Goal: Transaction & Acquisition: Book appointment/travel/reservation

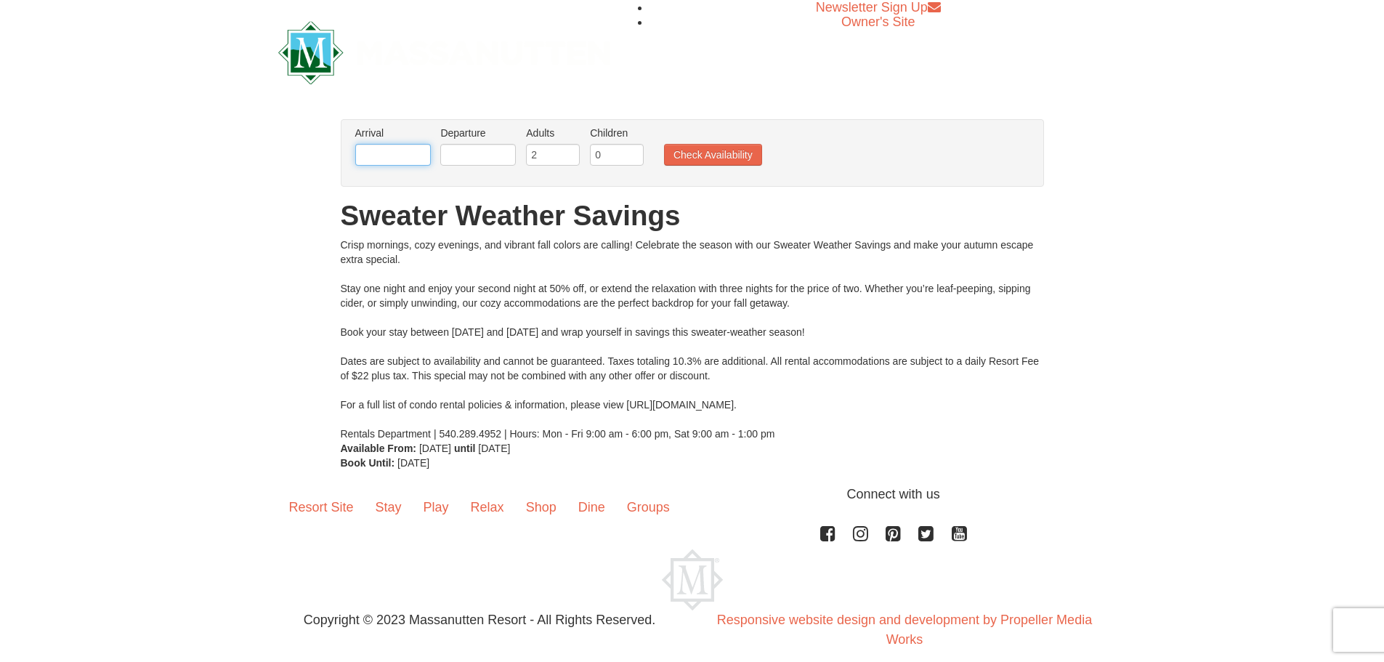
click at [390, 163] on input "text" at bounding box center [393, 155] width 76 height 22
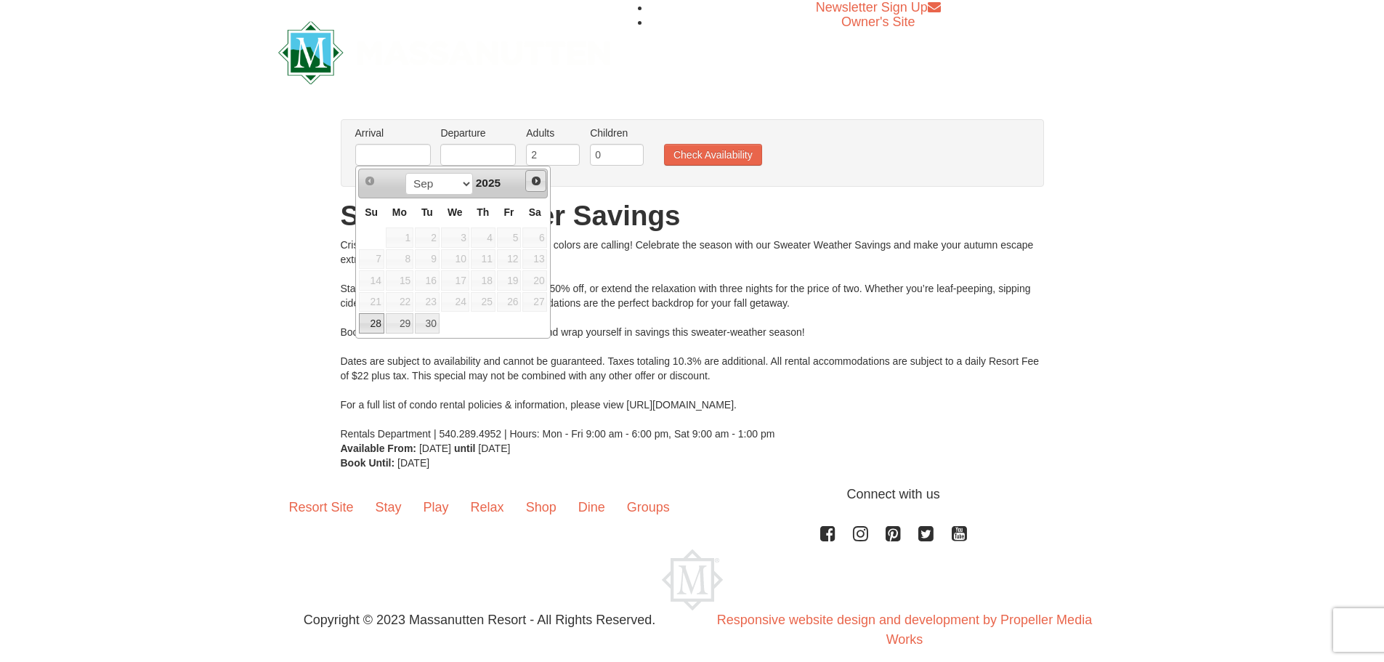
click at [535, 183] on span "Next" at bounding box center [536, 181] width 12 height 12
click at [368, 190] on link "Prev" at bounding box center [371, 181] width 22 height 22
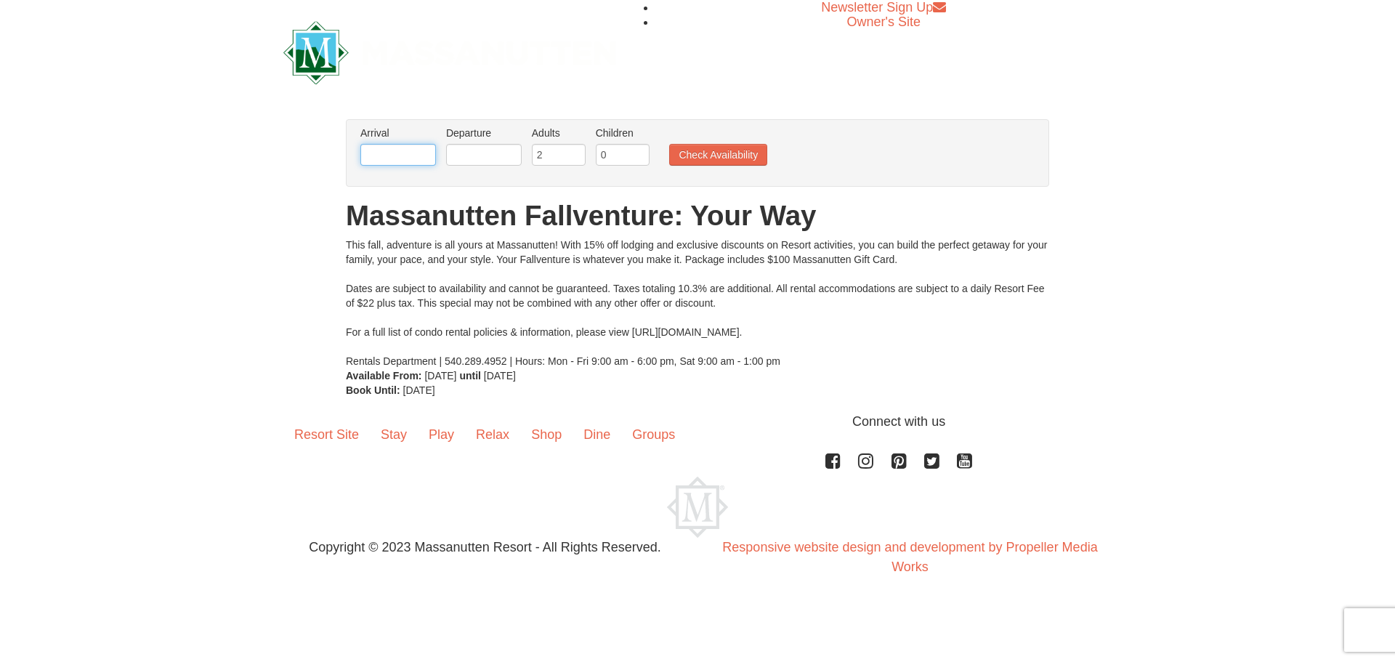
click at [394, 145] on input "text" at bounding box center [398, 155] width 76 height 22
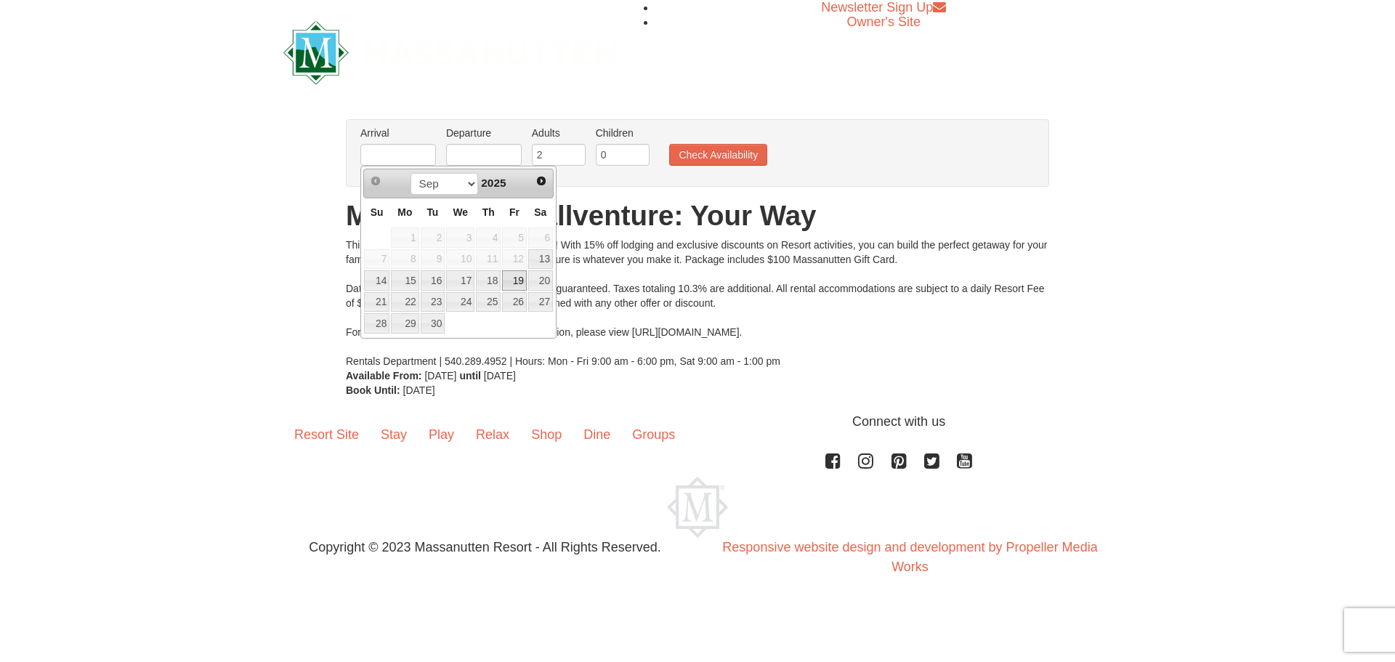
click at [514, 279] on link "19" at bounding box center [514, 280] width 25 height 20
type input "[DATE]"
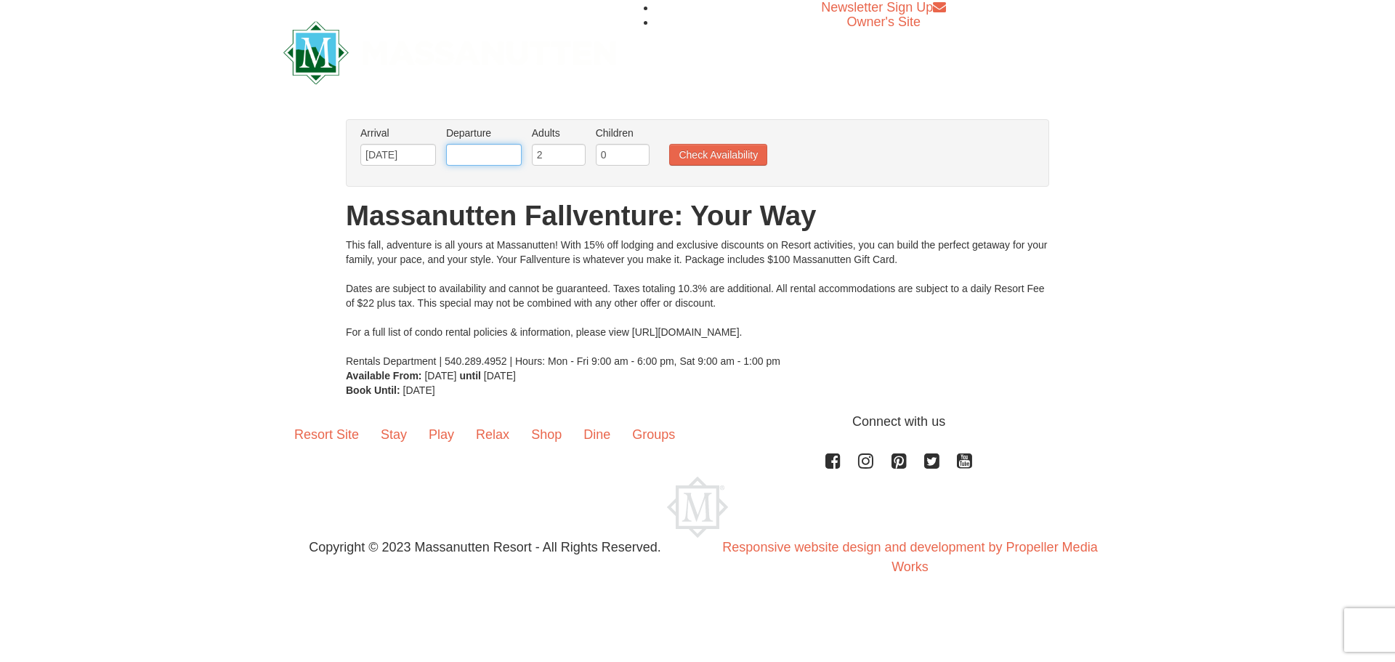
click at [492, 155] on input "text" at bounding box center [484, 155] width 76 height 22
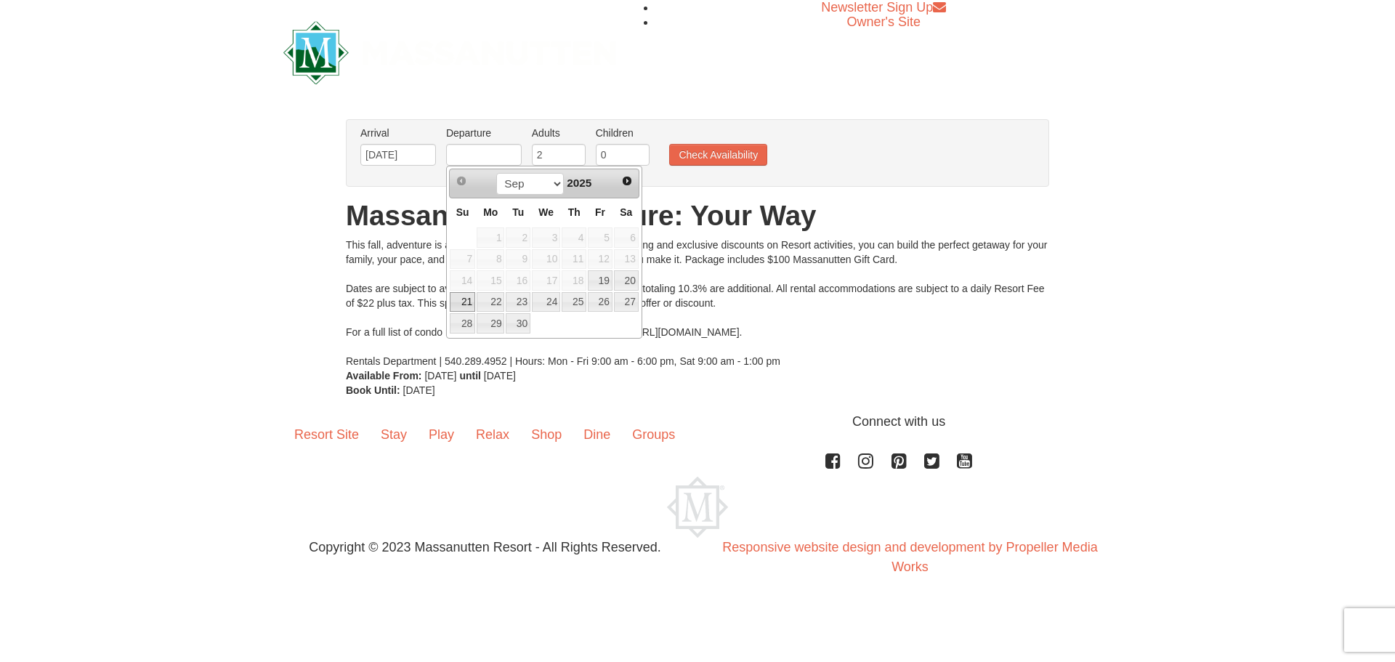
click at [460, 307] on link "21" at bounding box center [462, 302] width 25 height 20
type input "[DATE]"
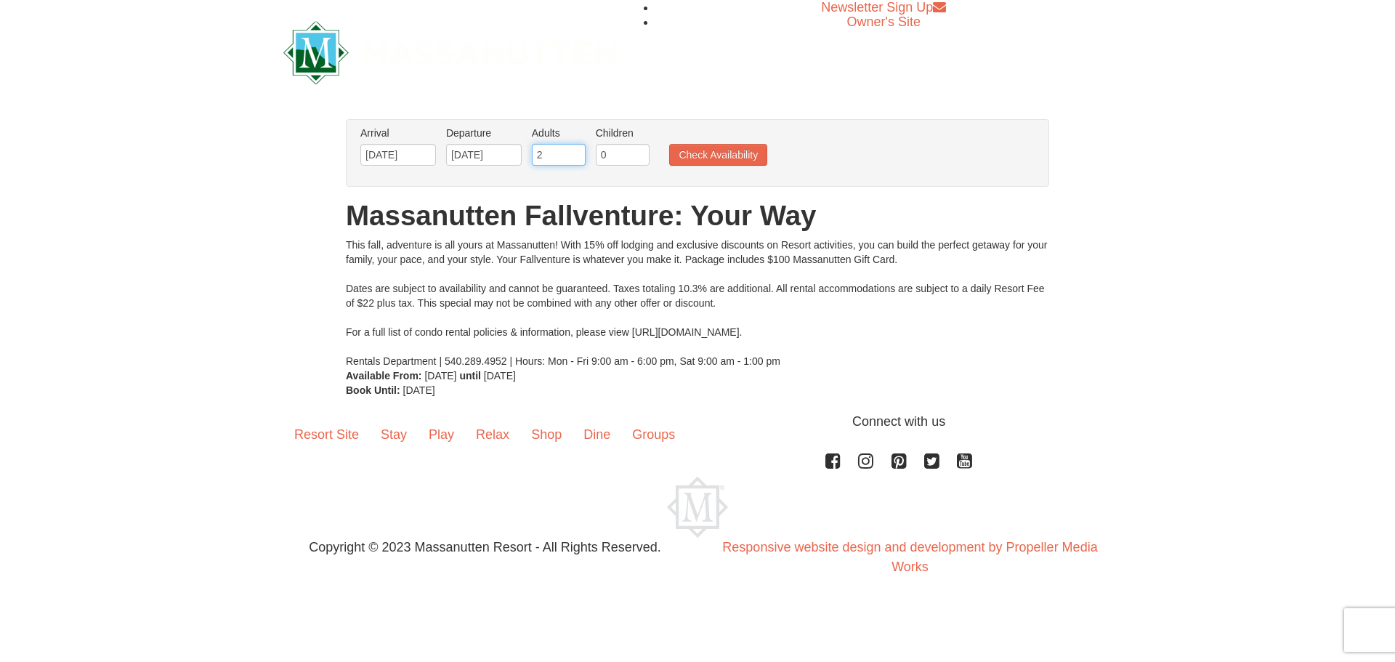
click at [564, 157] on input "2" at bounding box center [559, 155] width 54 height 22
click at [627, 153] on input "0" at bounding box center [623, 155] width 54 height 22
click at [638, 154] on input "1" at bounding box center [623, 155] width 54 height 22
click at [638, 154] on input "2" at bounding box center [623, 155] width 54 height 22
type input "3"
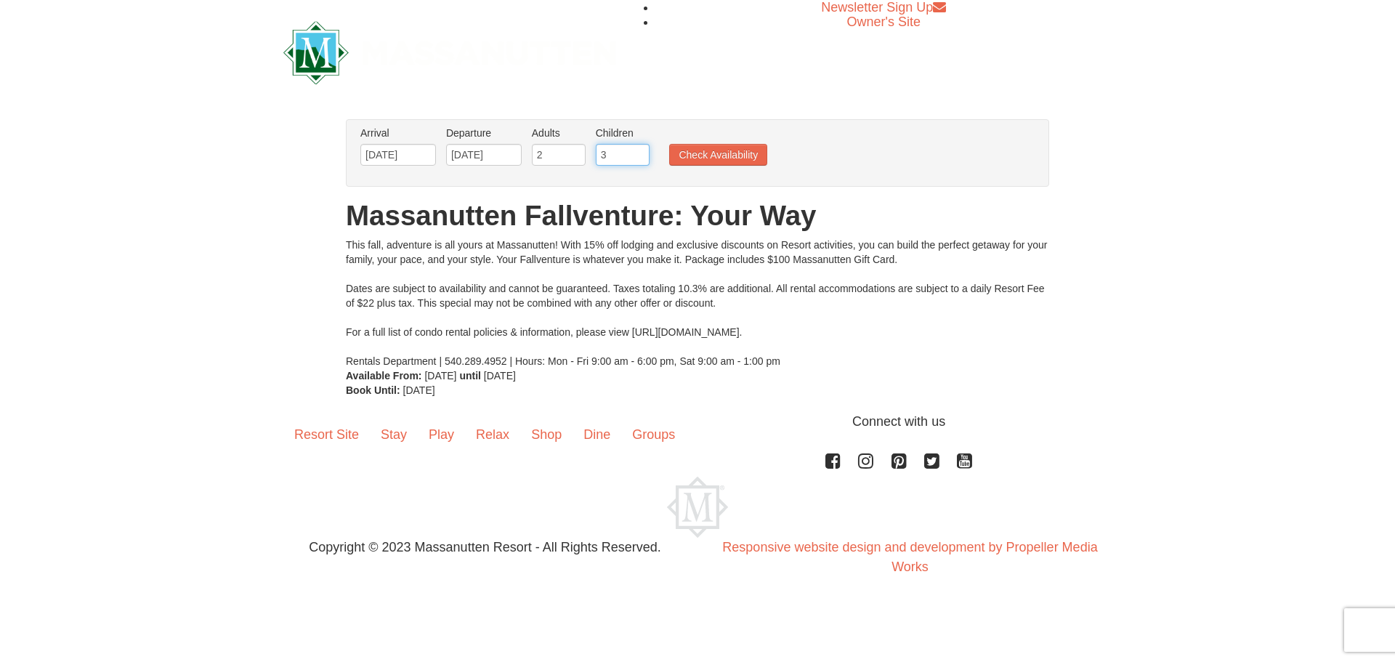
click at [638, 154] on input "3" at bounding box center [623, 155] width 54 height 22
click at [724, 153] on button "Check Availability" at bounding box center [718, 155] width 98 height 22
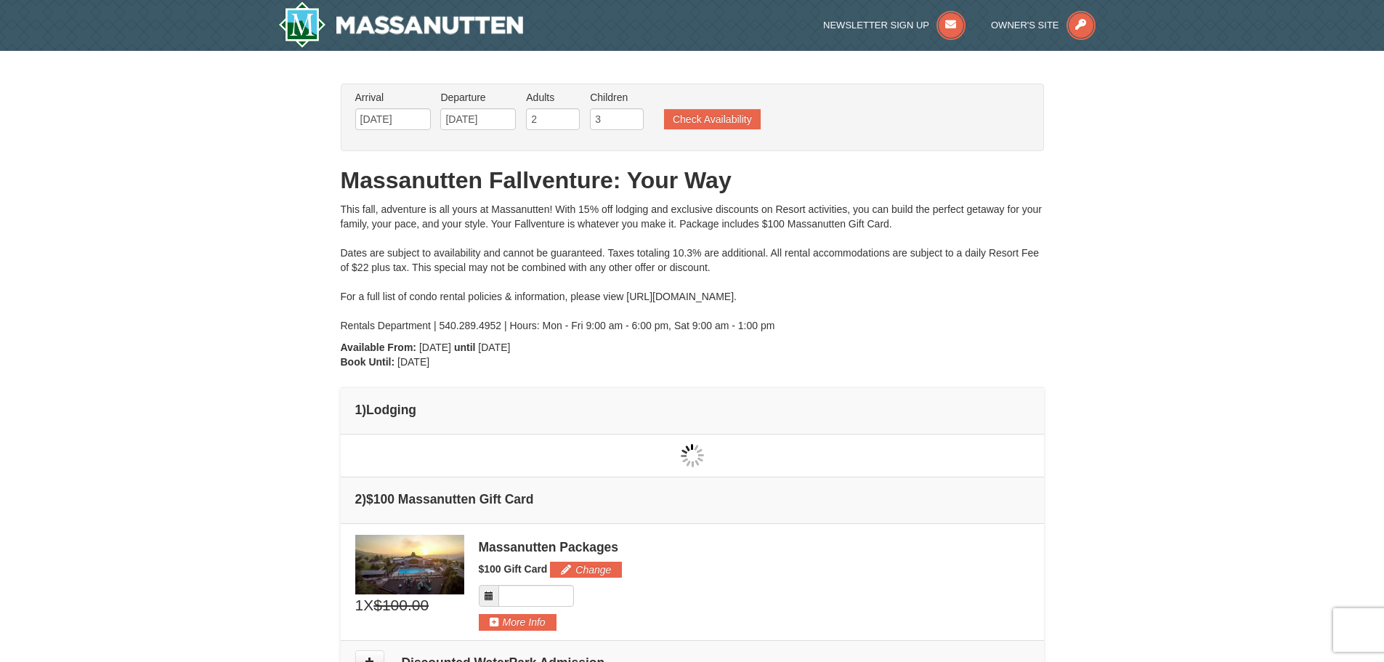
type input "[DATE]"
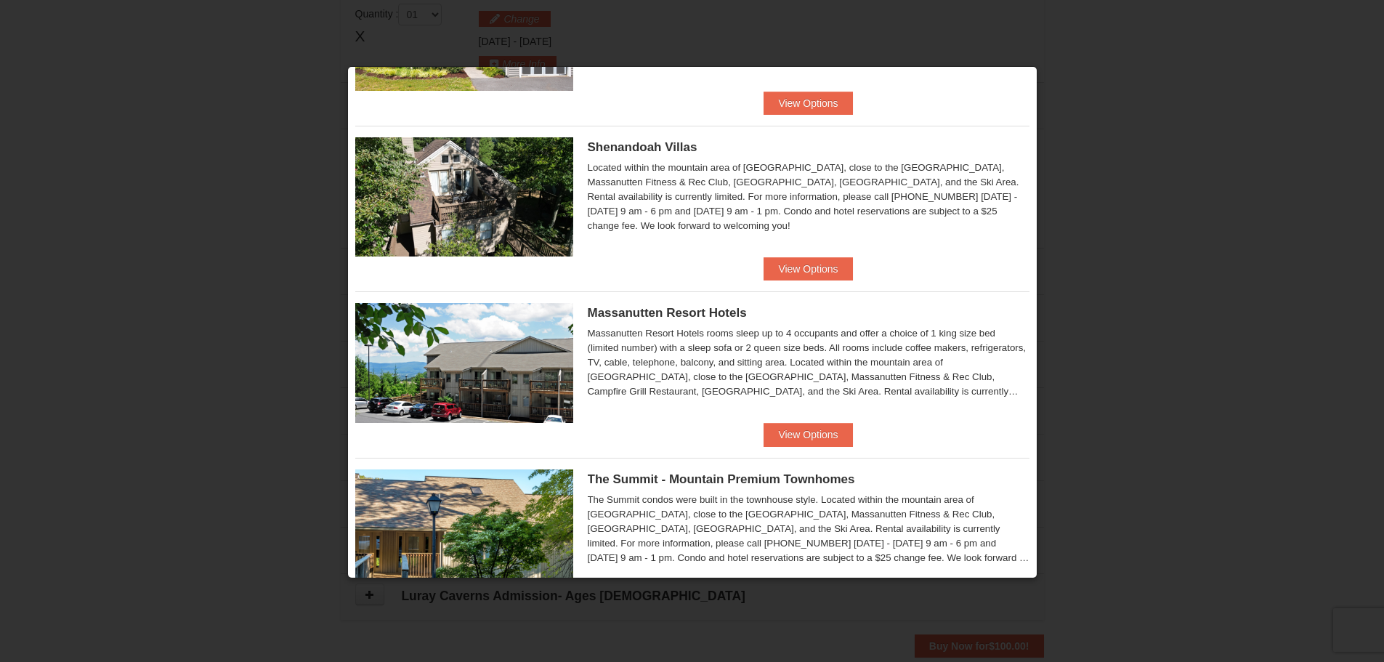
scroll to position [274, 0]
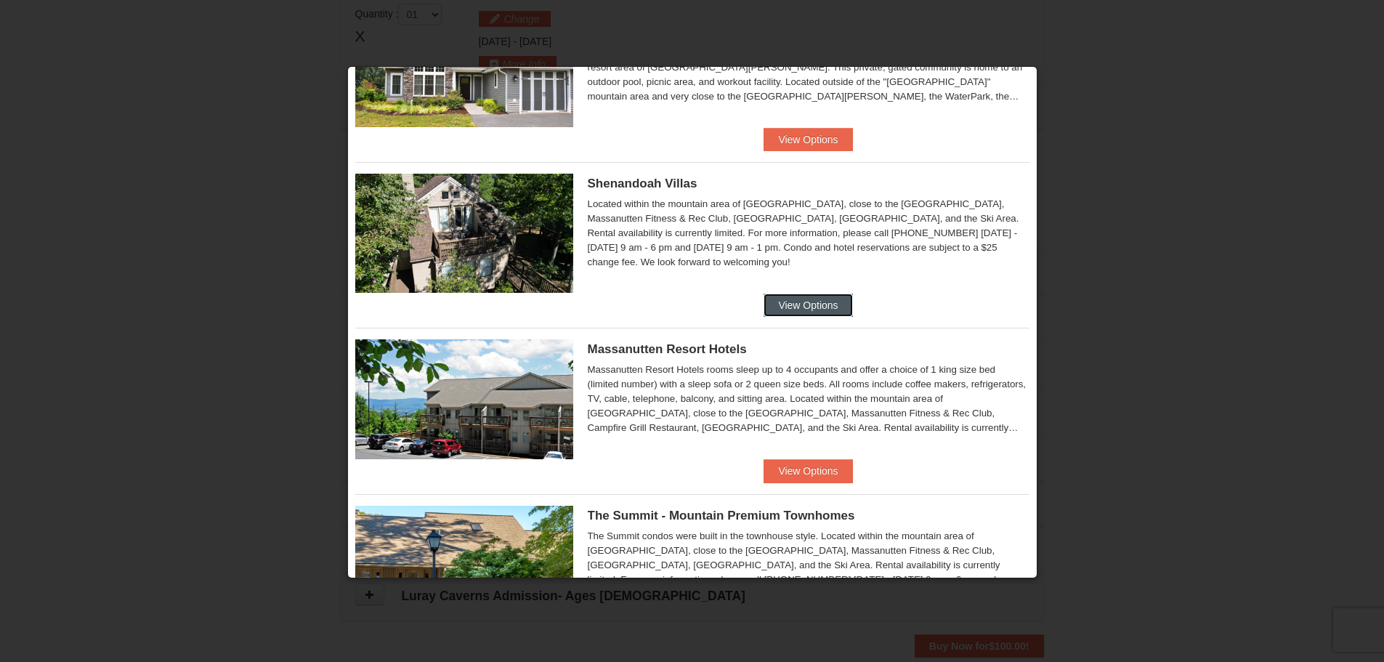
click at [803, 309] on button "View Options" at bounding box center [807, 304] width 89 height 23
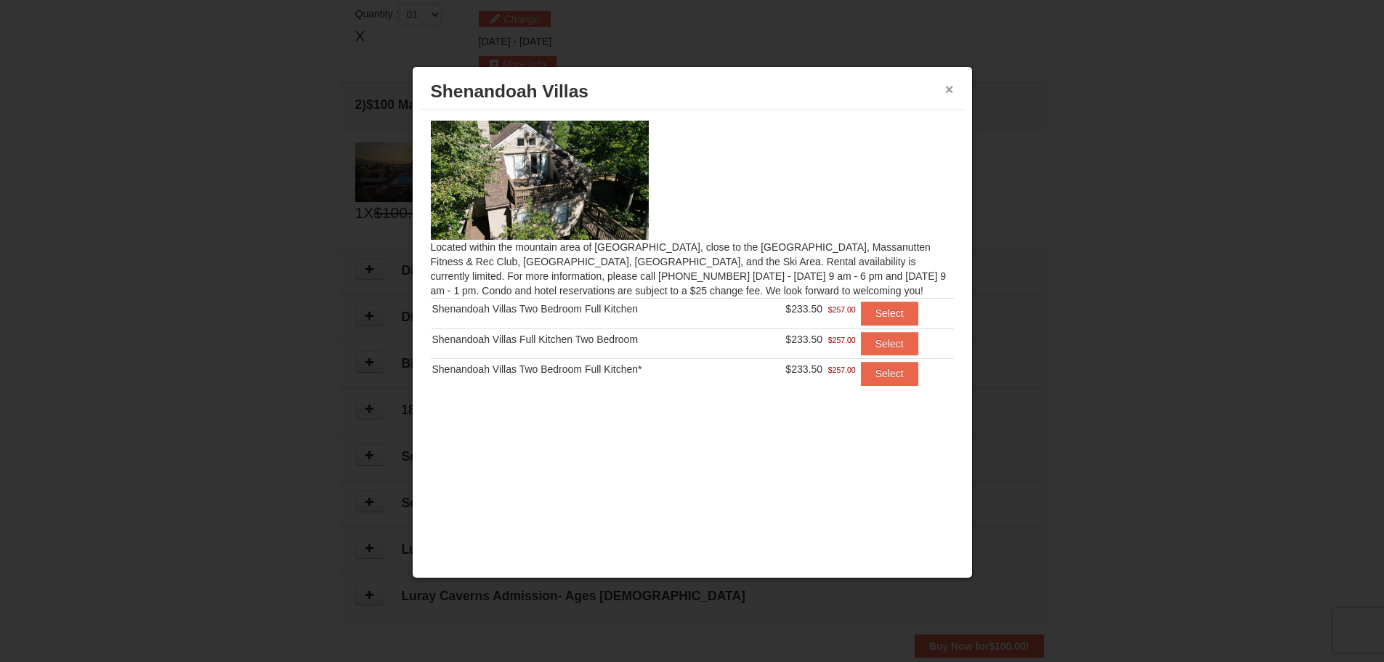
click at [949, 90] on button "×" at bounding box center [949, 89] width 9 height 15
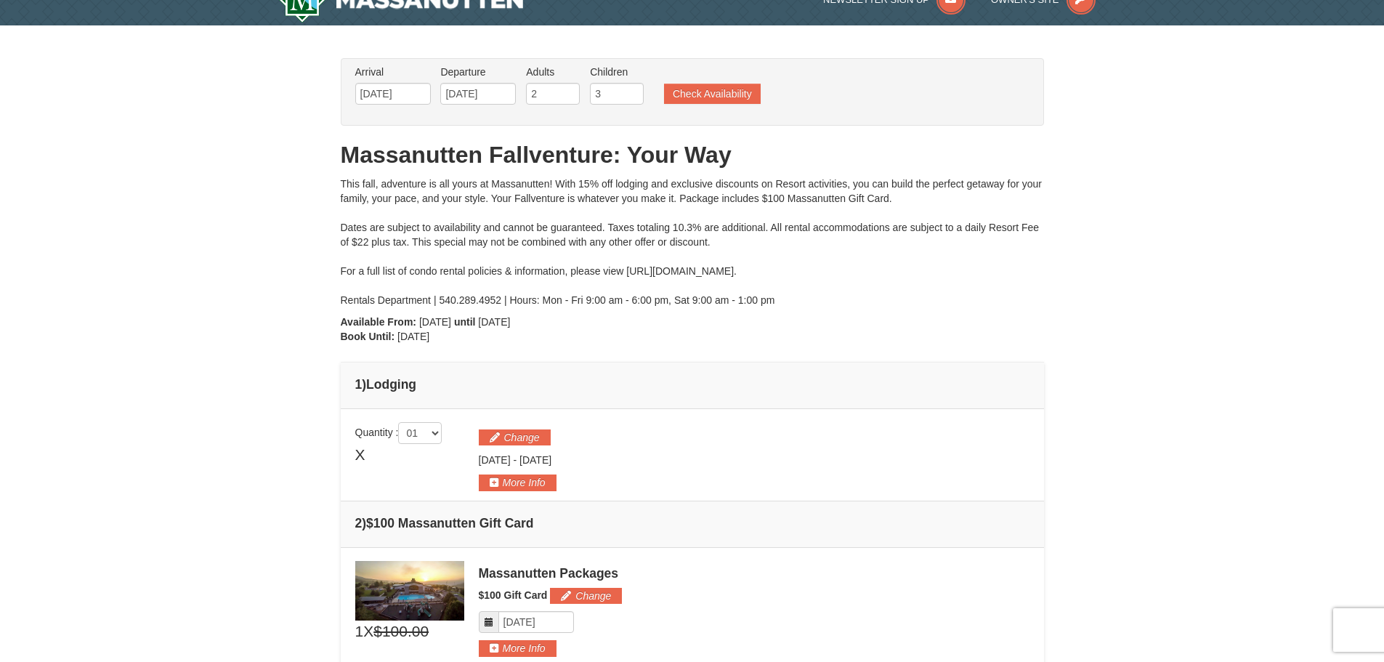
scroll to position [8, 0]
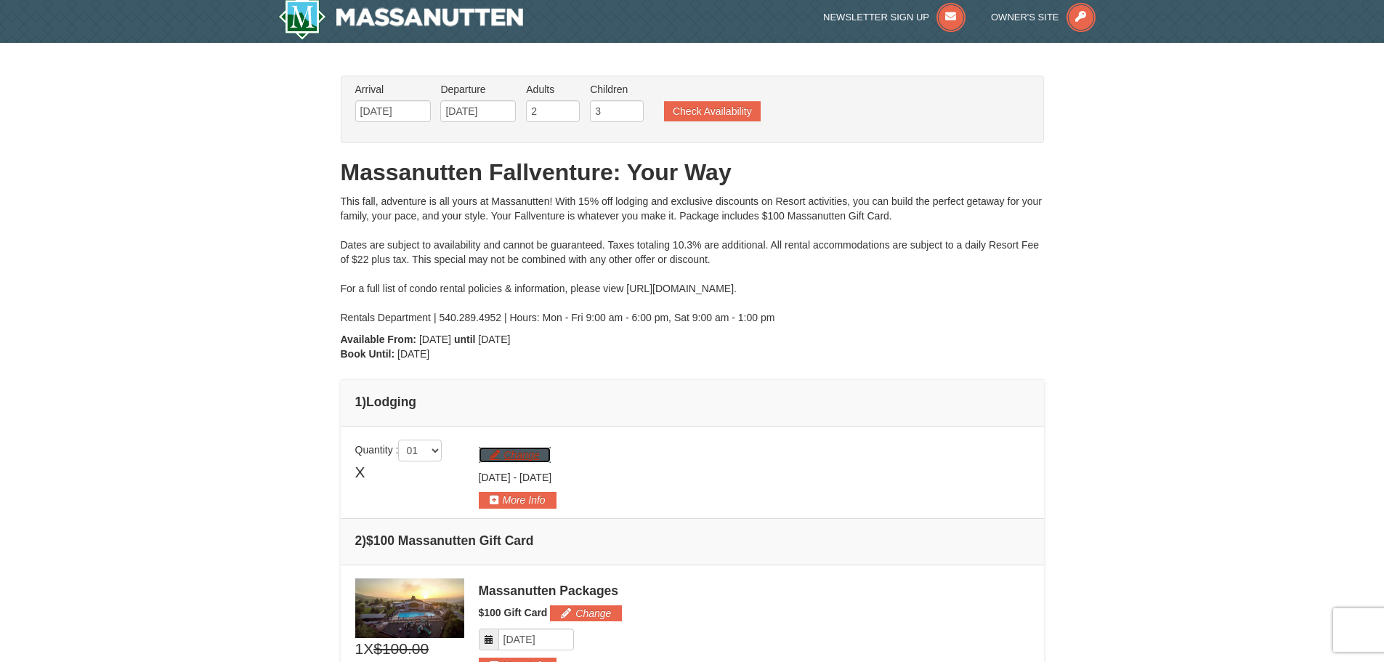
click at [522, 451] on button "Change" at bounding box center [515, 455] width 72 height 16
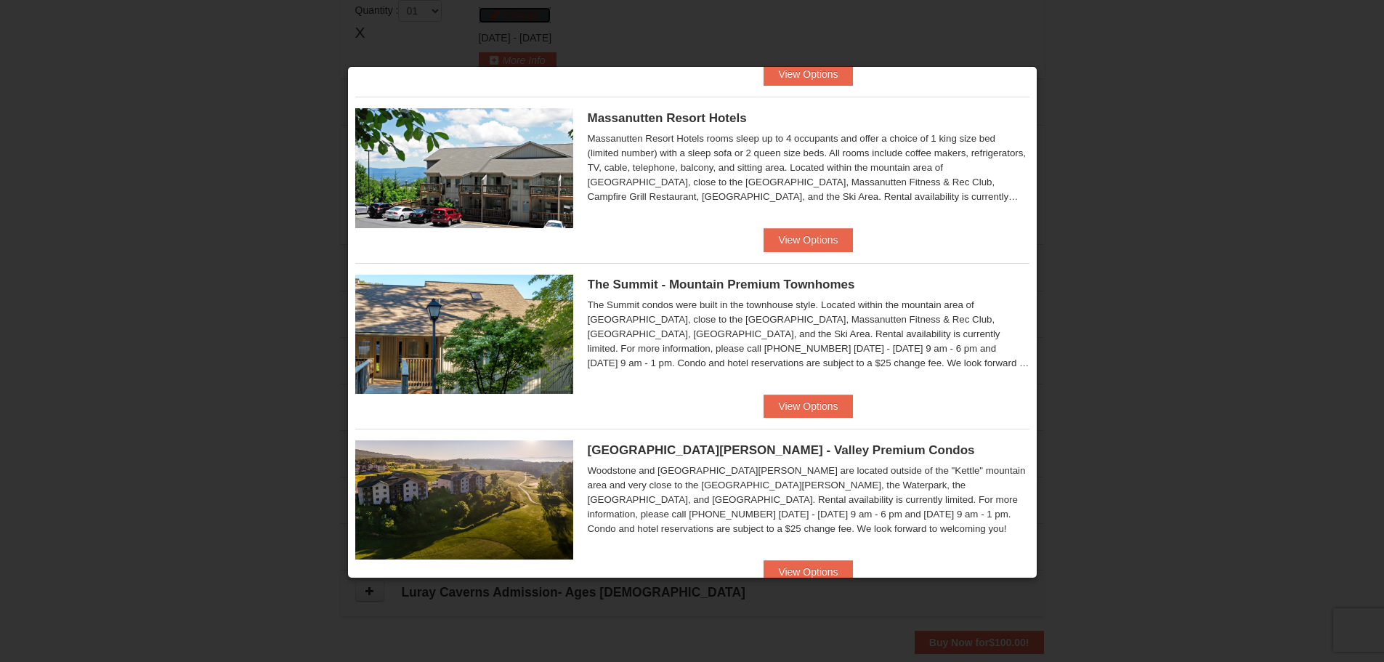
scroll to position [508, 0]
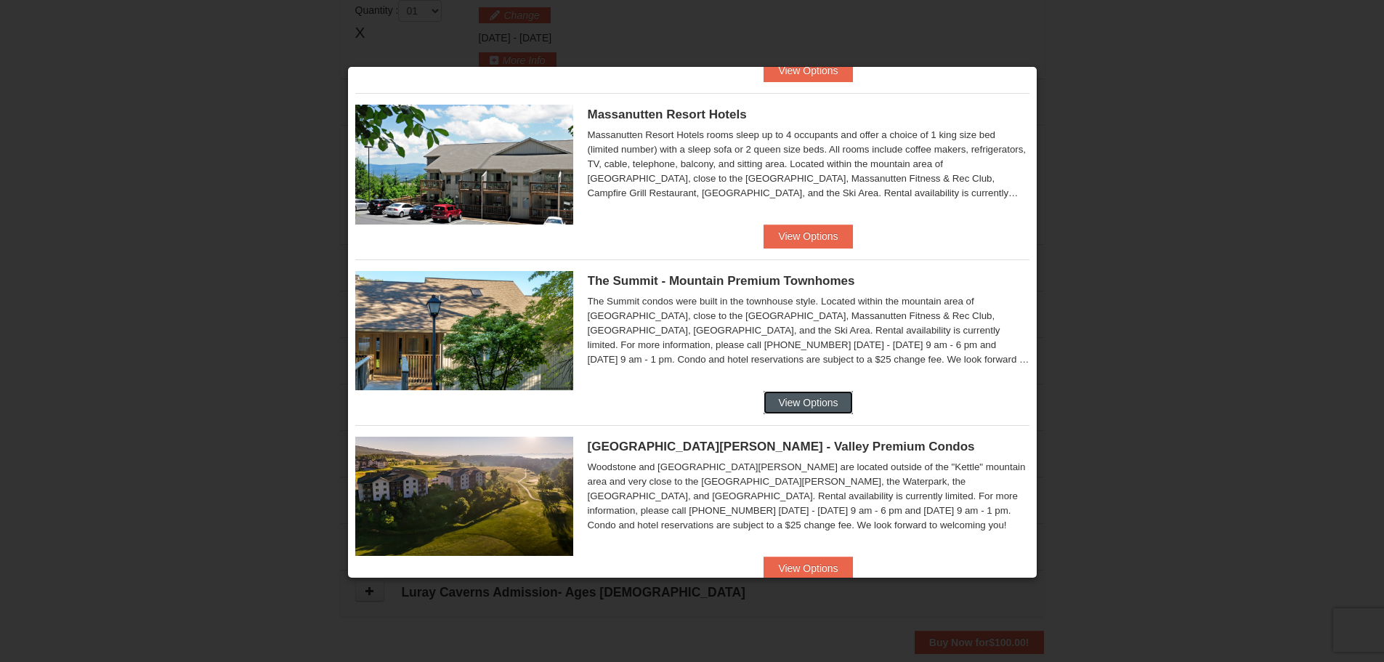
click at [788, 398] on button "View Options" at bounding box center [807, 402] width 89 height 23
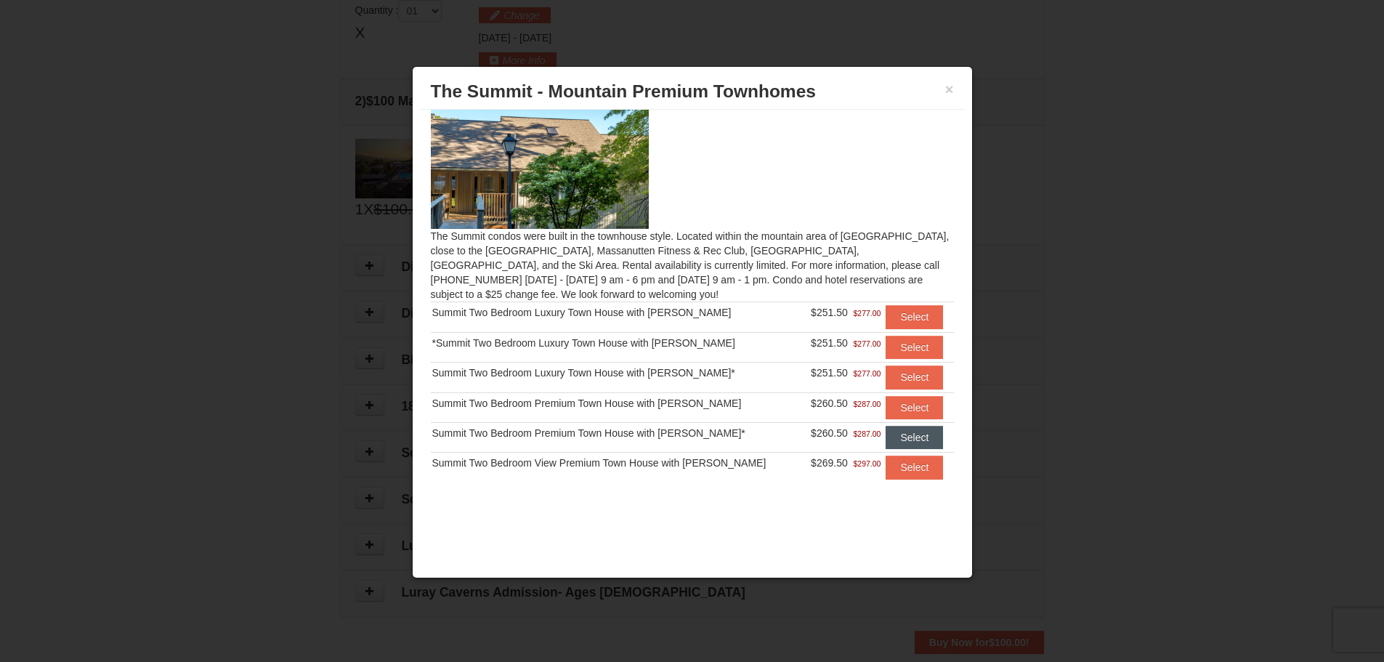
scroll to position [15, 0]
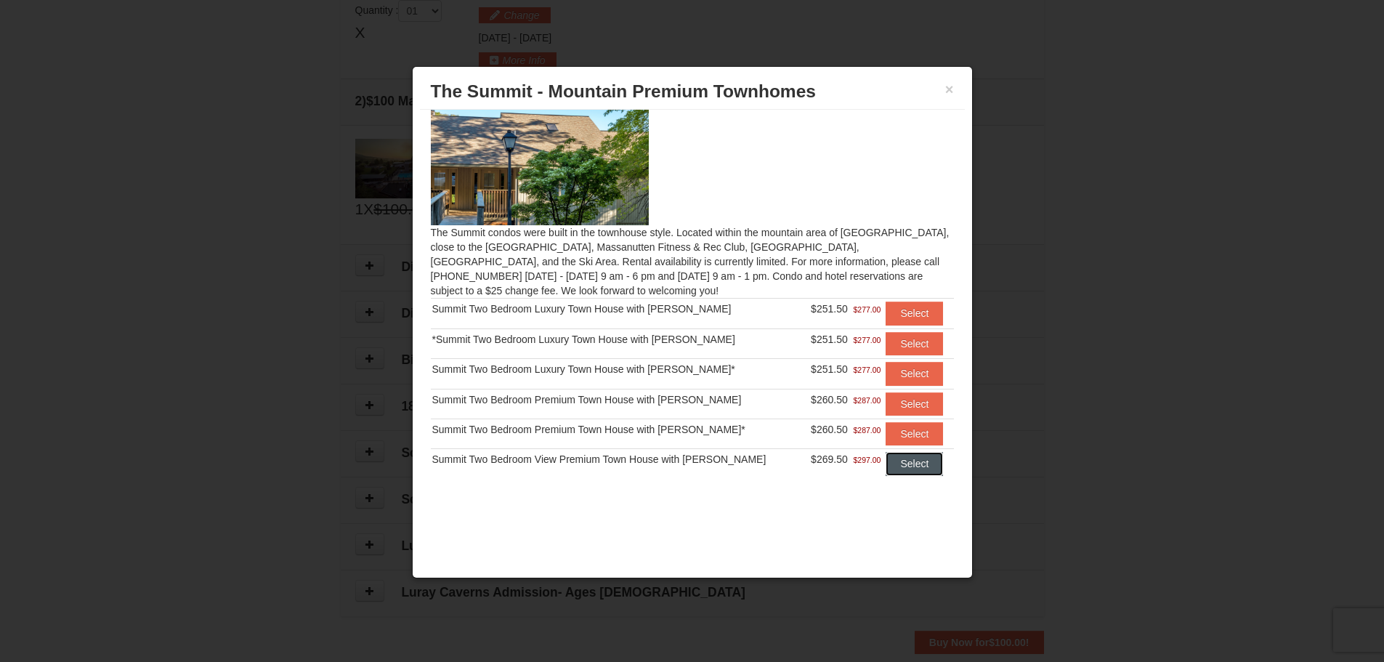
click at [893, 465] on button "Select" at bounding box center [913, 463] width 57 height 23
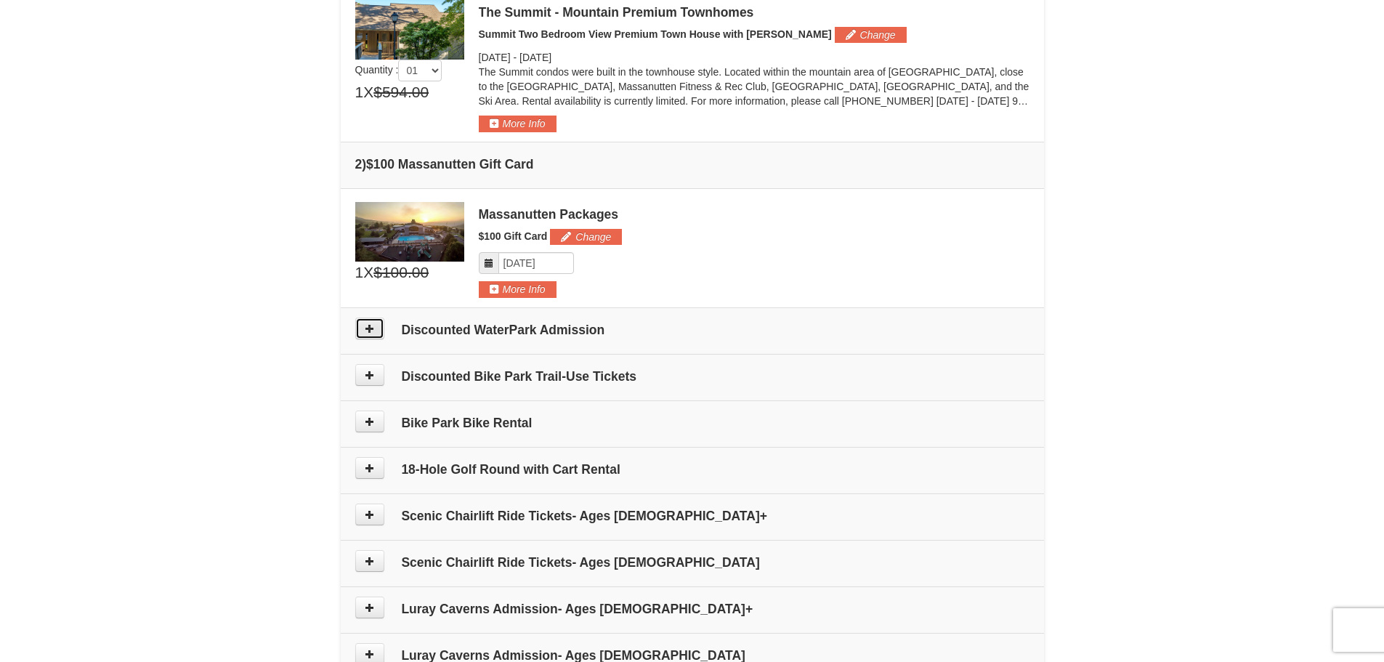
click at [375, 323] on button at bounding box center [369, 328] width 29 height 22
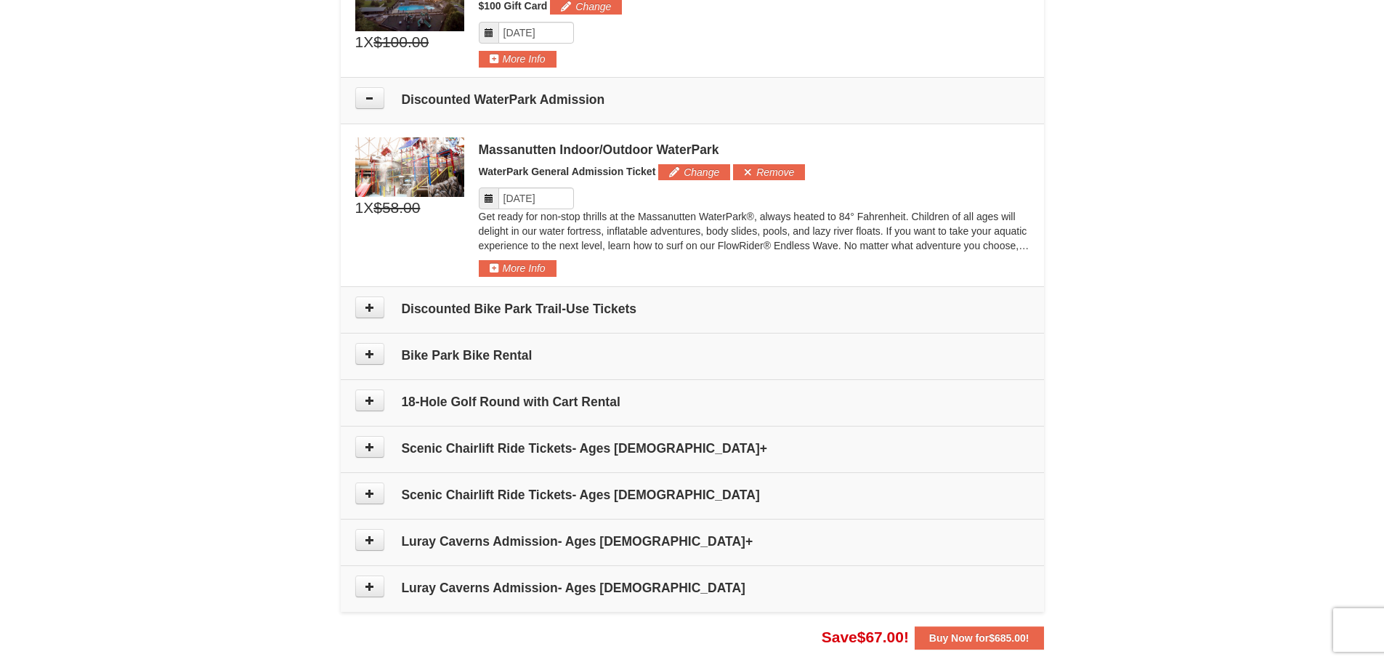
scroll to position [609, 0]
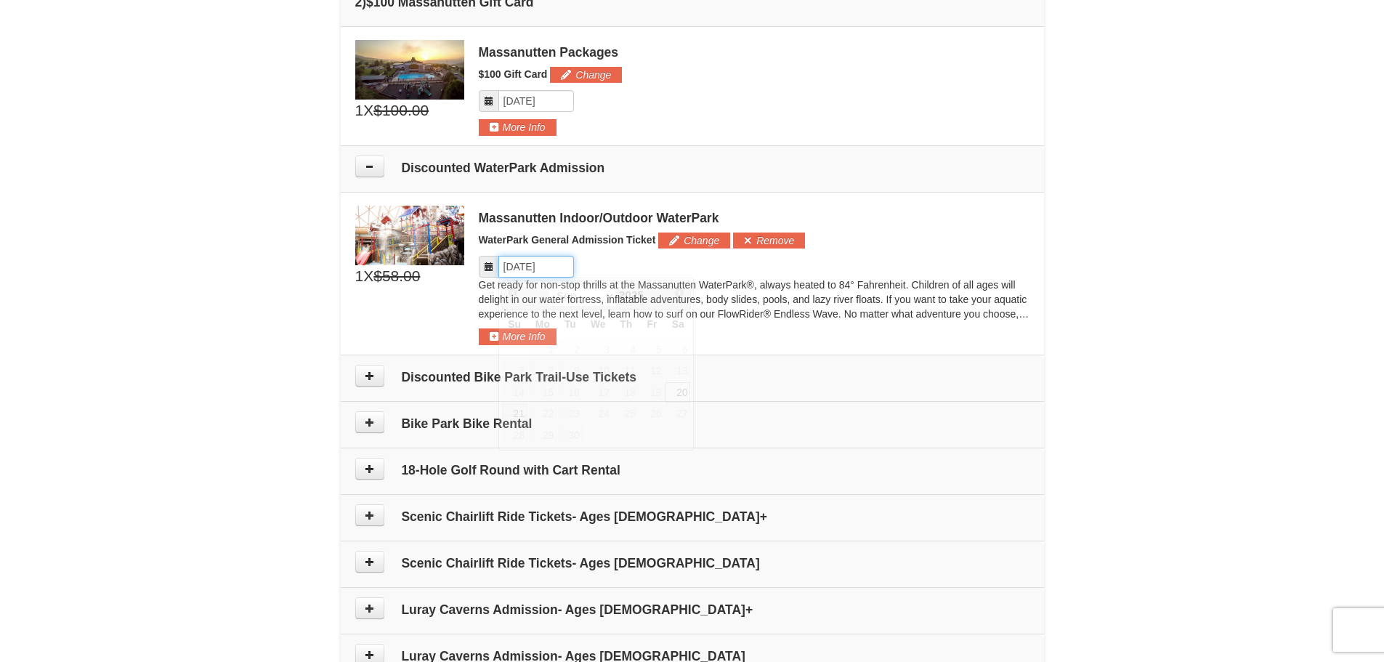
click at [546, 267] on input "Please format dates MM/DD/YYYY" at bounding box center [536, 267] width 76 height 22
click at [676, 389] on link "20" at bounding box center [677, 392] width 25 height 20
click at [540, 342] on button "More Info" at bounding box center [518, 336] width 78 height 16
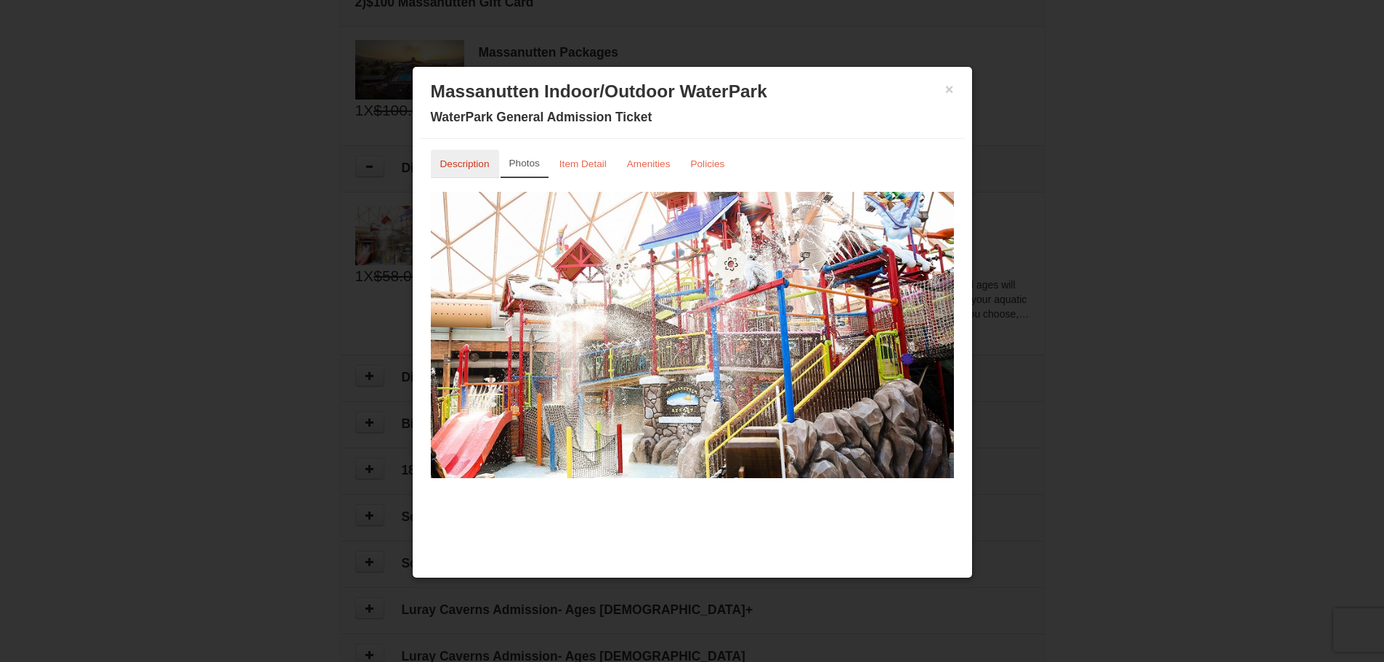
click at [457, 165] on small "Description" at bounding box center [464, 163] width 49 height 11
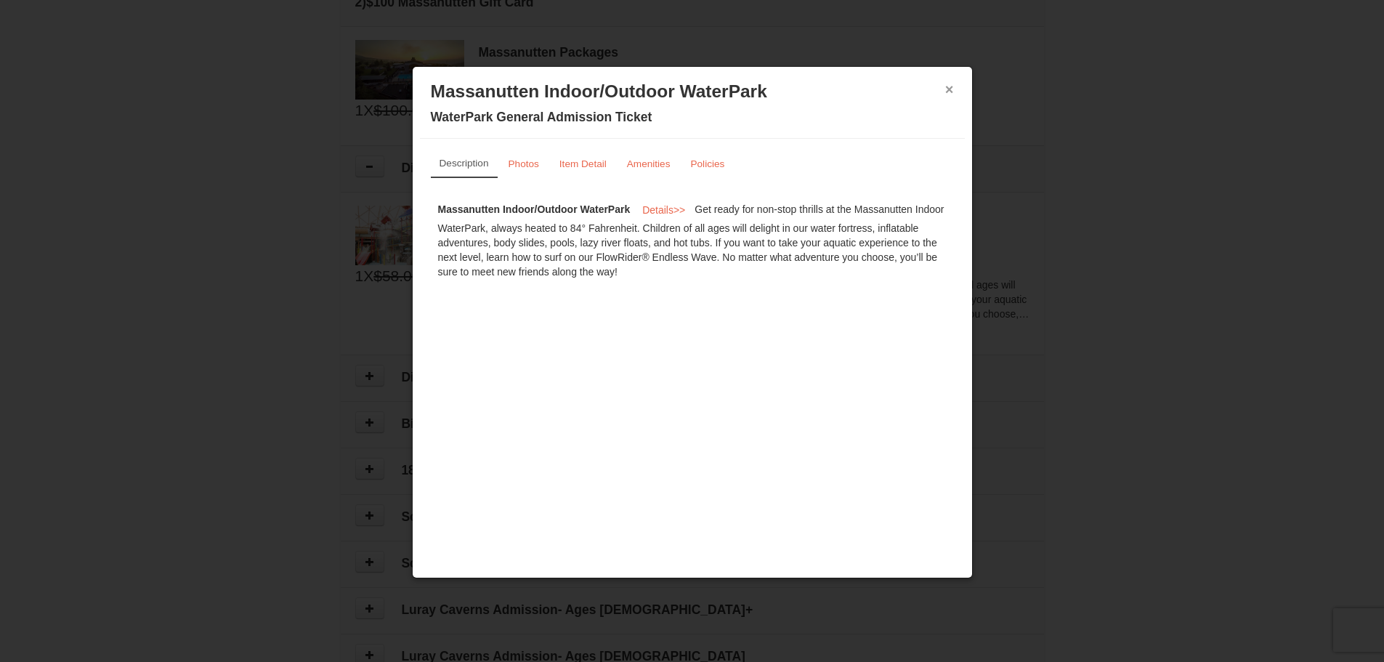
click at [949, 87] on button "×" at bounding box center [949, 89] width 9 height 15
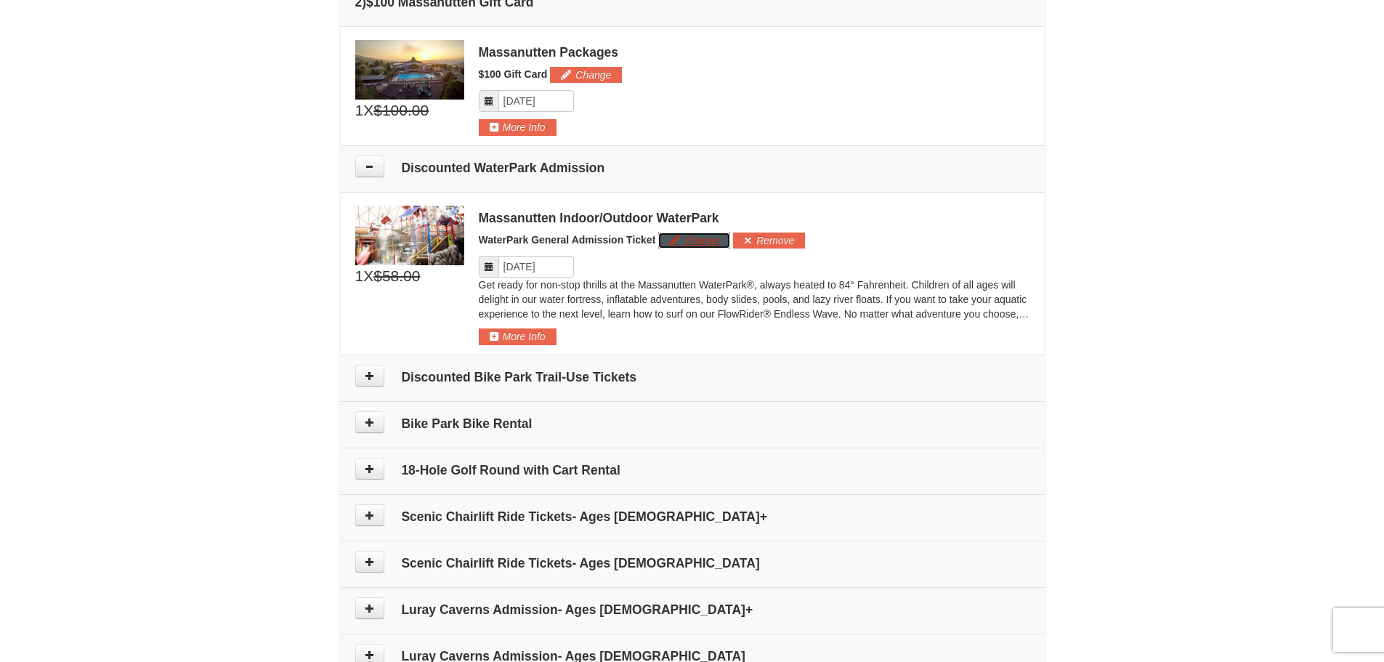
click at [686, 234] on button "Change" at bounding box center [694, 240] width 72 height 16
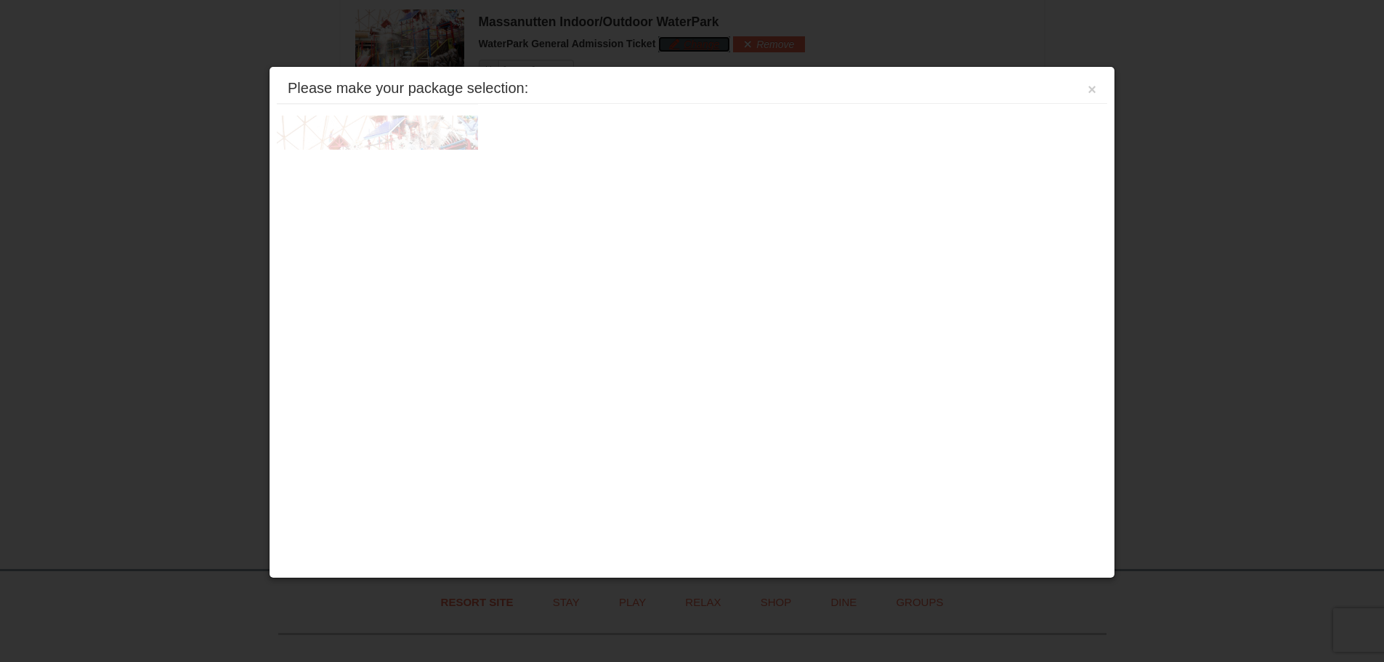
scroll to position [815, 0]
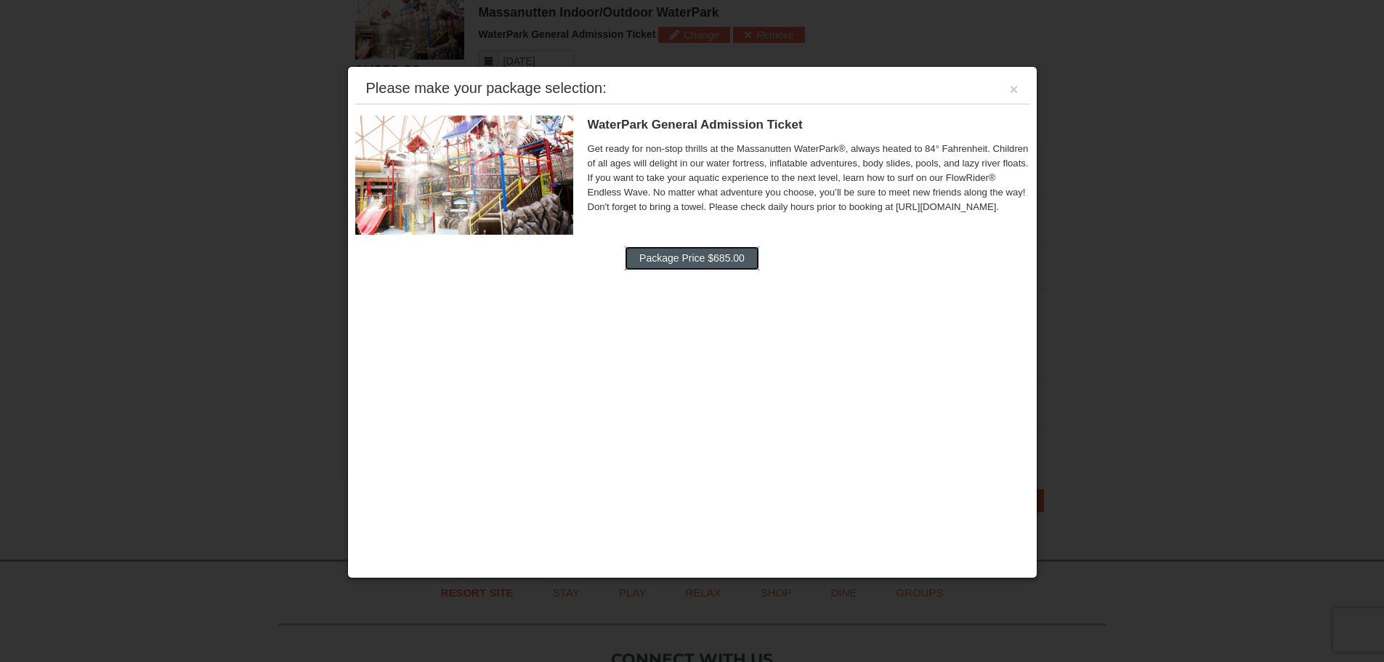
click at [681, 260] on button "Package Price $685.00" at bounding box center [692, 257] width 134 height 23
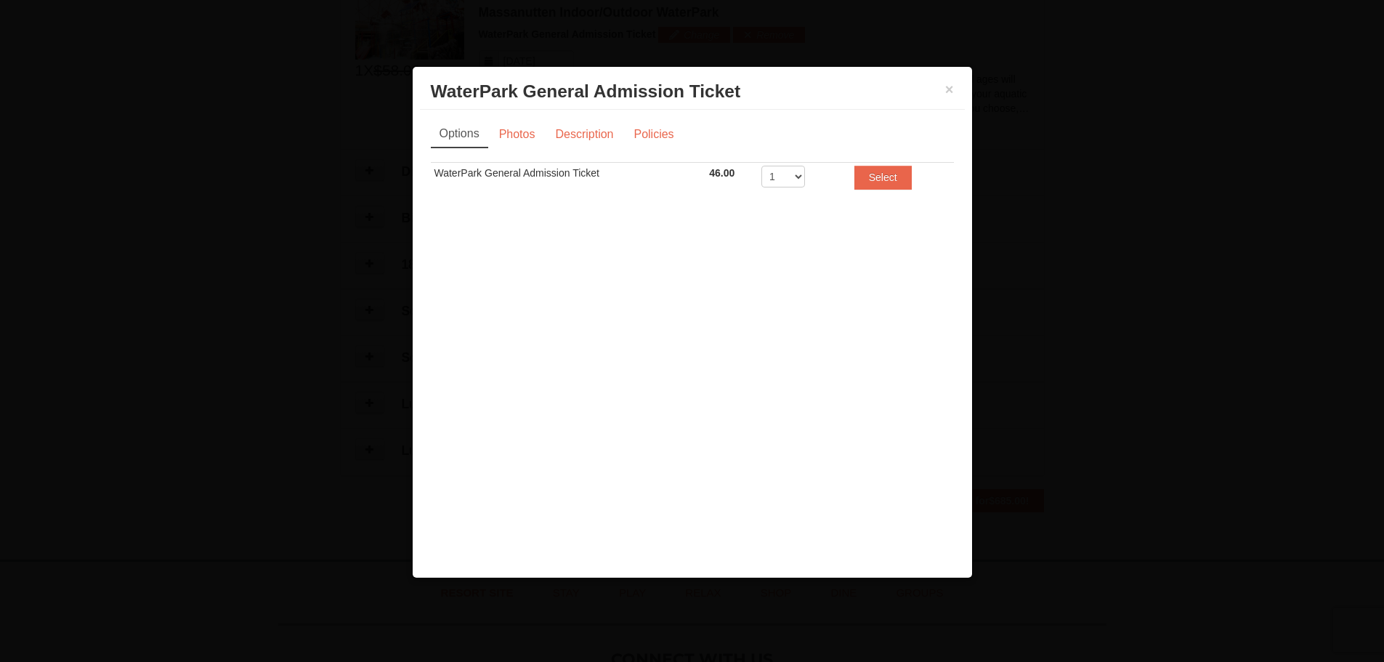
scroll to position [0, 0]
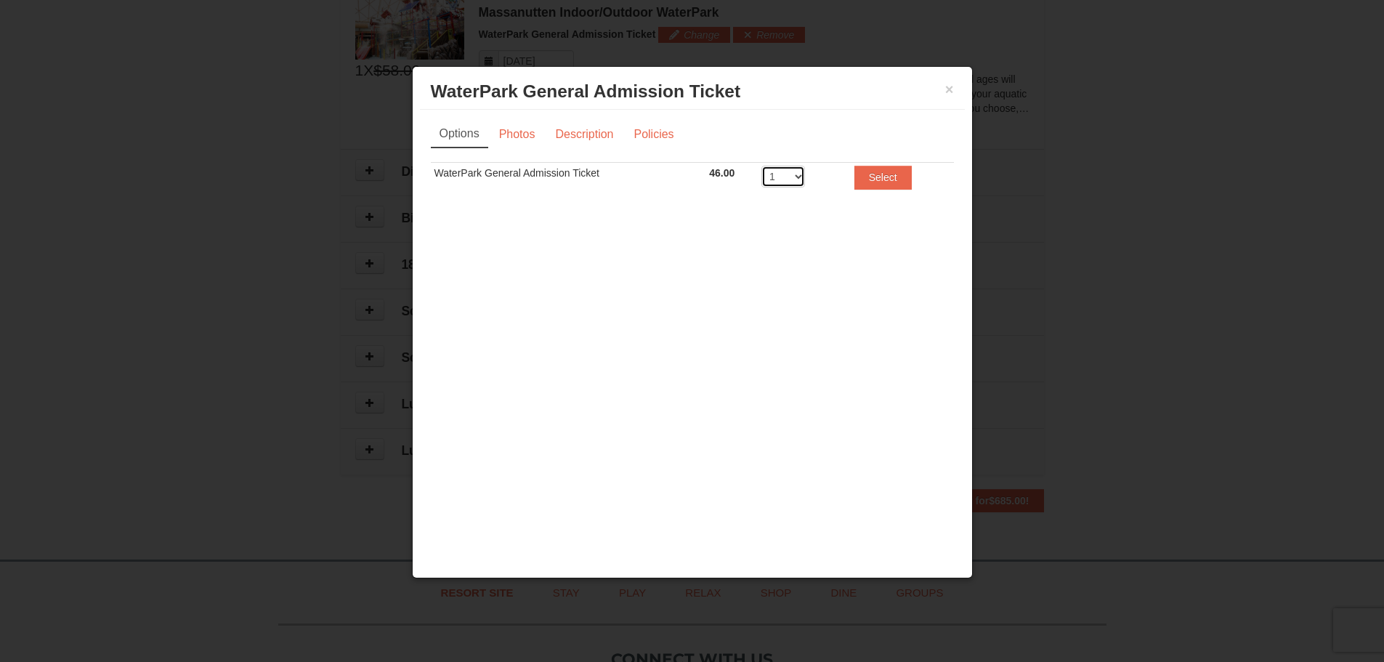
click at [796, 184] on select "1 2 3 4 5 6 7 8" at bounding box center [783, 177] width 44 height 22
select select "5"
click at [761, 166] on select "1 2 3 4 5 6 7 8" at bounding box center [783, 177] width 44 height 22
click at [895, 182] on button "Select" at bounding box center [882, 177] width 57 height 23
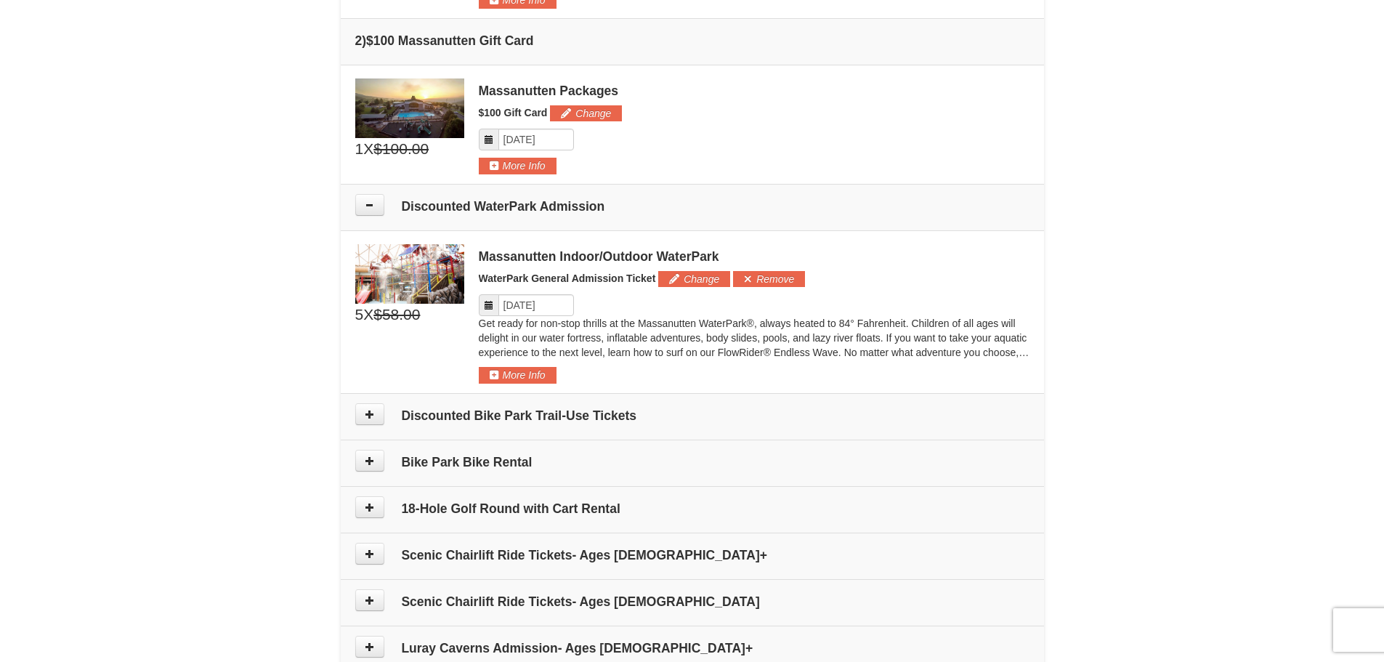
scroll to position [670, 0]
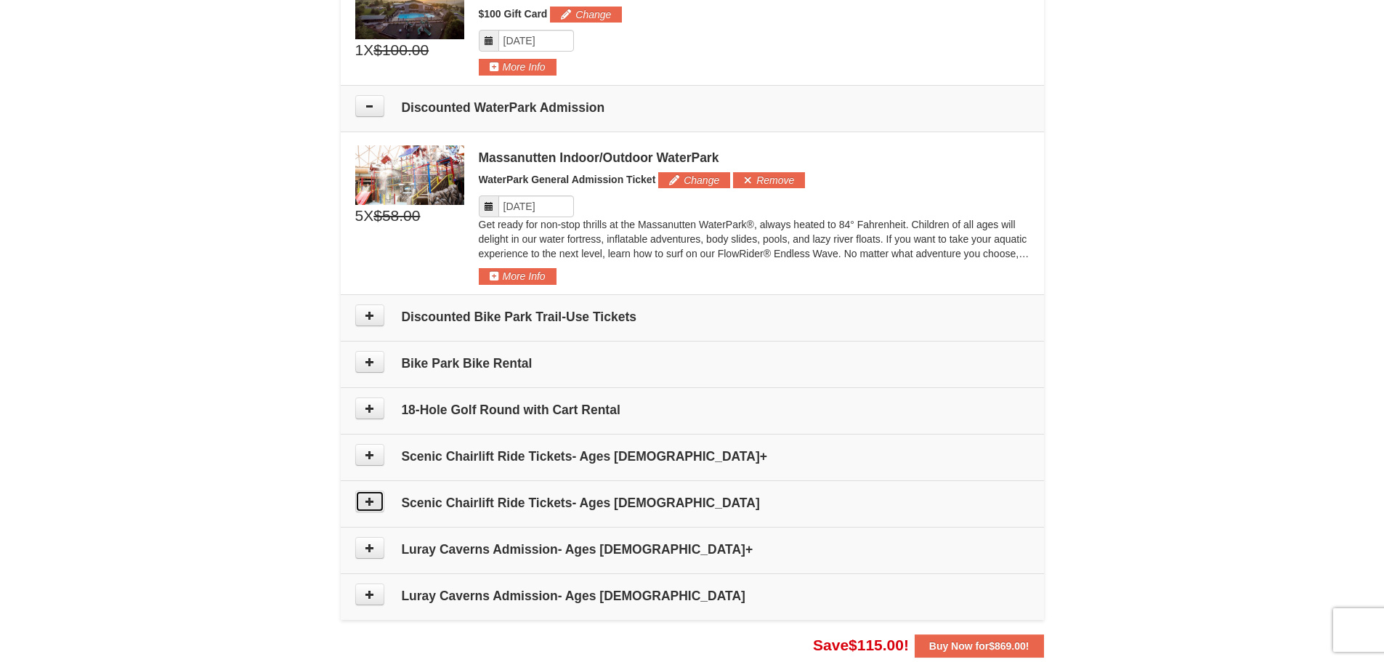
click at [369, 503] on icon at bounding box center [370, 501] width 10 height 10
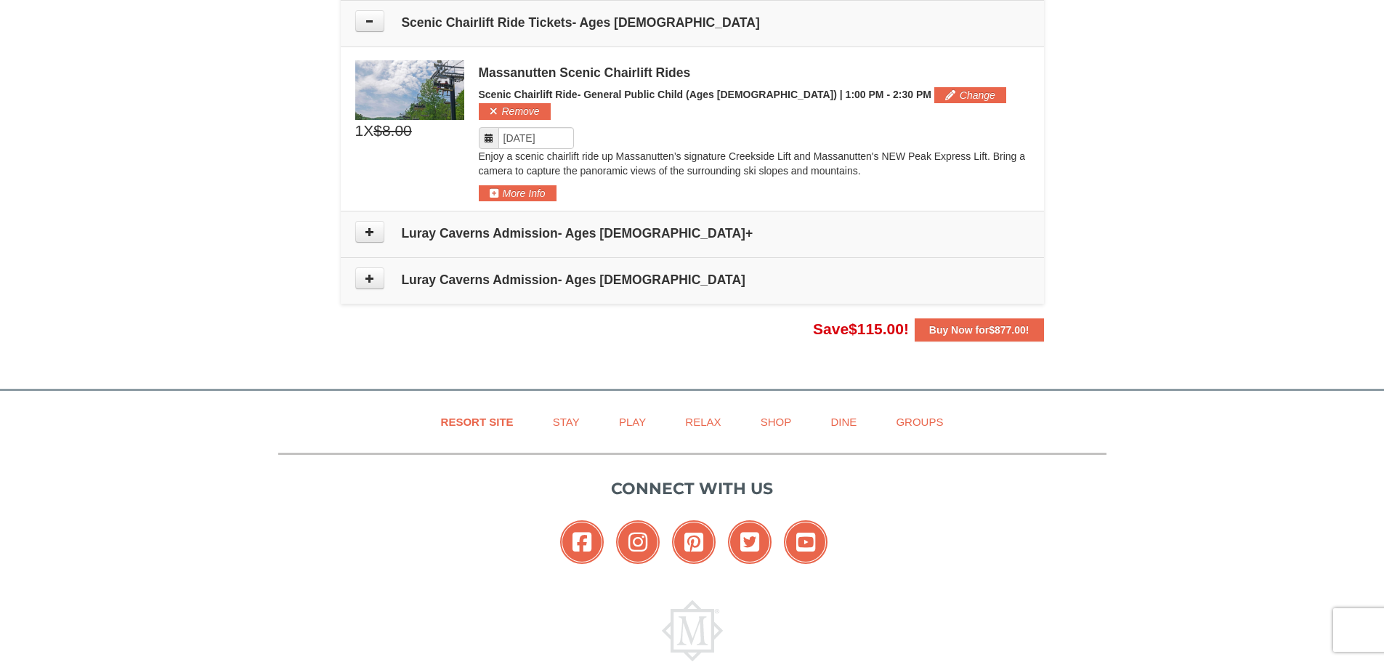
scroll to position [1077, 0]
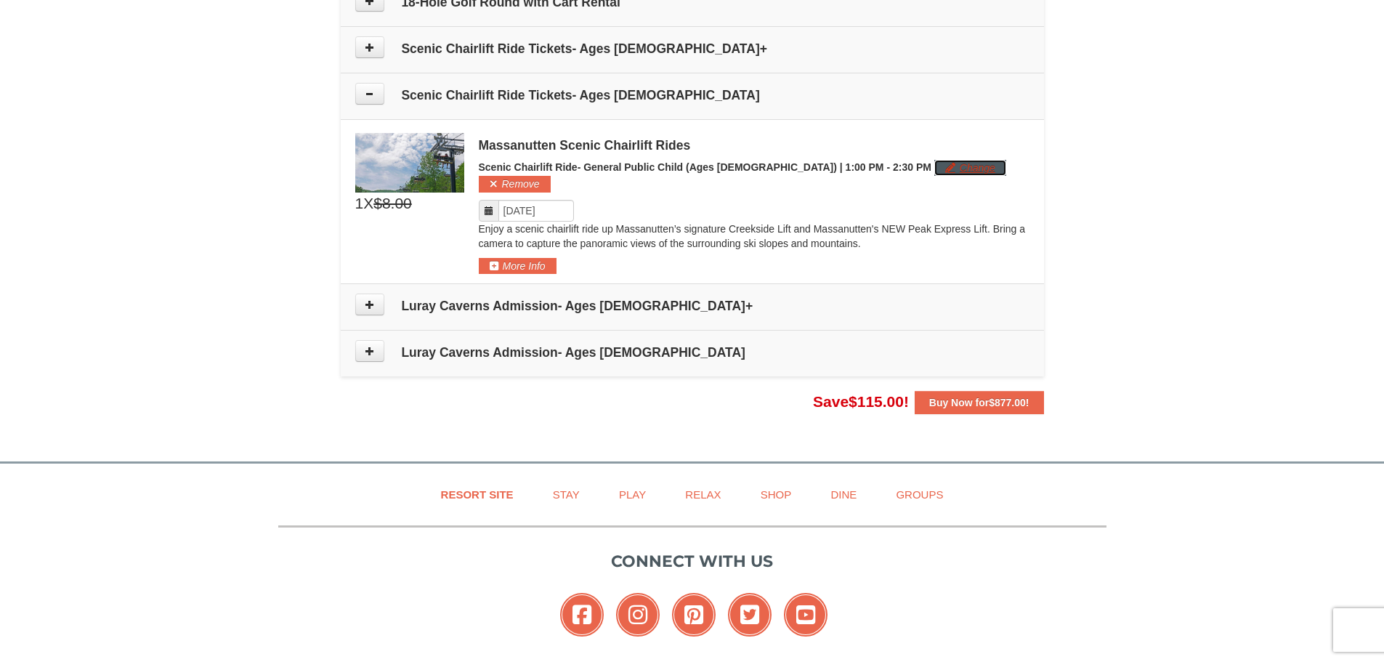
click at [934, 171] on button "Change" at bounding box center [970, 168] width 72 height 16
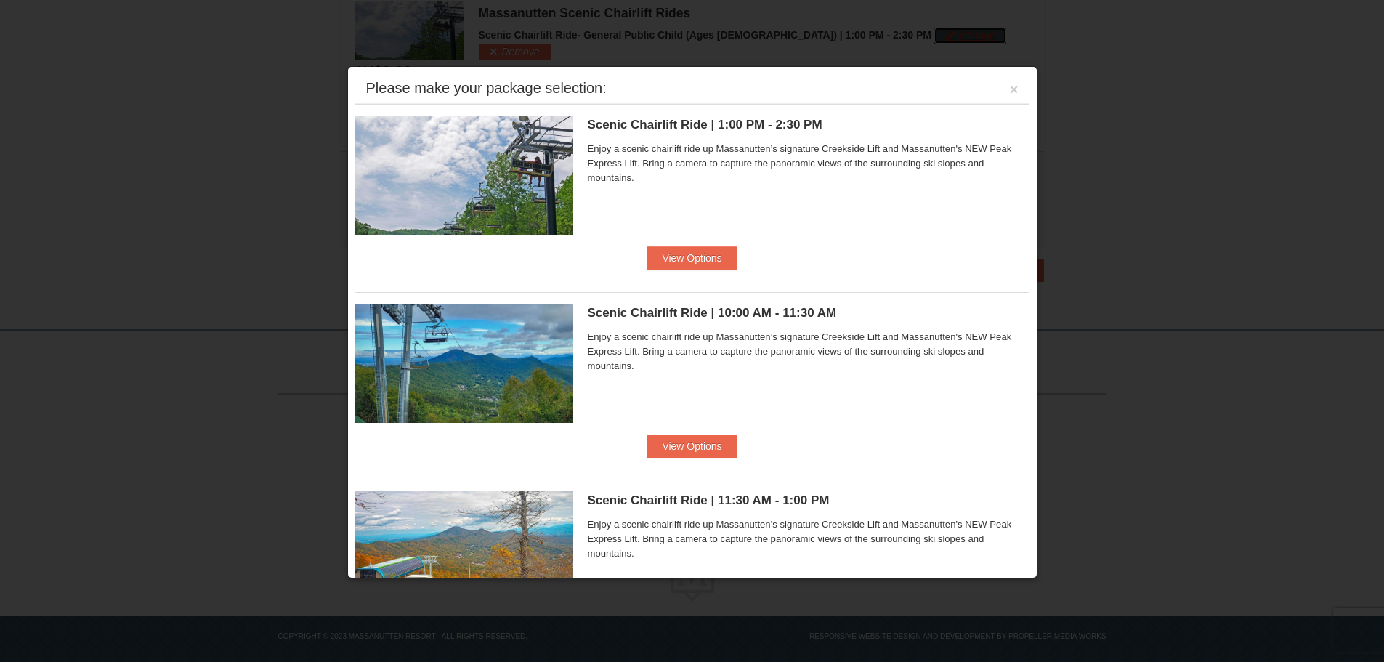
scroll to position [73, 0]
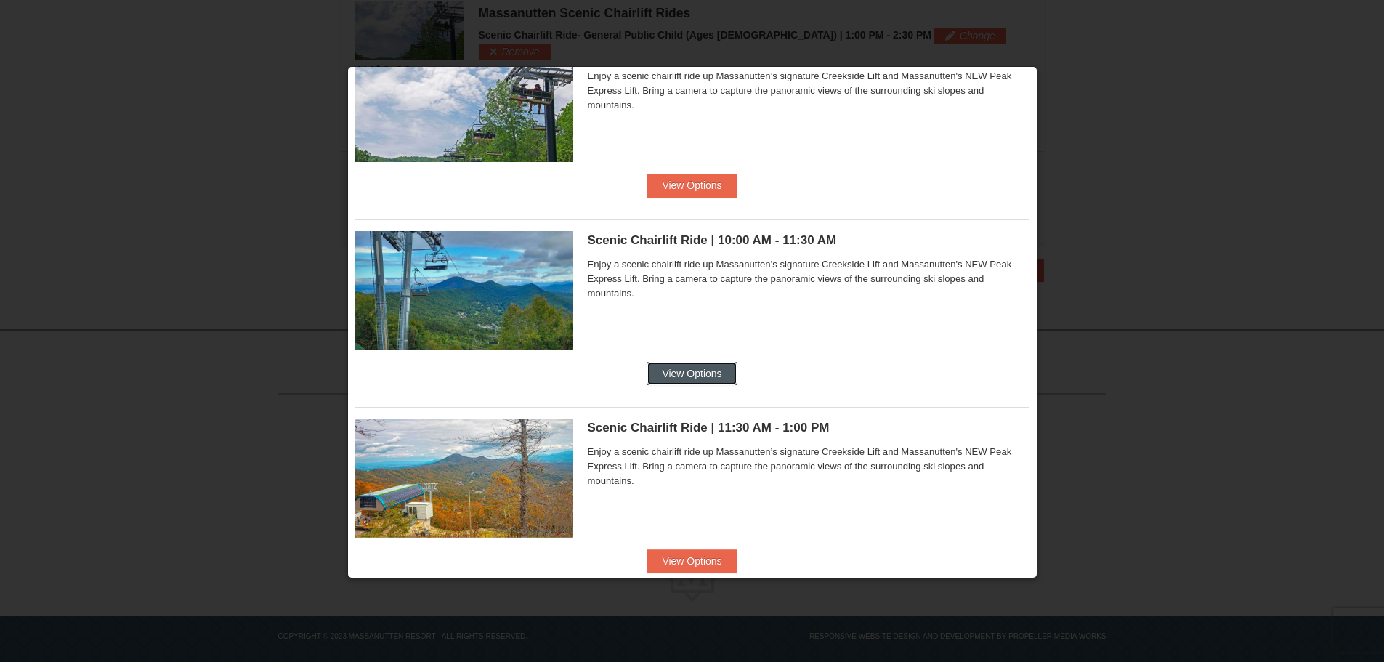
click at [697, 364] on button "View Options" at bounding box center [691, 373] width 89 height 23
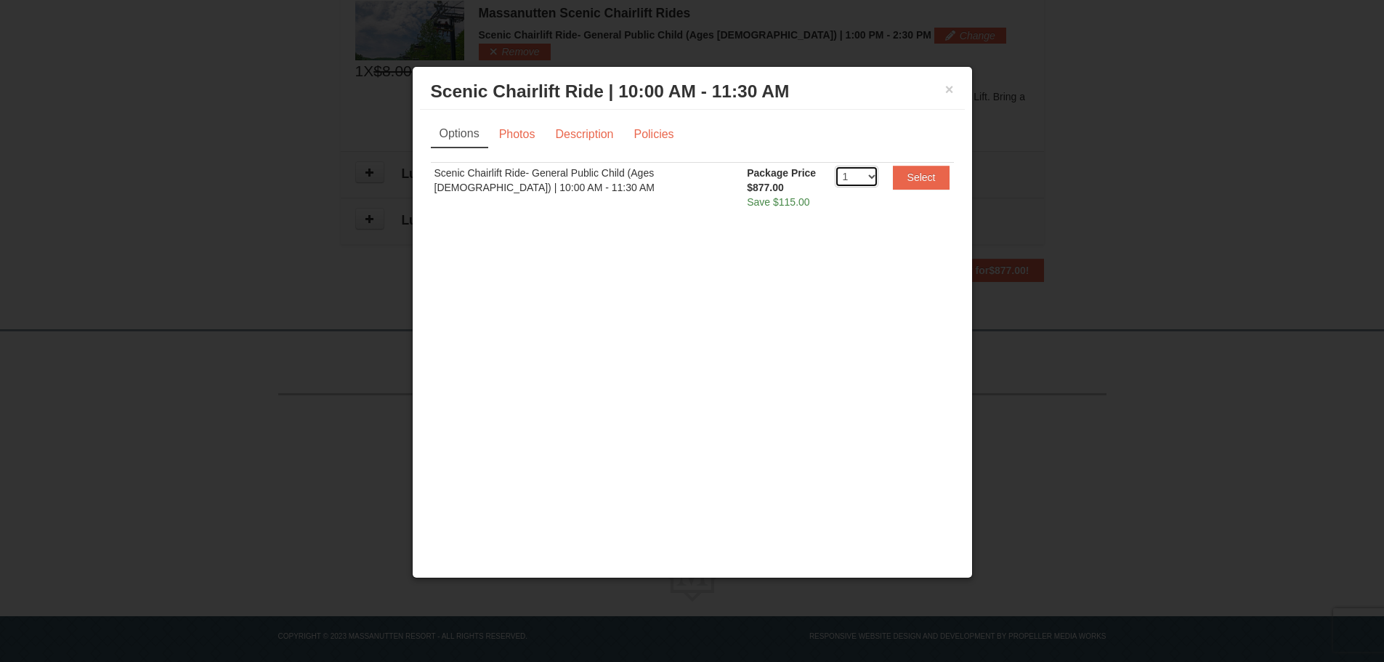
click at [851, 178] on select "1 2 3 4 5 6 7 8 9 10 11 12 13 14 15 16 17 18 19 20" at bounding box center [857, 177] width 44 height 22
select select "3"
click at [835, 166] on select "1 2 3 4 5 6 7 8 9 10 11 12 13 14 15 16 17 18 19 20" at bounding box center [857, 177] width 44 height 22
click at [901, 184] on button "Select" at bounding box center [921, 177] width 57 height 23
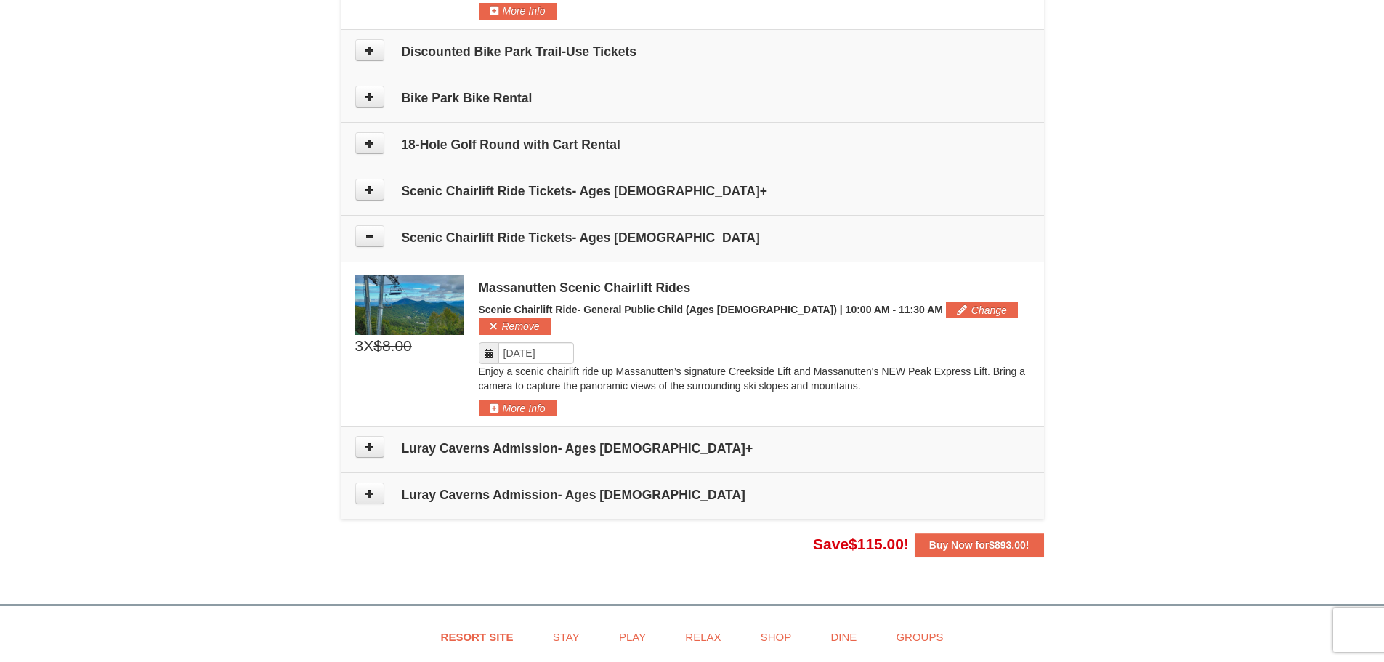
scroll to position [919, 0]
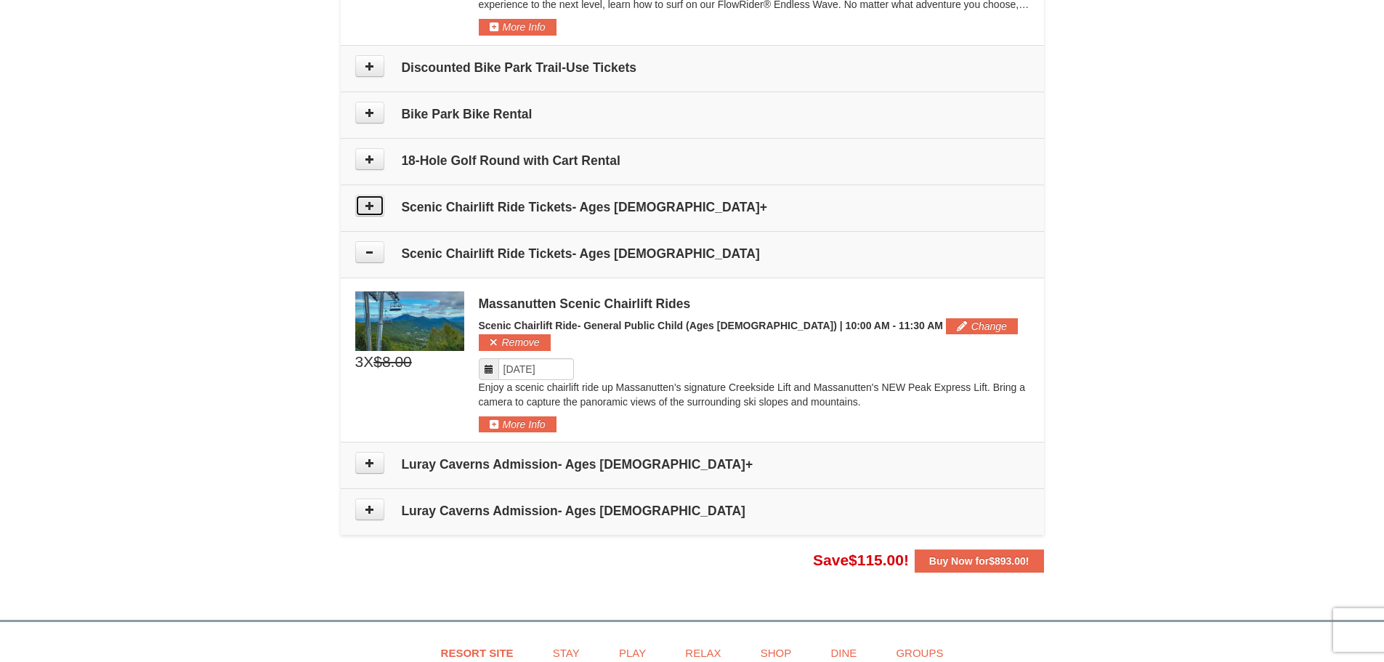
click at [373, 216] on button at bounding box center [369, 206] width 29 height 22
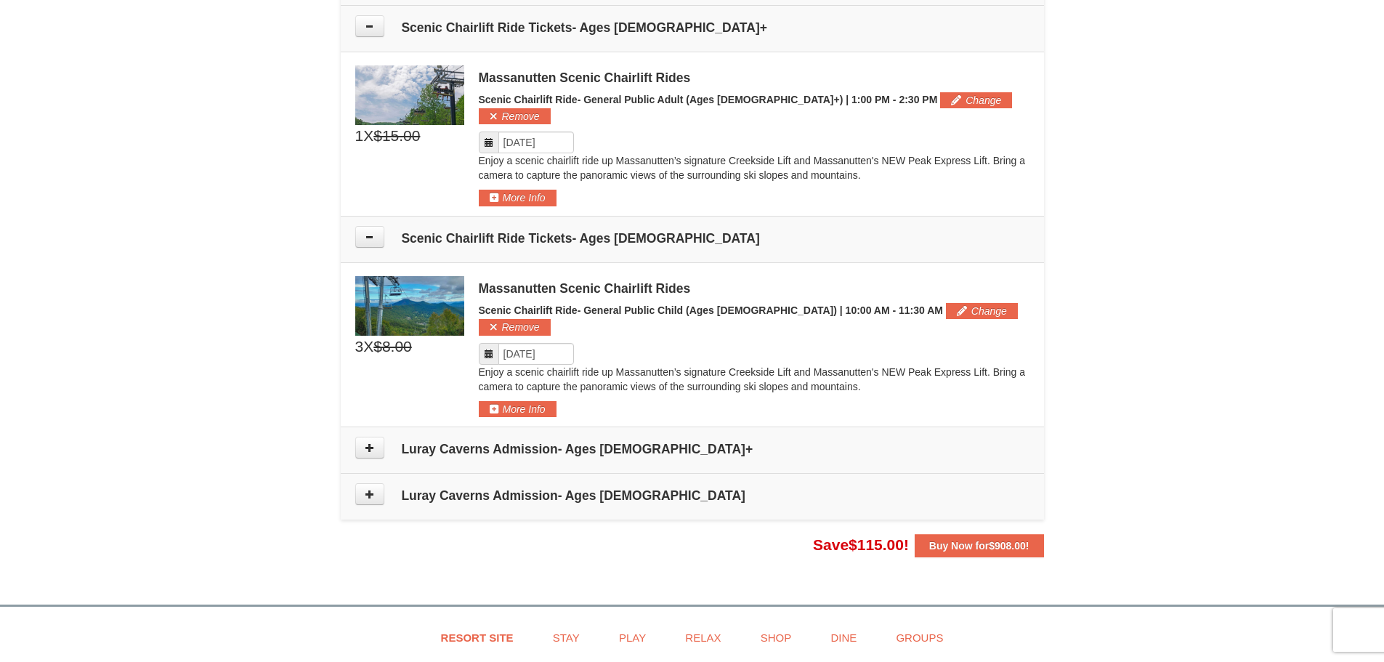
scroll to position [1103, 0]
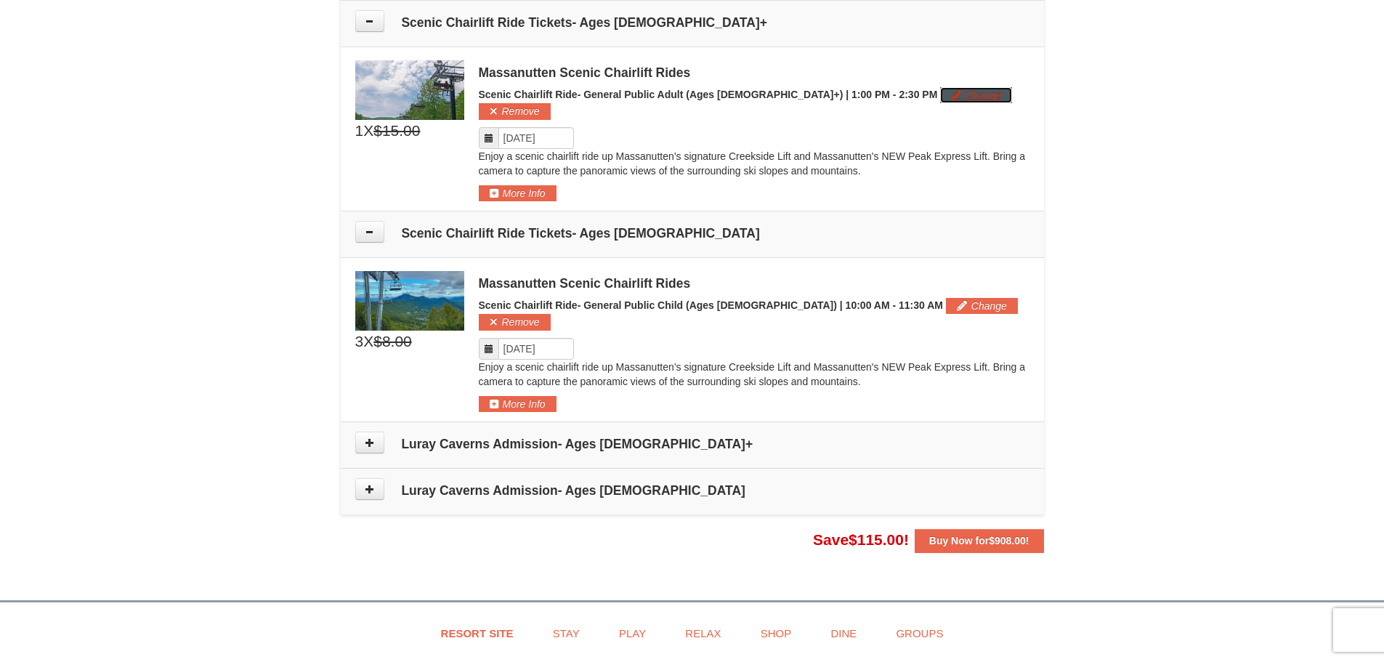
click at [940, 89] on button "Change" at bounding box center [976, 95] width 72 height 16
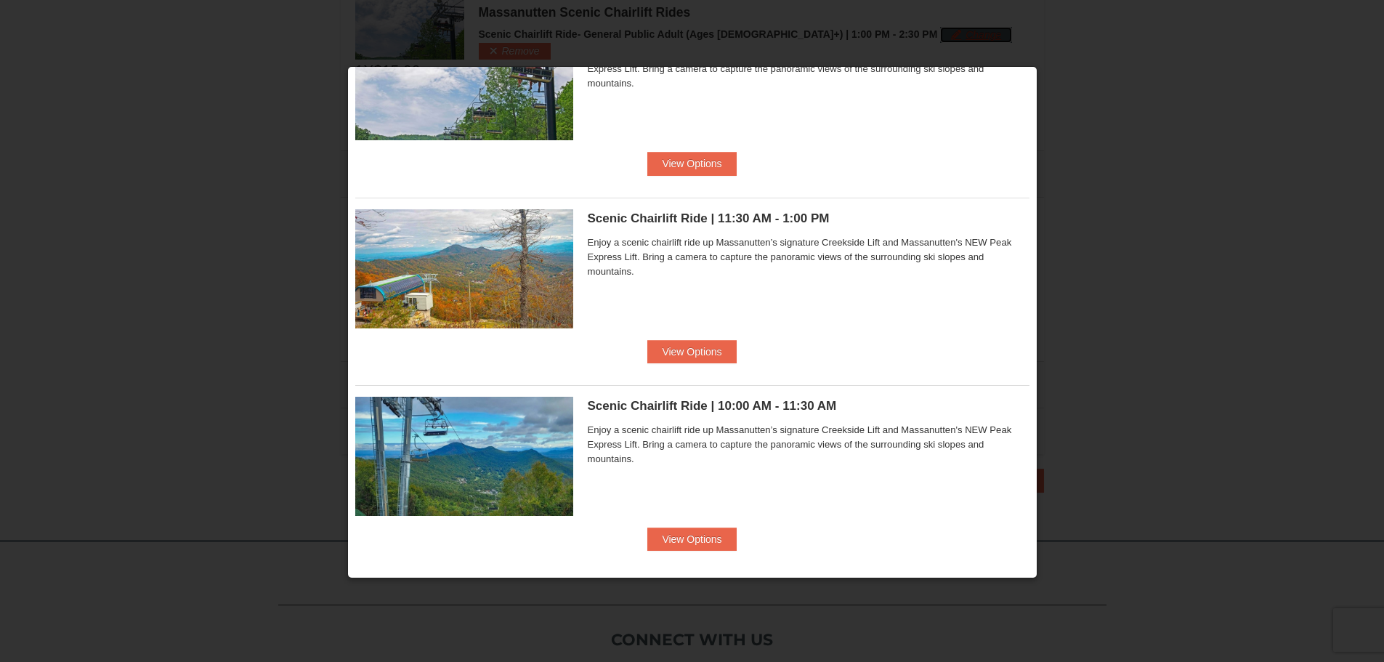
scroll to position [111, 0]
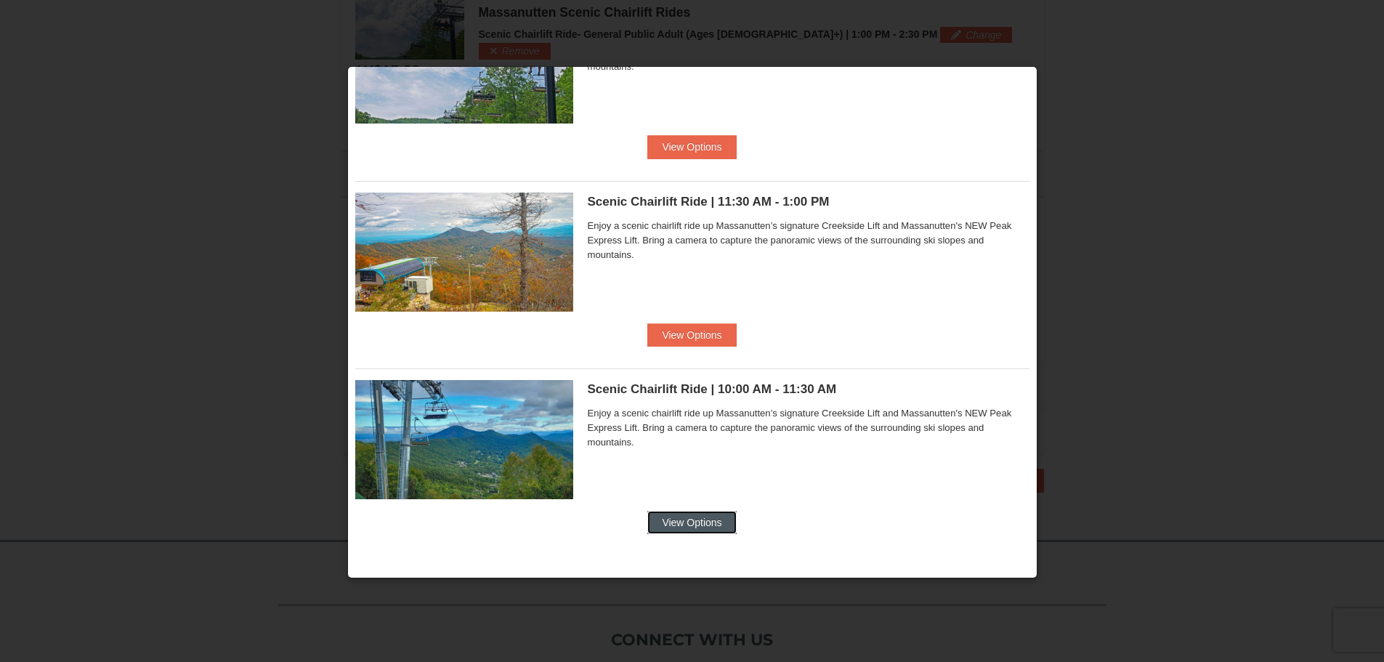
click at [676, 524] on button "View Options" at bounding box center [691, 522] width 89 height 23
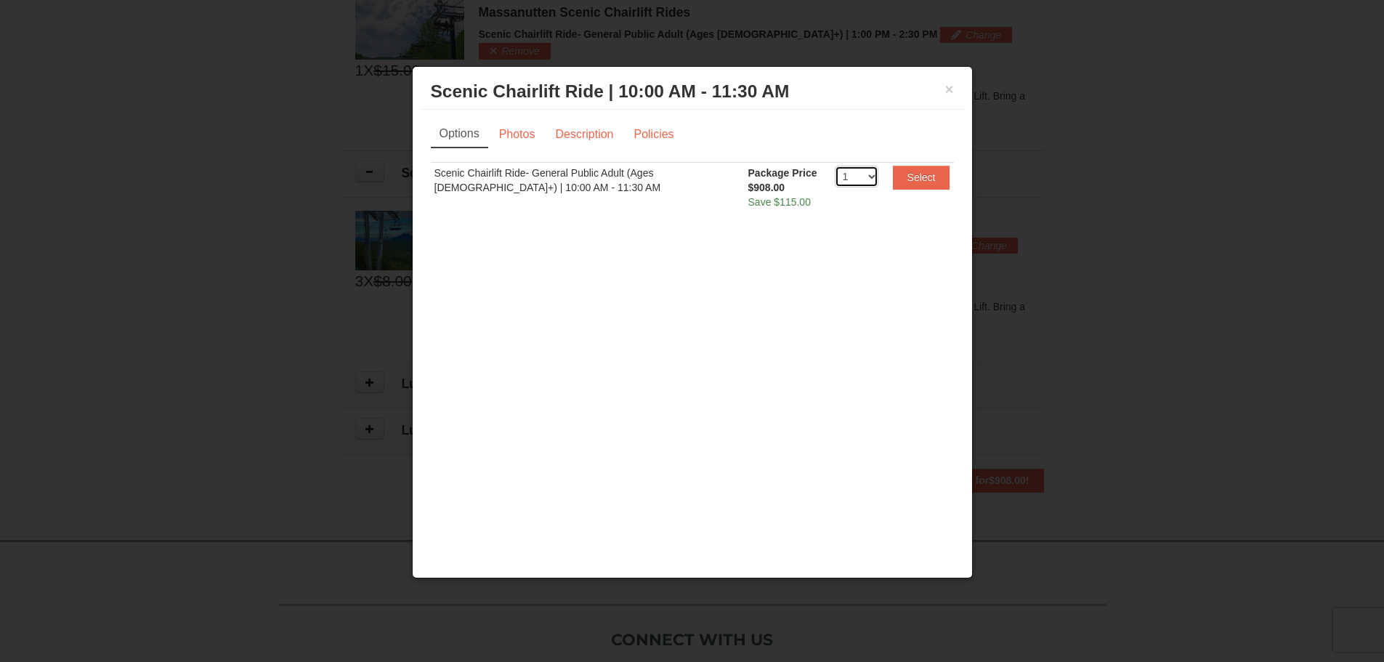
click at [864, 184] on select "1 2 3 4 5 6 7 8 9 10 11 12 13 14 15 16 17 18 19 20" at bounding box center [857, 177] width 44 height 22
select select "2"
click at [835, 166] on select "1 2 3 4 5 6 7 8 9 10 11 12 13 14 15 16 17 18 19 20" at bounding box center [857, 177] width 44 height 22
click at [901, 172] on button "Select" at bounding box center [921, 177] width 57 height 23
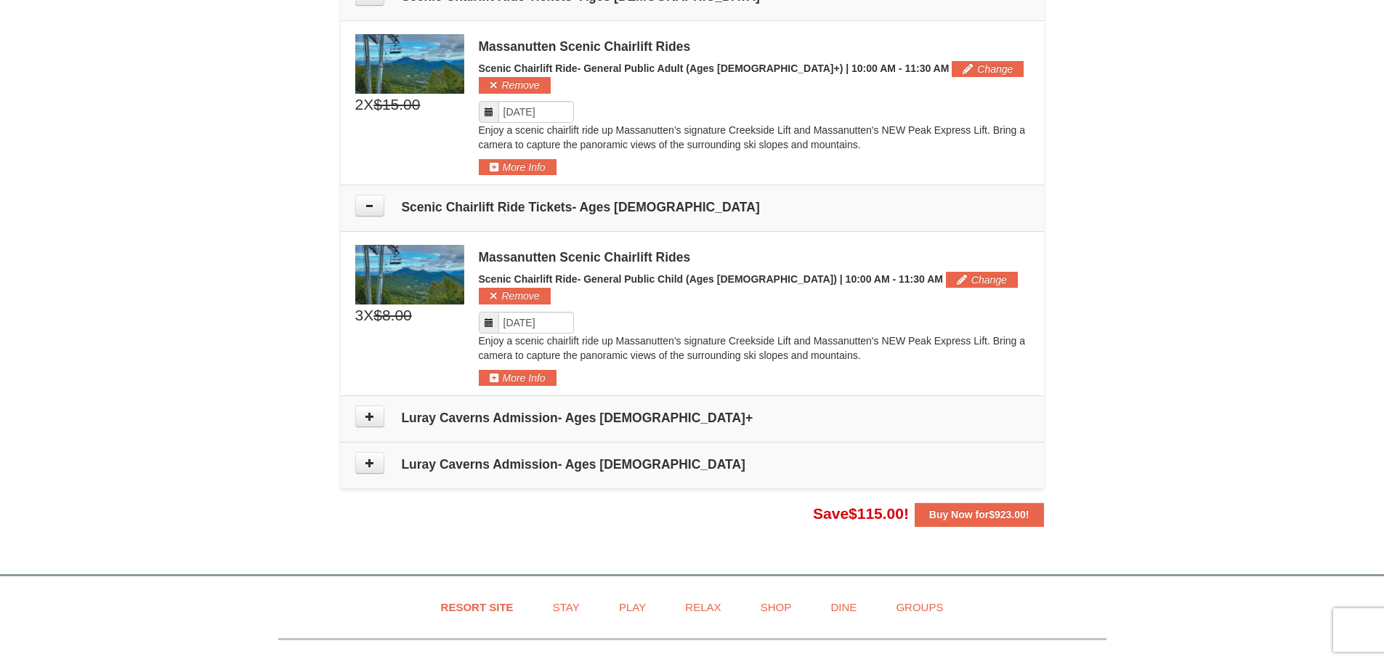
scroll to position [1164, 0]
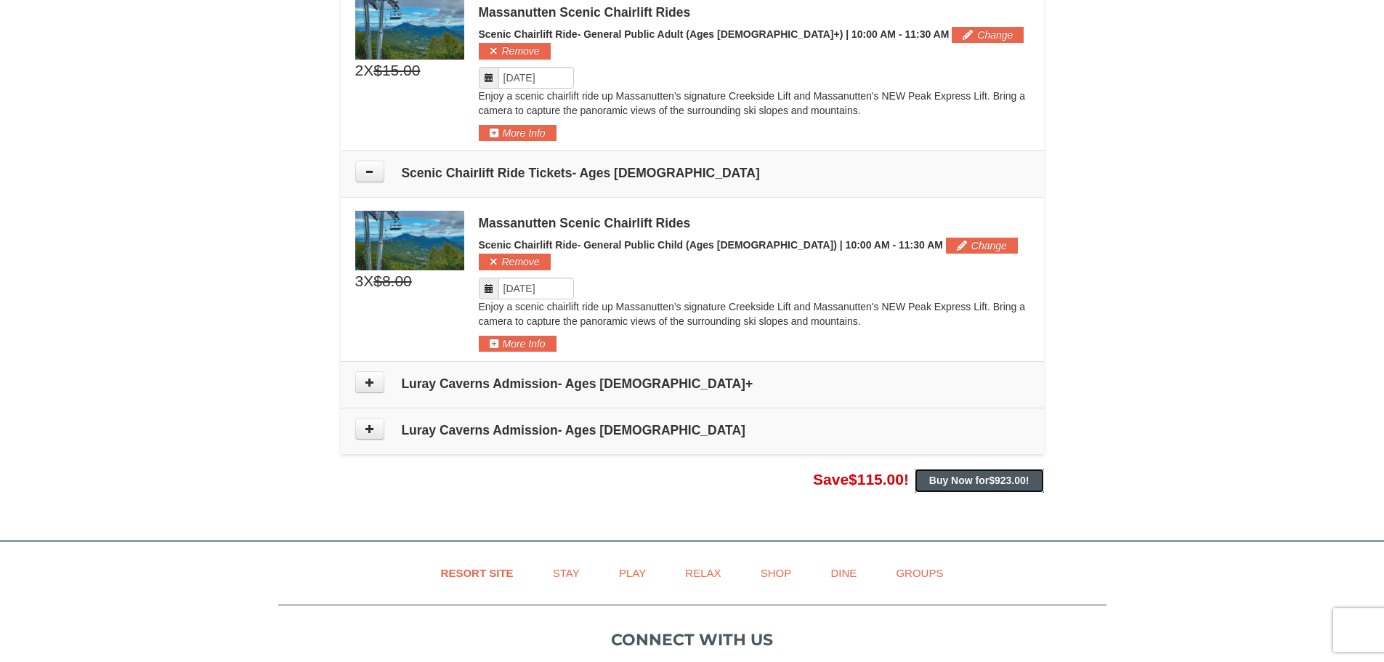
click at [1007, 474] on span "$923.00" at bounding box center [1007, 480] width 37 height 12
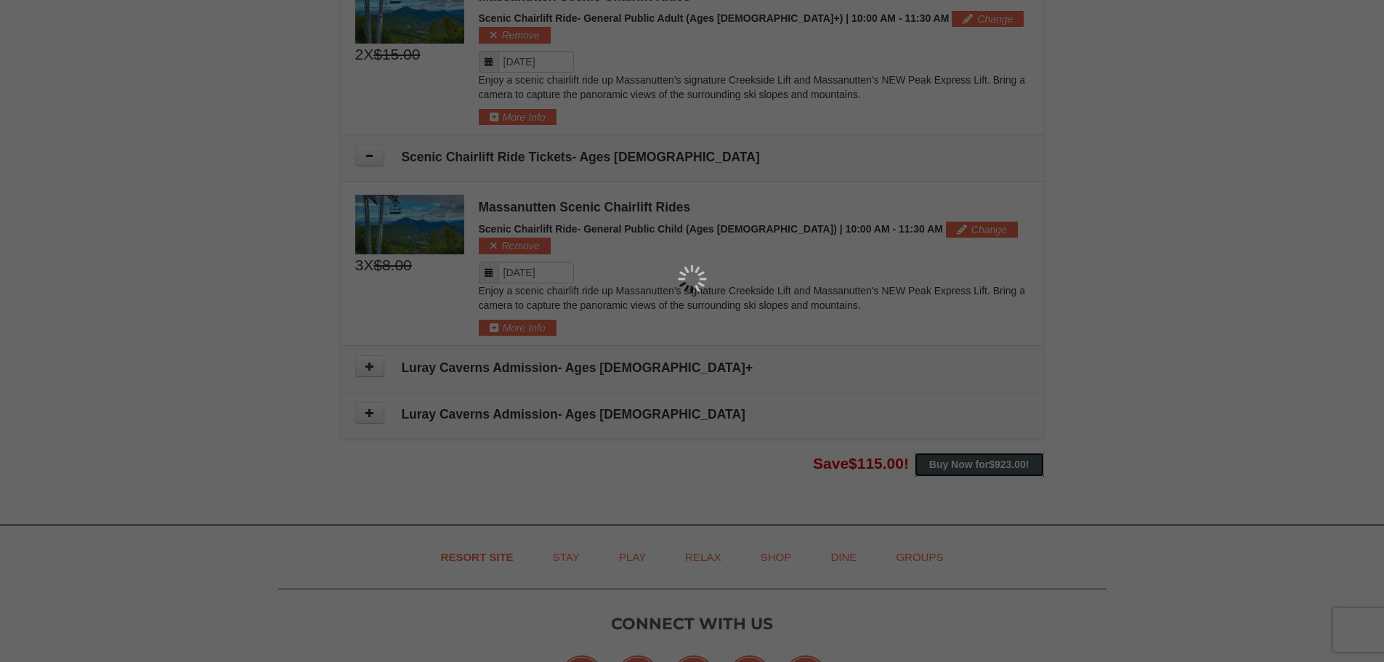
scroll to position [1236, 0]
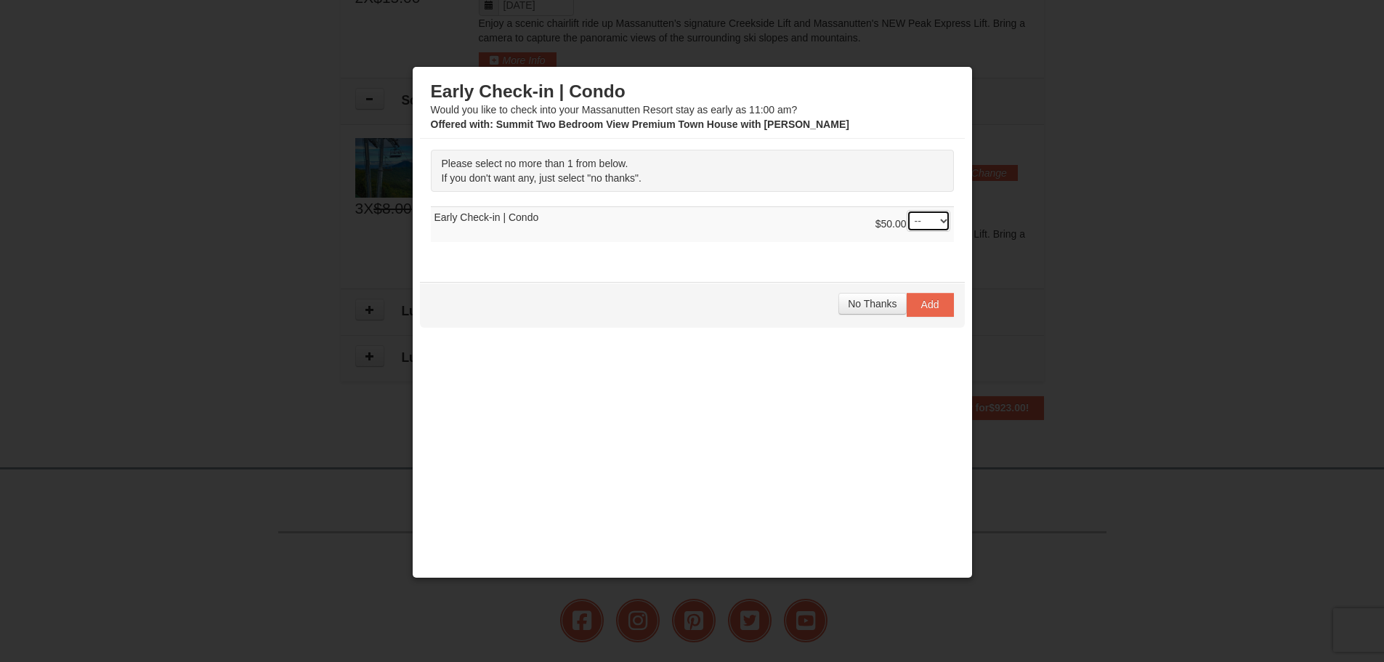
click at [909, 221] on select "-- 01" at bounding box center [928, 221] width 44 height 22
click at [860, 304] on span "No Thanks" at bounding box center [872, 304] width 49 height 12
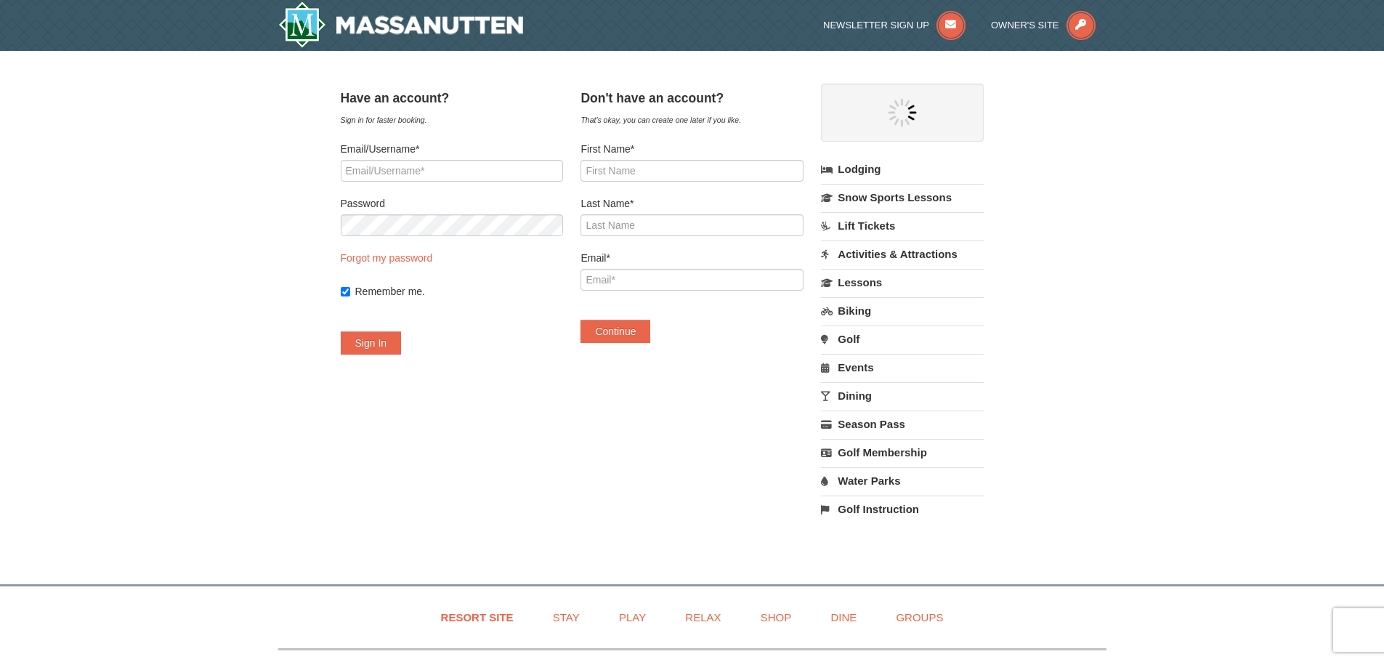
select select "9"
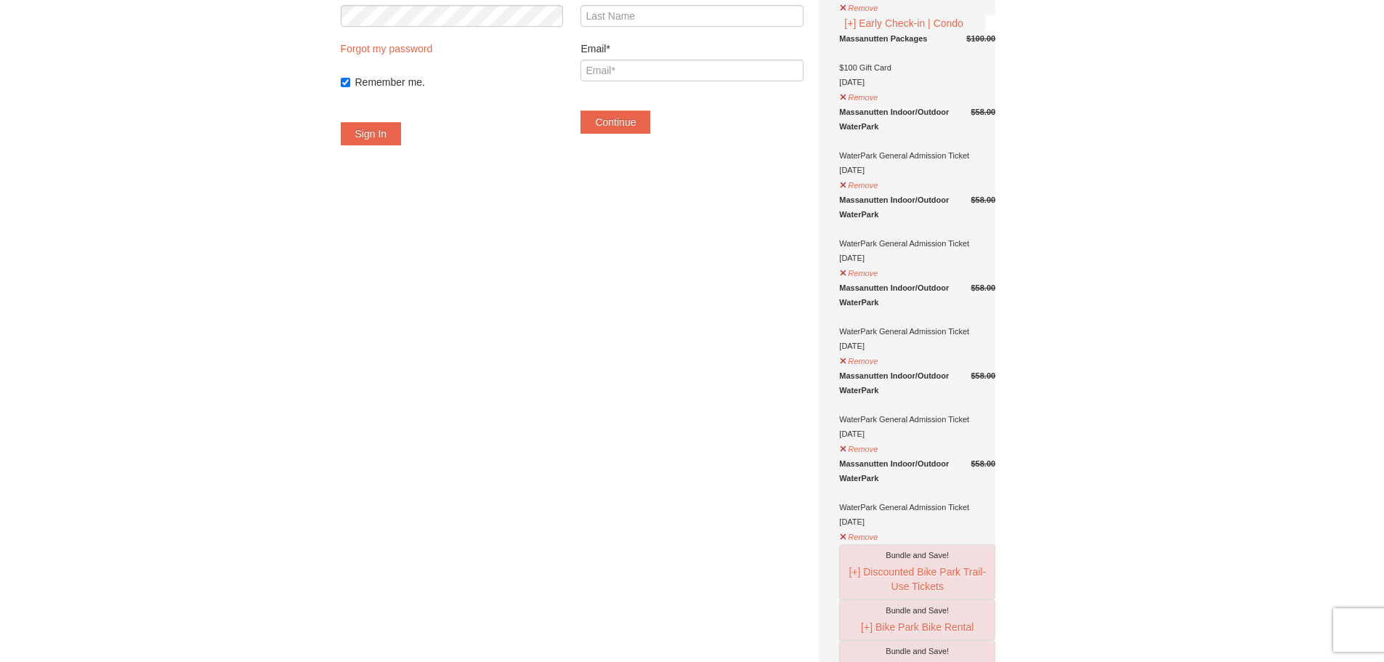
scroll to position [291, 0]
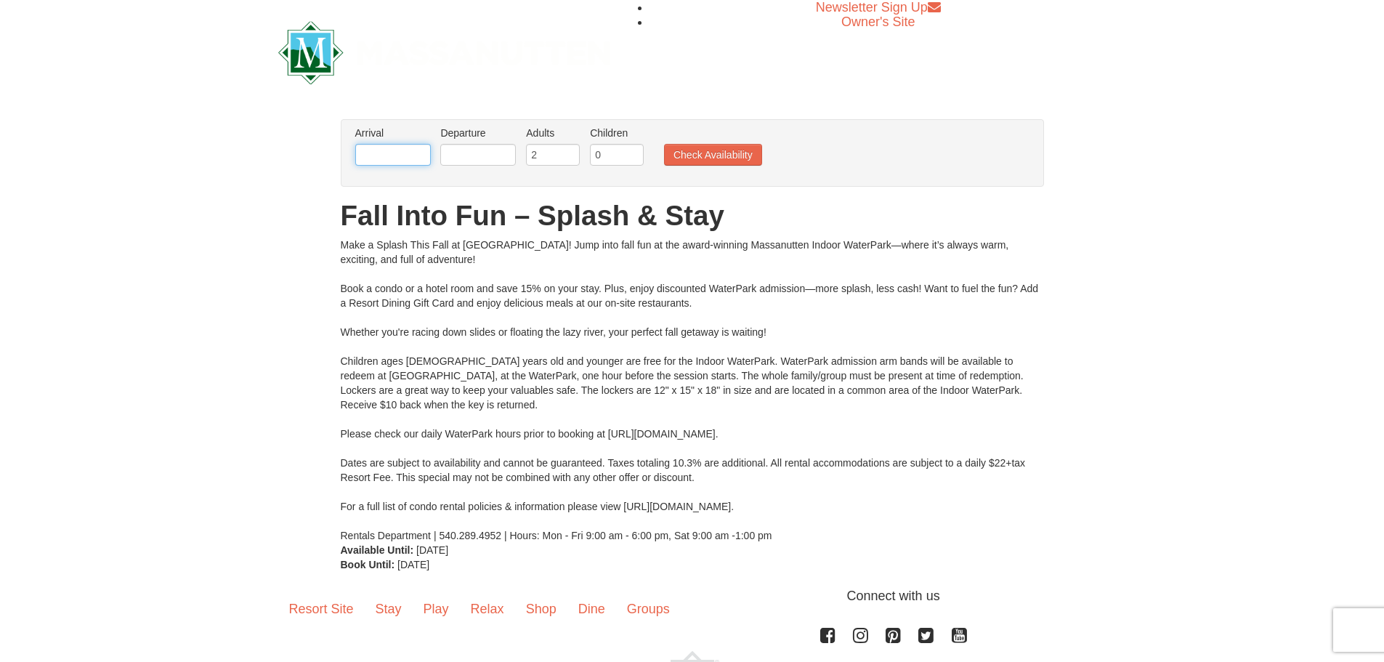
click at [393, 159] on input "text" at bounding box center [393, 155] width 76 height 22
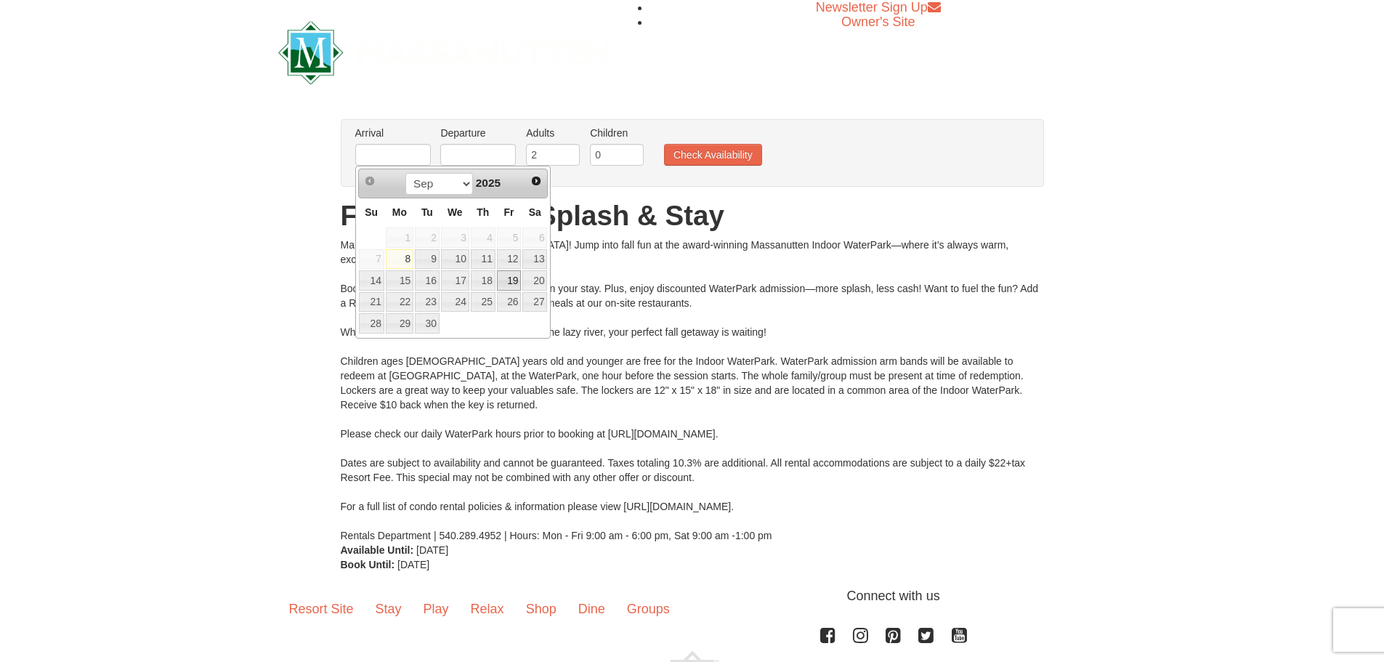
click at [504, 281] on link "19" at bounding box center [509, 280] width 25 height 20
type input "[DATE]"
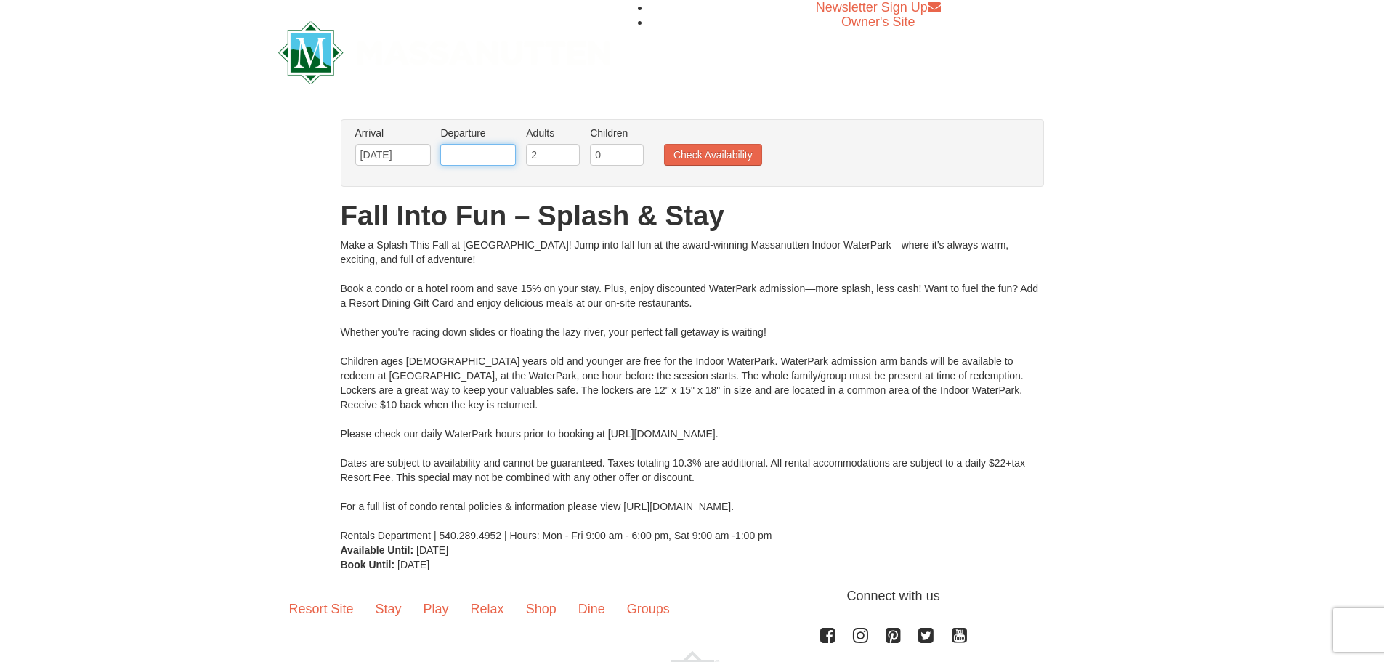
click at [482, 160] on input "text" at bounding box center [478, 155] width 76 height 22
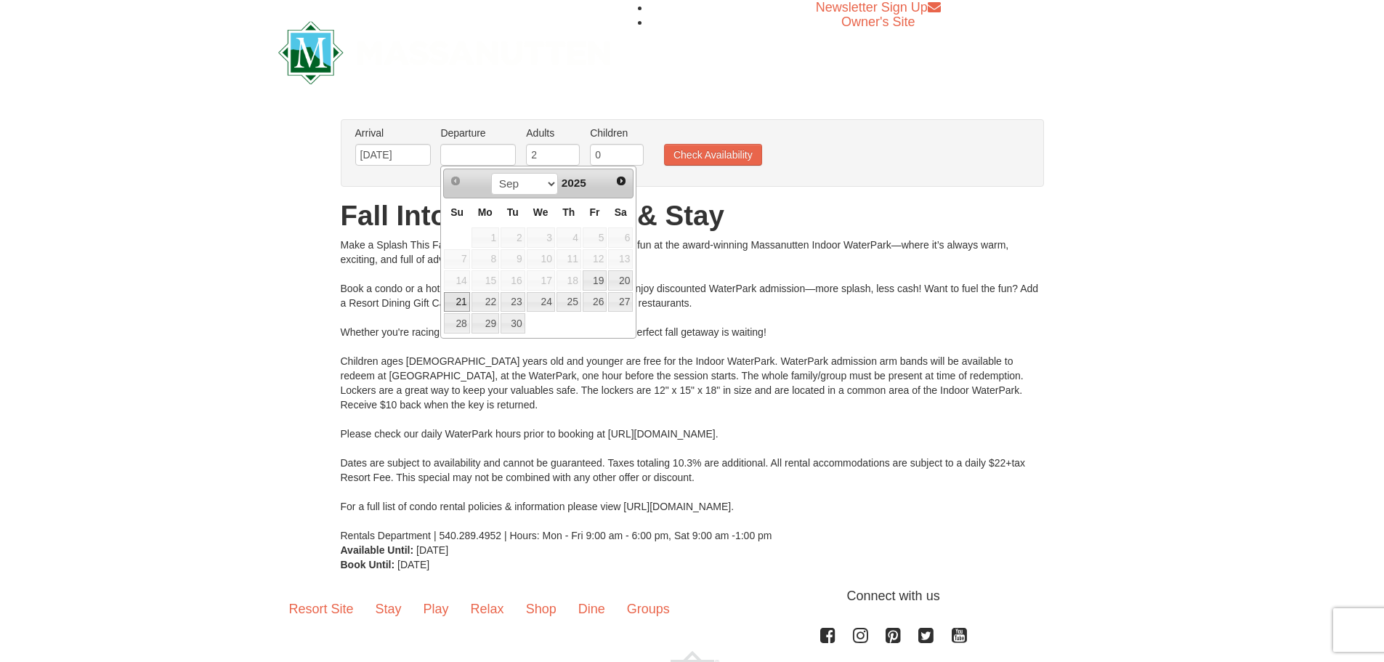
click at [461, 306] on link "21" at bounding box center [456, 302] width 25 height 20
type input "[DATE]"
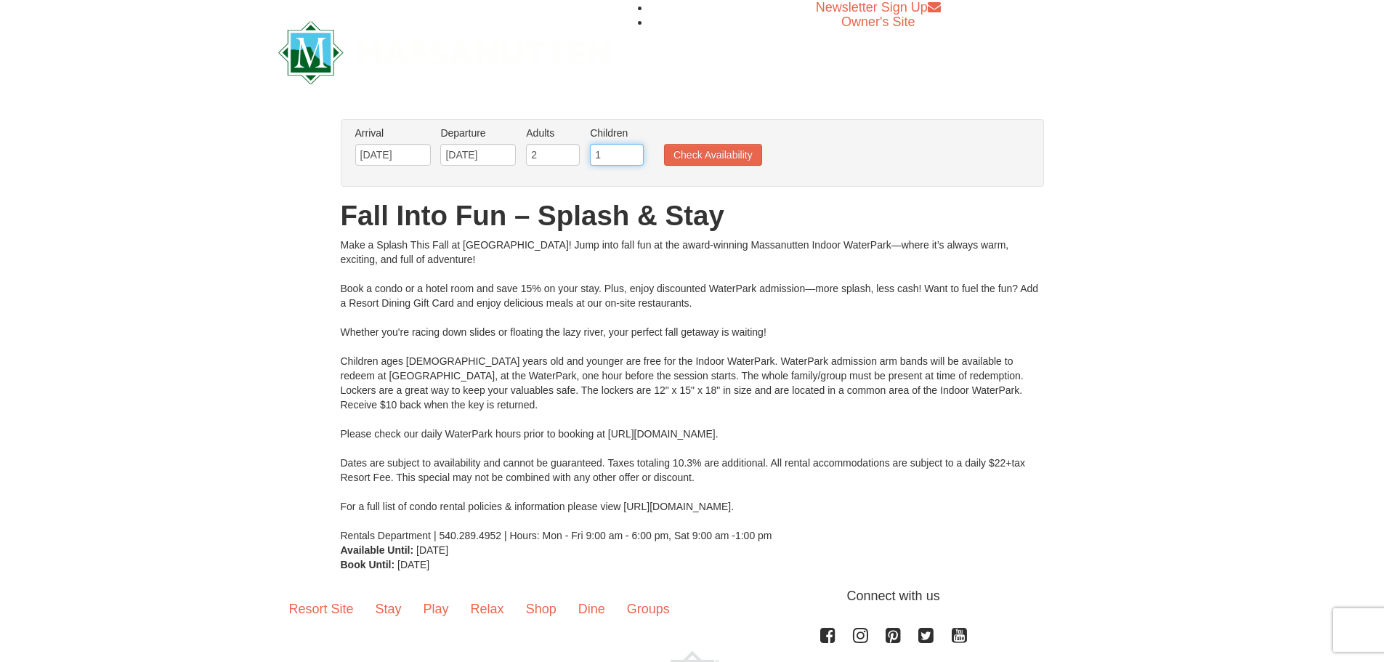
click at [631, 153] on input "1" at bounding box center [617, 155] width 54 height 22
click at [631, 153] on input "2" at bounding box center [617, 155] width 54 height 22
type input "3"
click at [631, 153] on input "3" at bounding box center [617, 155] width 54 height 22
click at [688, 153] on button "Check Availability" at bounding box center [713, 155] width 98 height 22
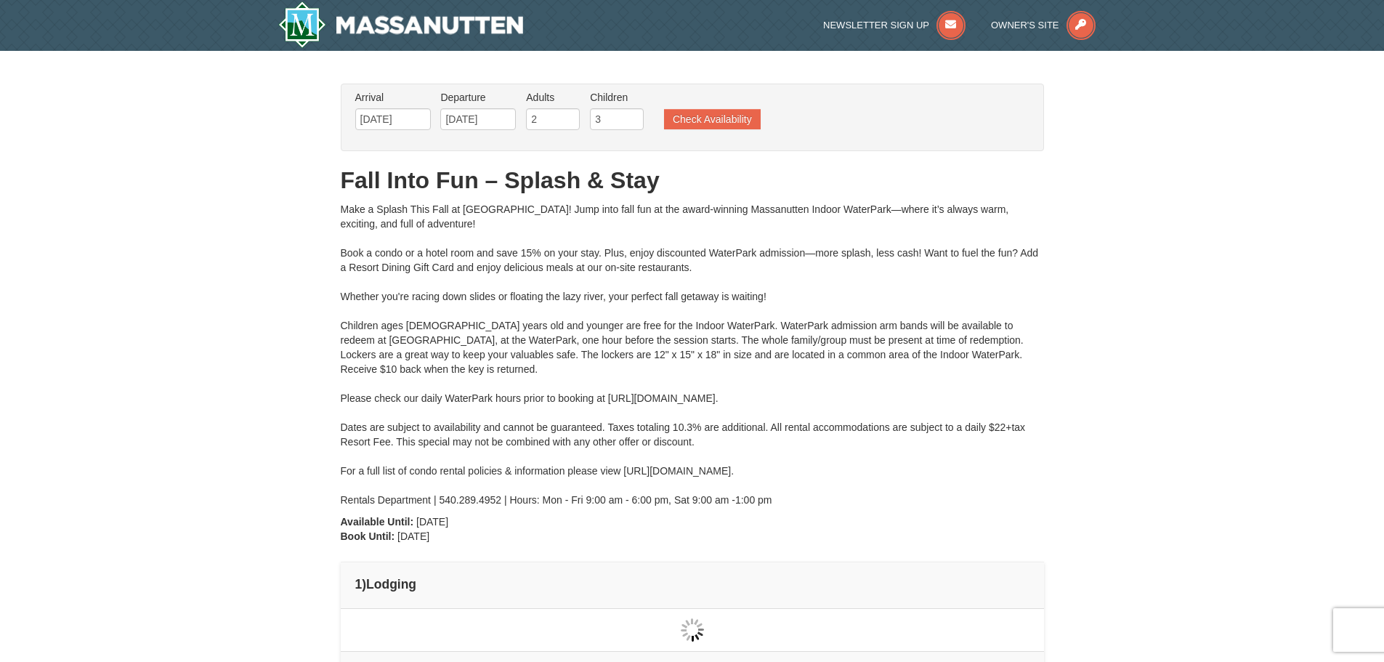
type input "[DATE]"
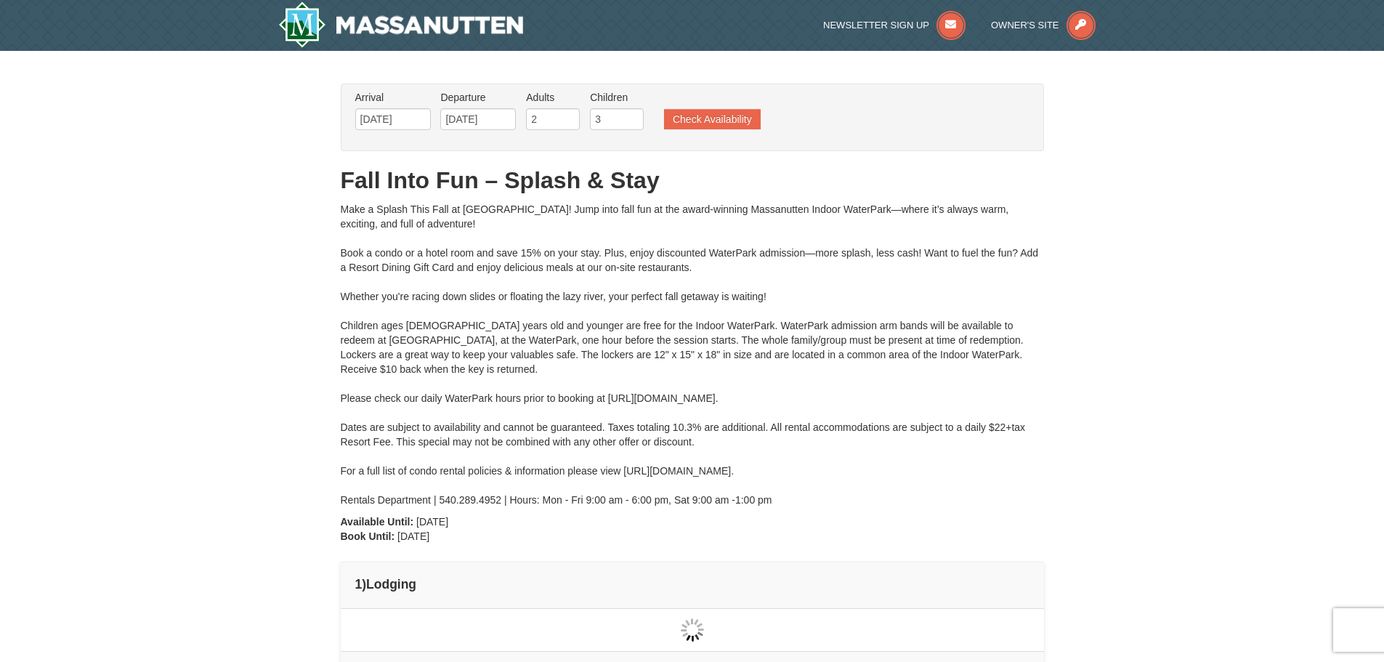
type input "[DATE]"
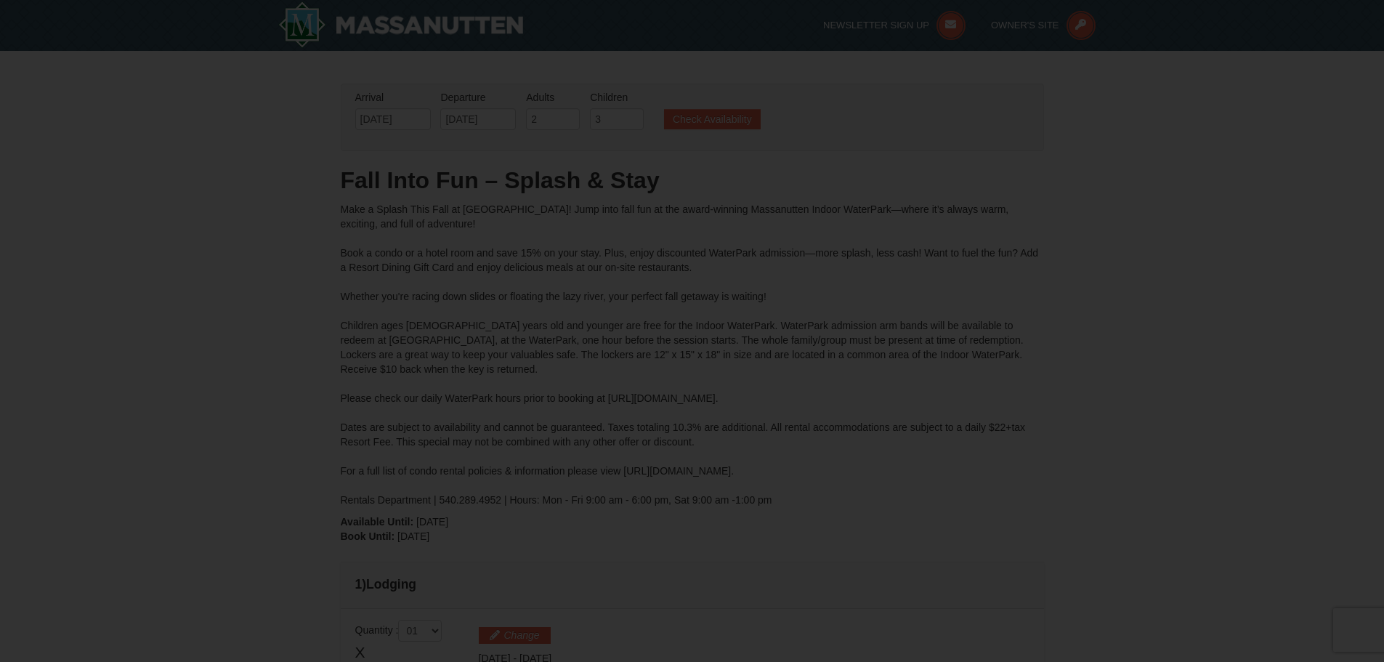
type input "[DATE]"
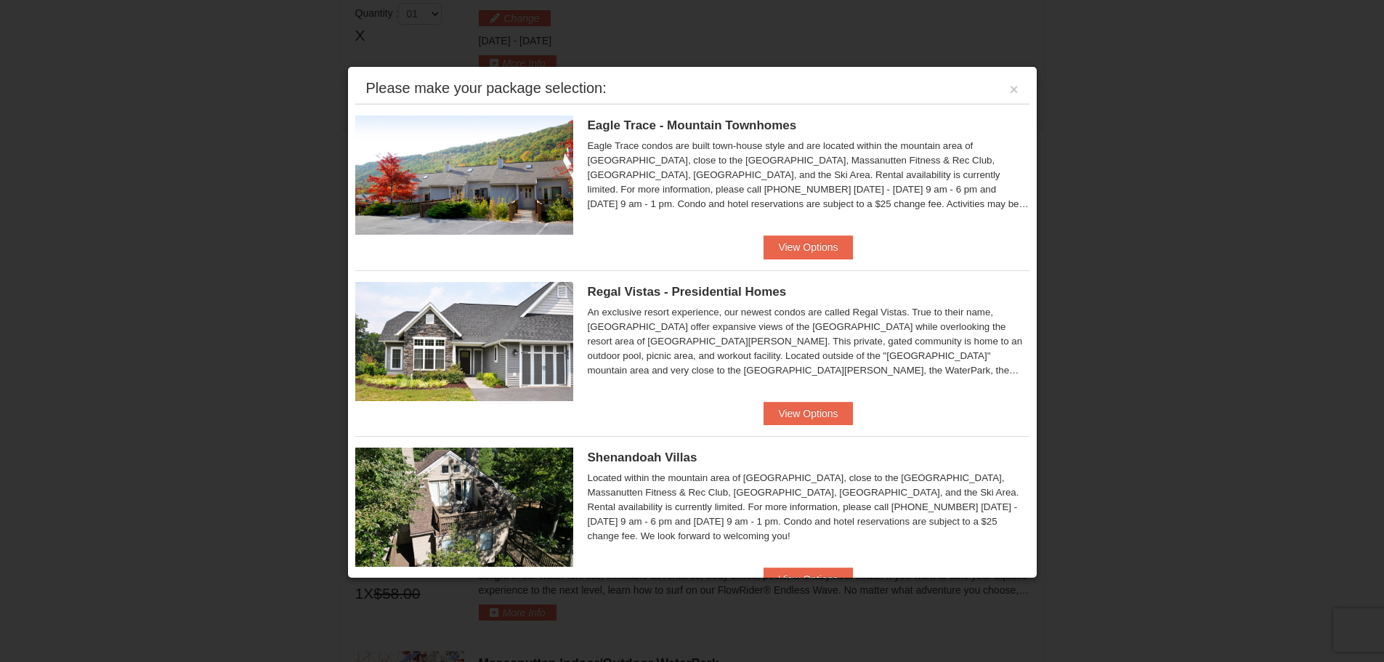
scroll to position [620, 0]
click at [825, 248] on button "View Options" at bounding box center [807, 246] width 89 height 23
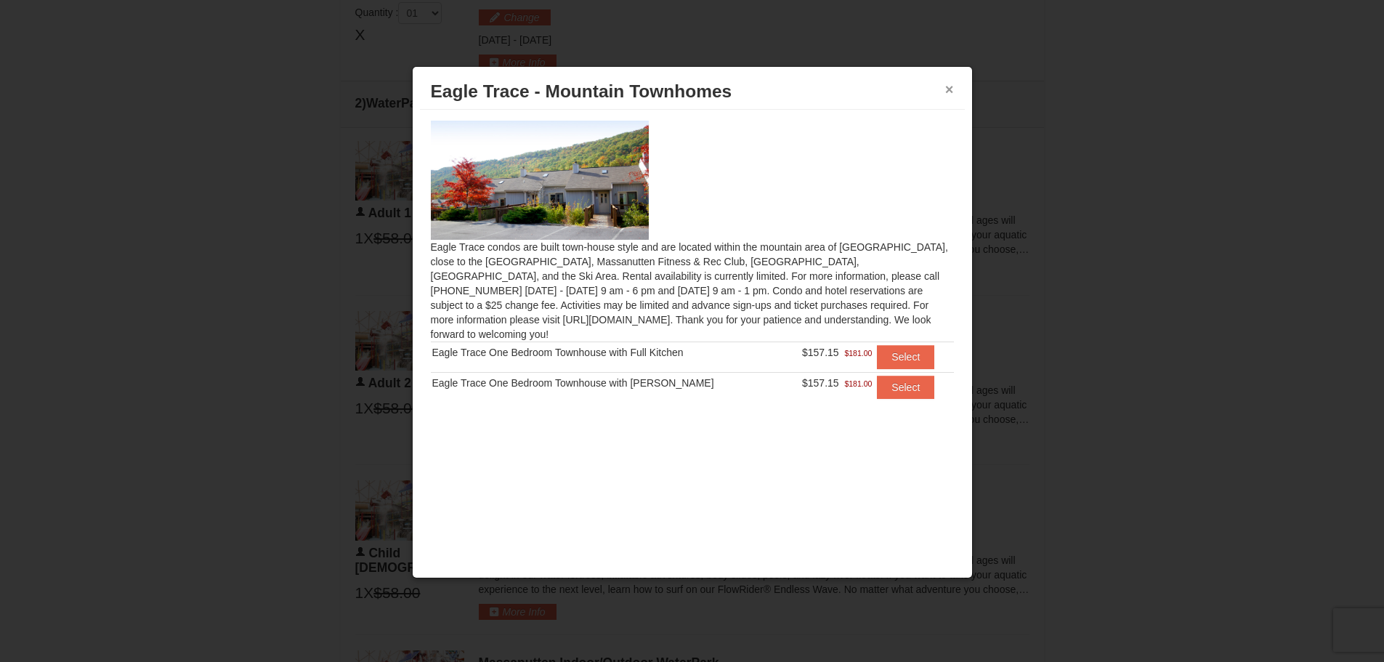
click at [952, 87] on button "×" at bounding box center [949, 89] width 9 height 15
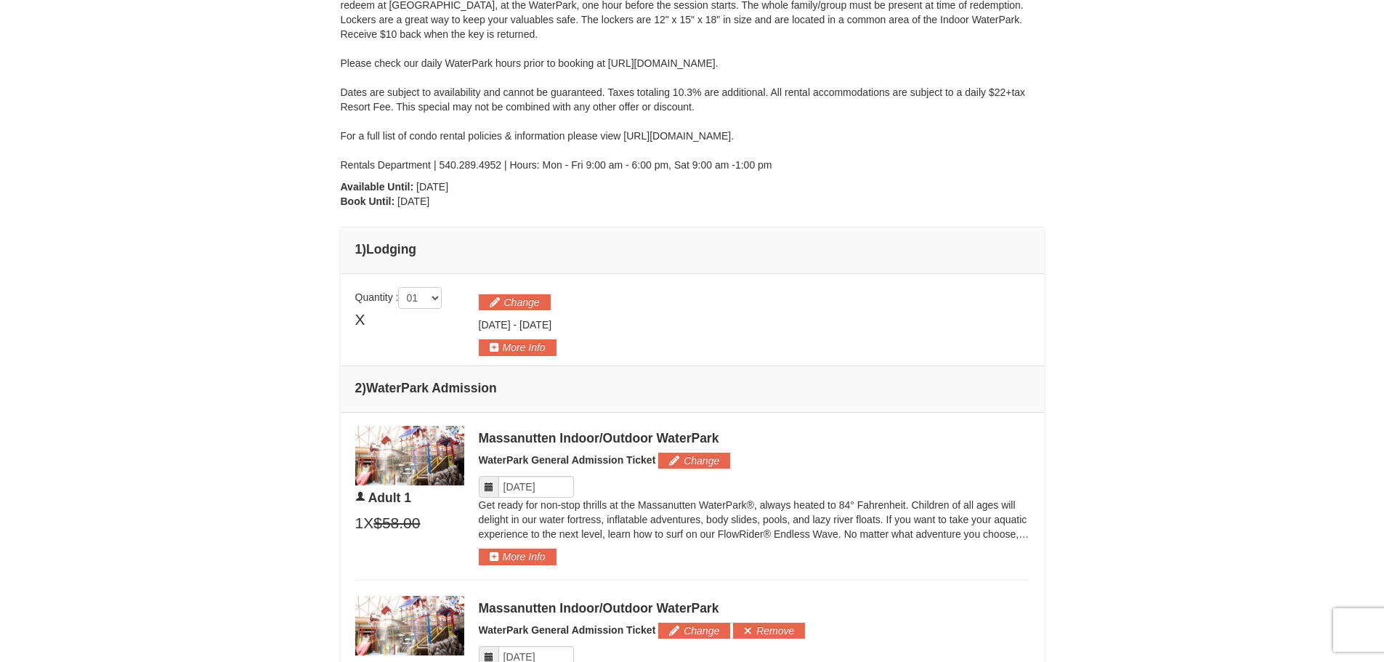
scroll to position [329, 0]
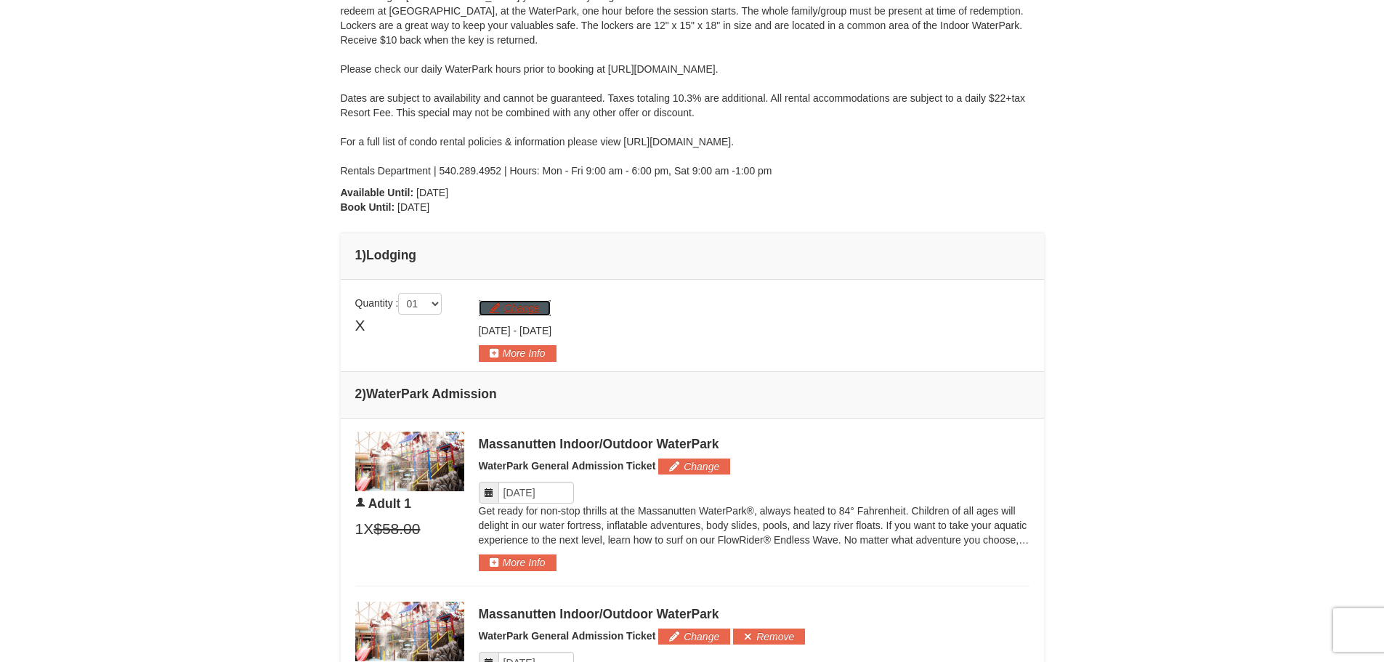
click at [531, 307] on button "Change" at bounding box center [515, 308] width 72 height 16
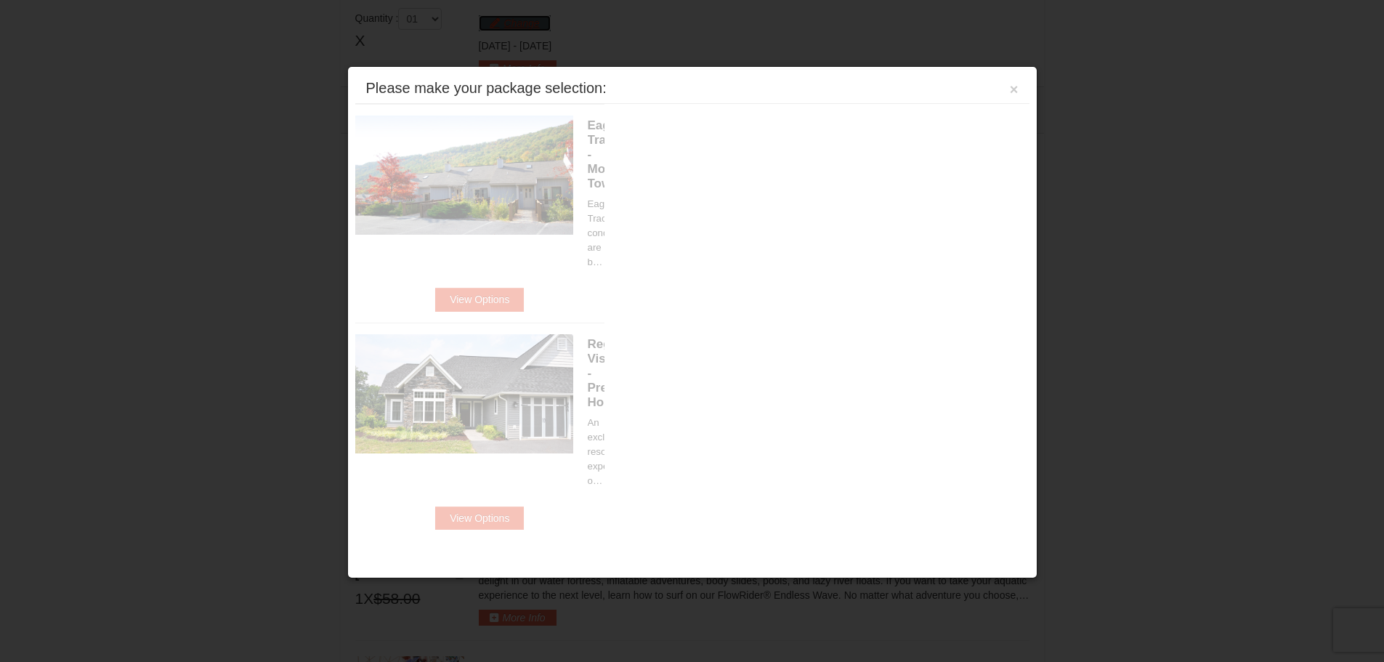
scroll to position [622, 0]
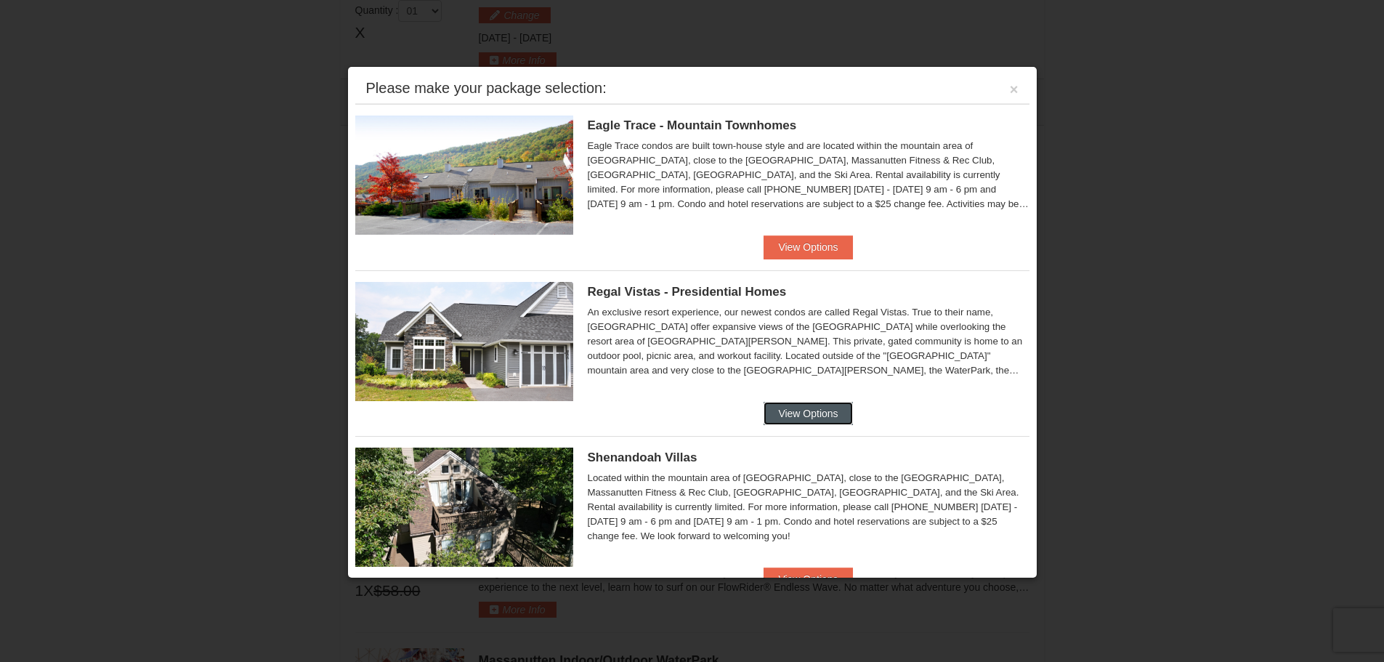
click at [804, 407] on button "View Options" at bounding box center [807, 413] width 89 height 23
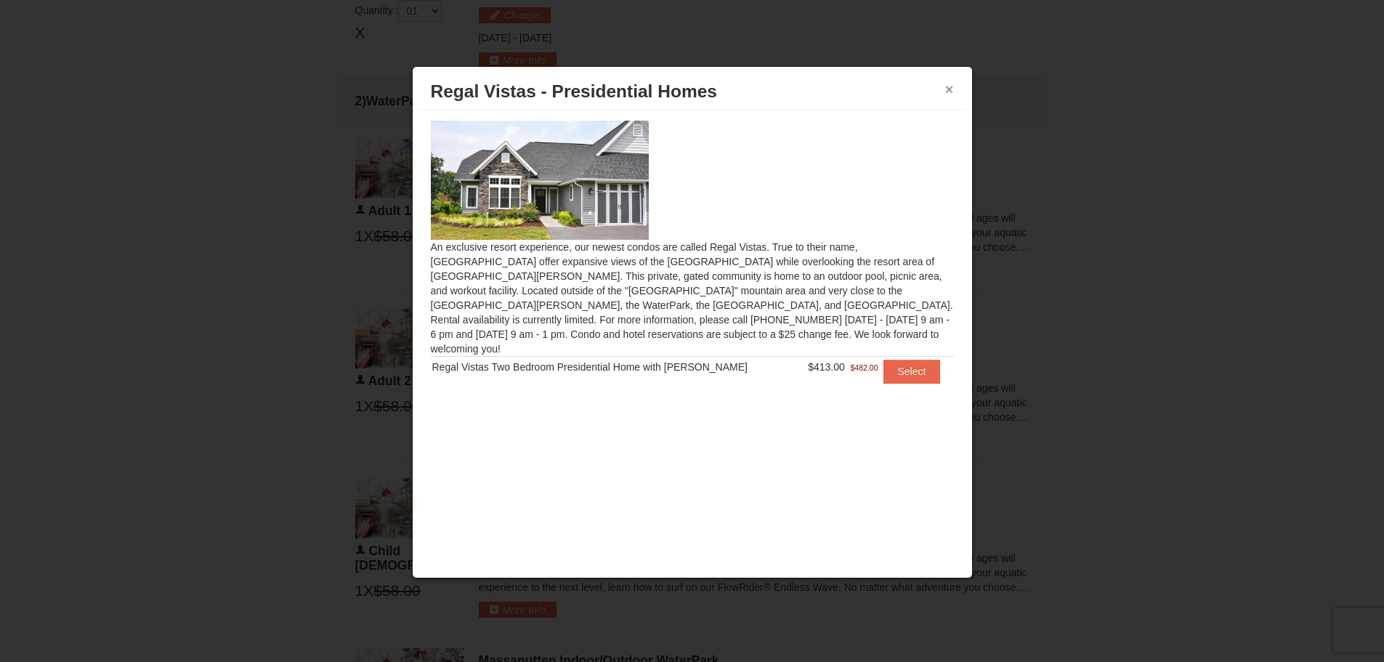
click at [947, 87] on button "×" at bounding box center [949, 89] width 9 height 15
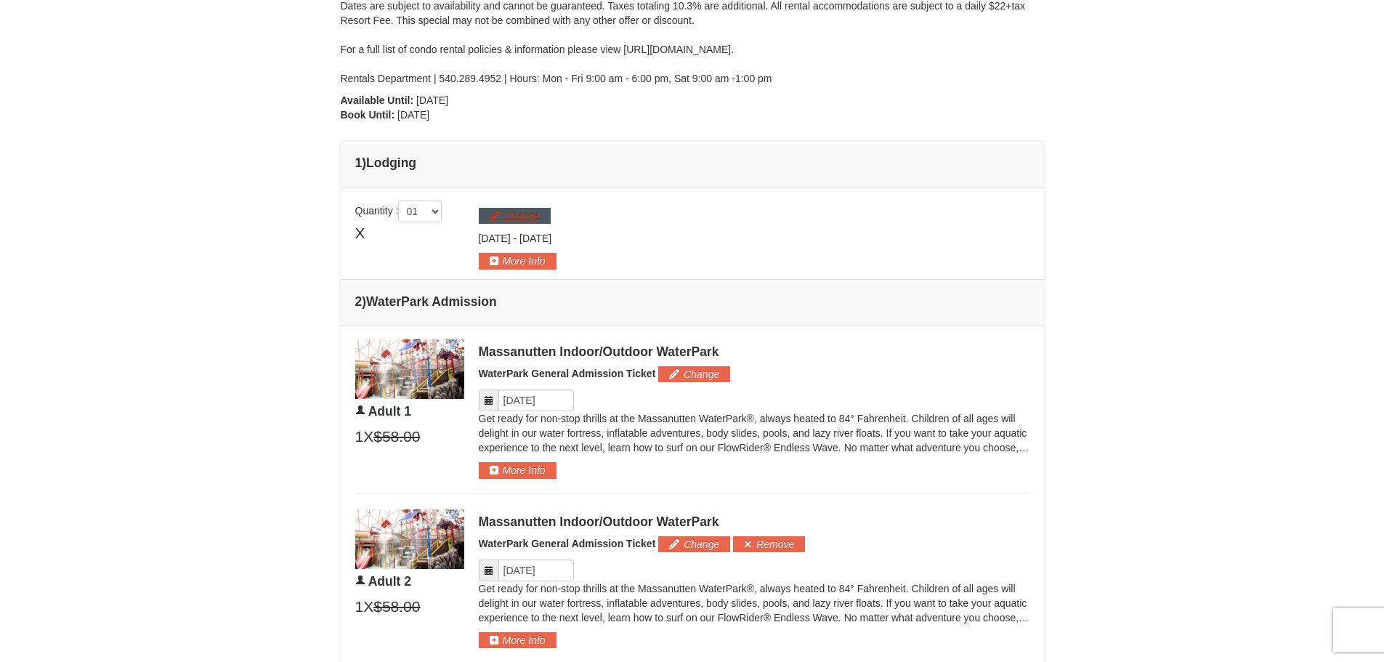
scroll to position [404, 0]
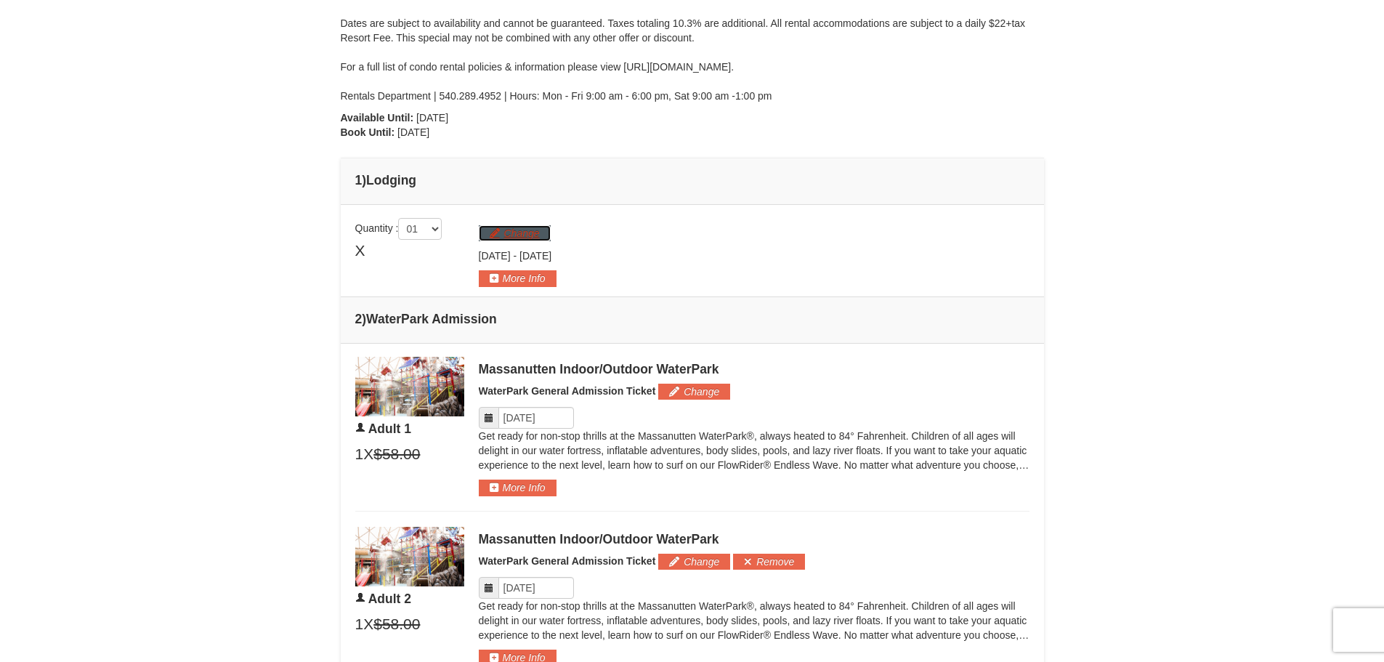
click at [517, 232] on button "Change" at bounding box center [515, 233] width 72 height 16
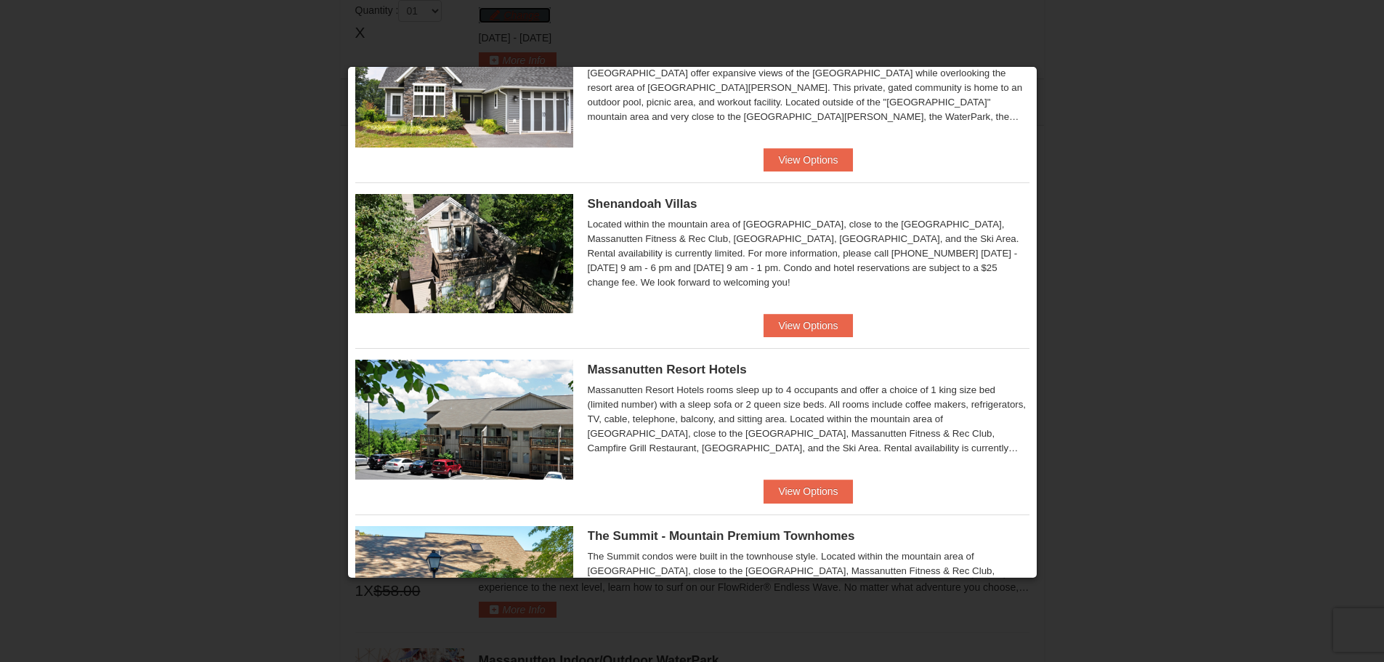
scroll to position [218, 0]
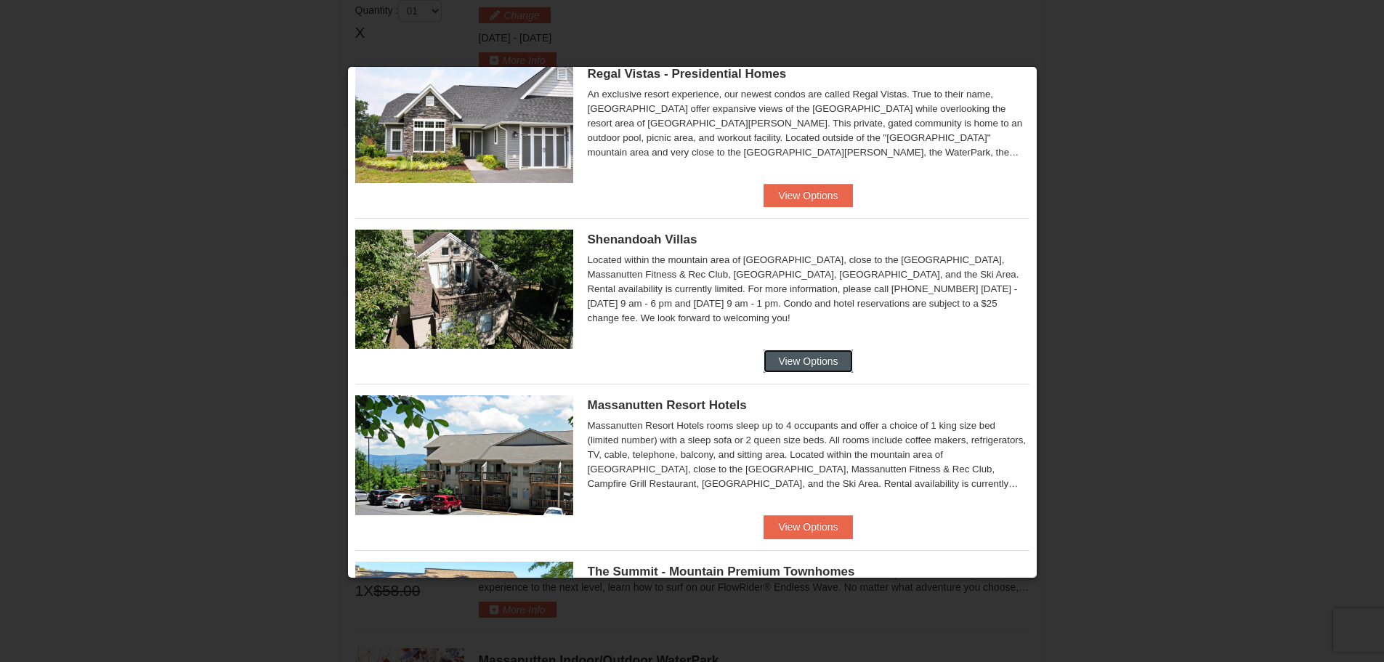
click at [827, 359] on button "View Options" at bounding box center [807, 360] width 89 height 23
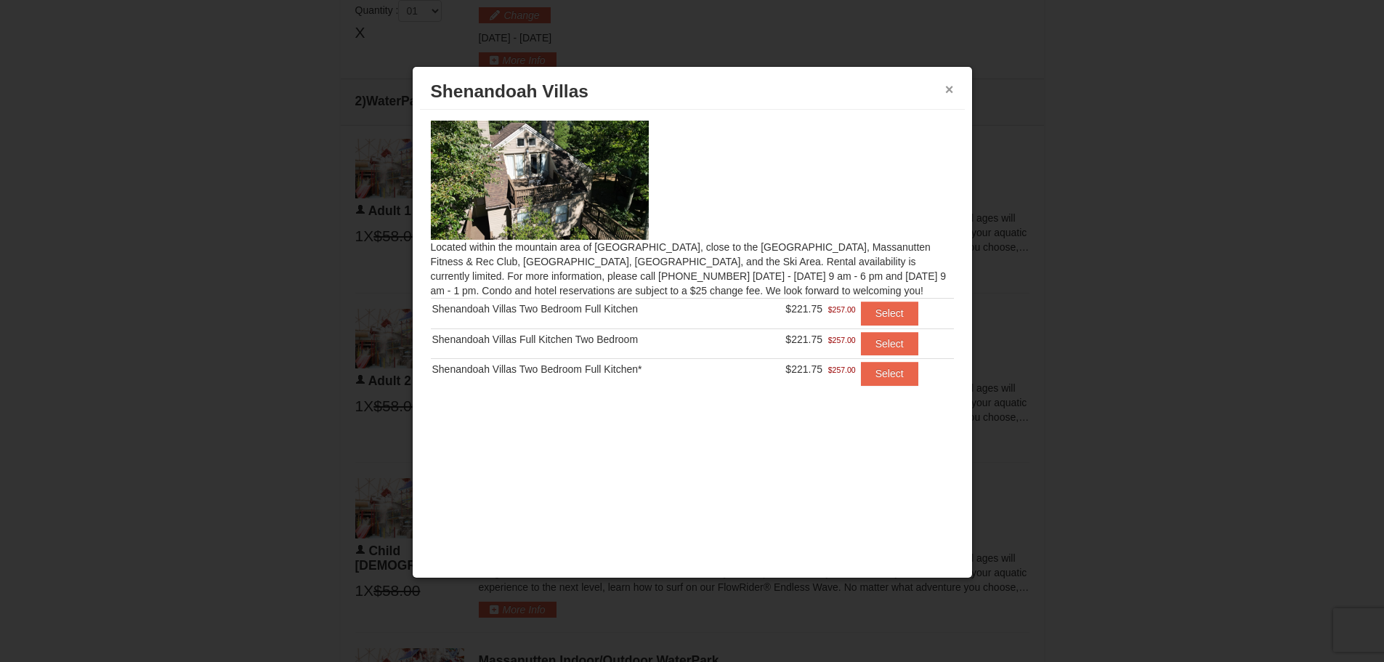
click at [950, 91] on button "×" at bounding box center [949, 89] width 9 height 15
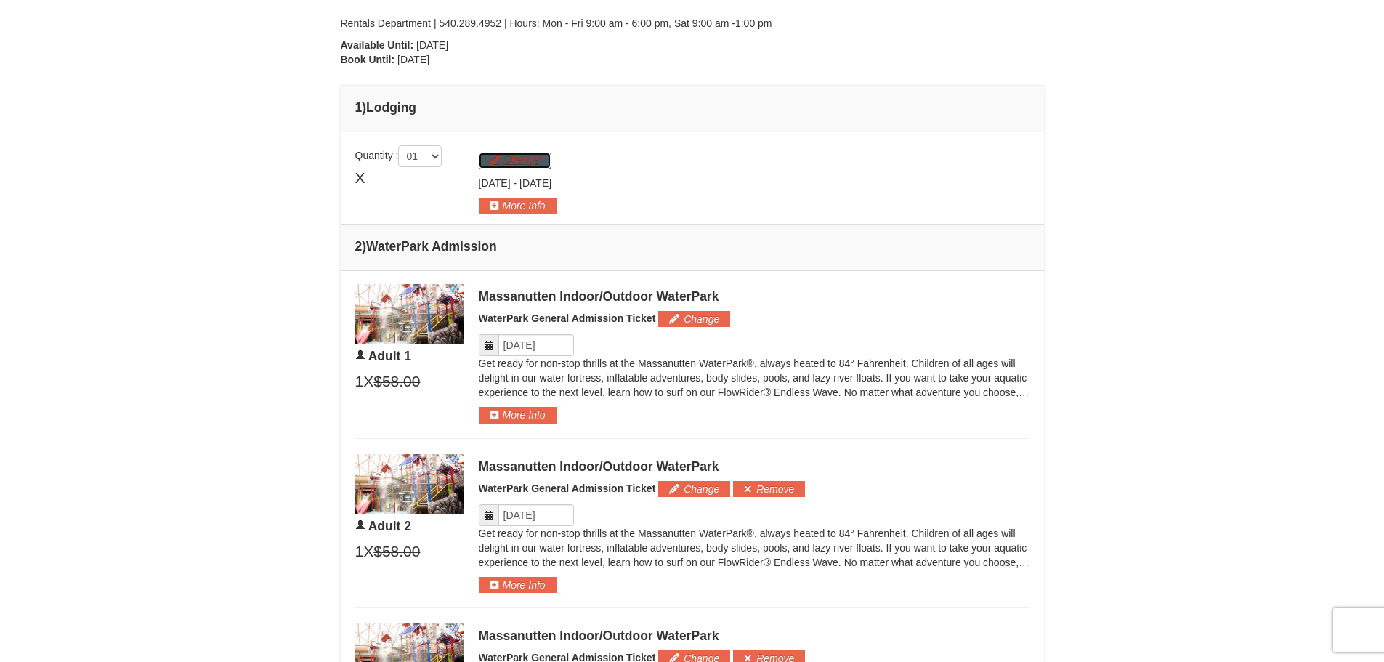
click at [491, 162] on button "Change" at bounding box center [515, 161] width 72 height 16
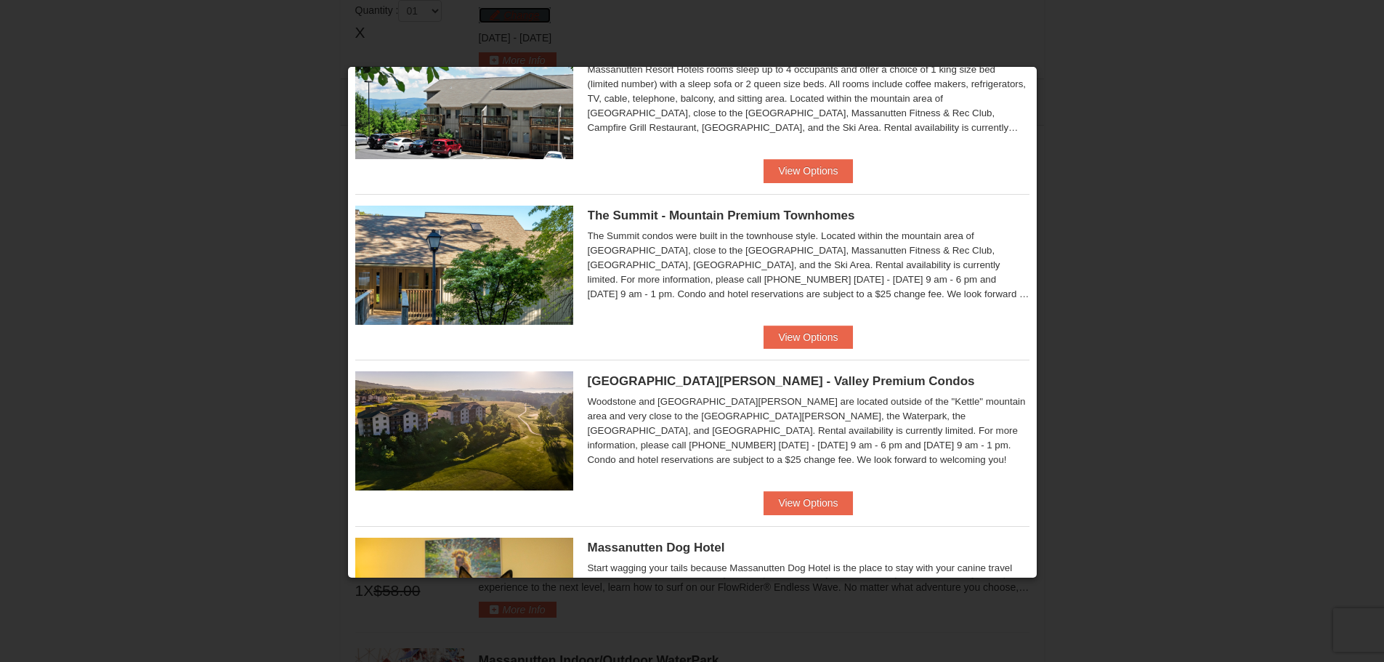
scroll to position [581, 0]
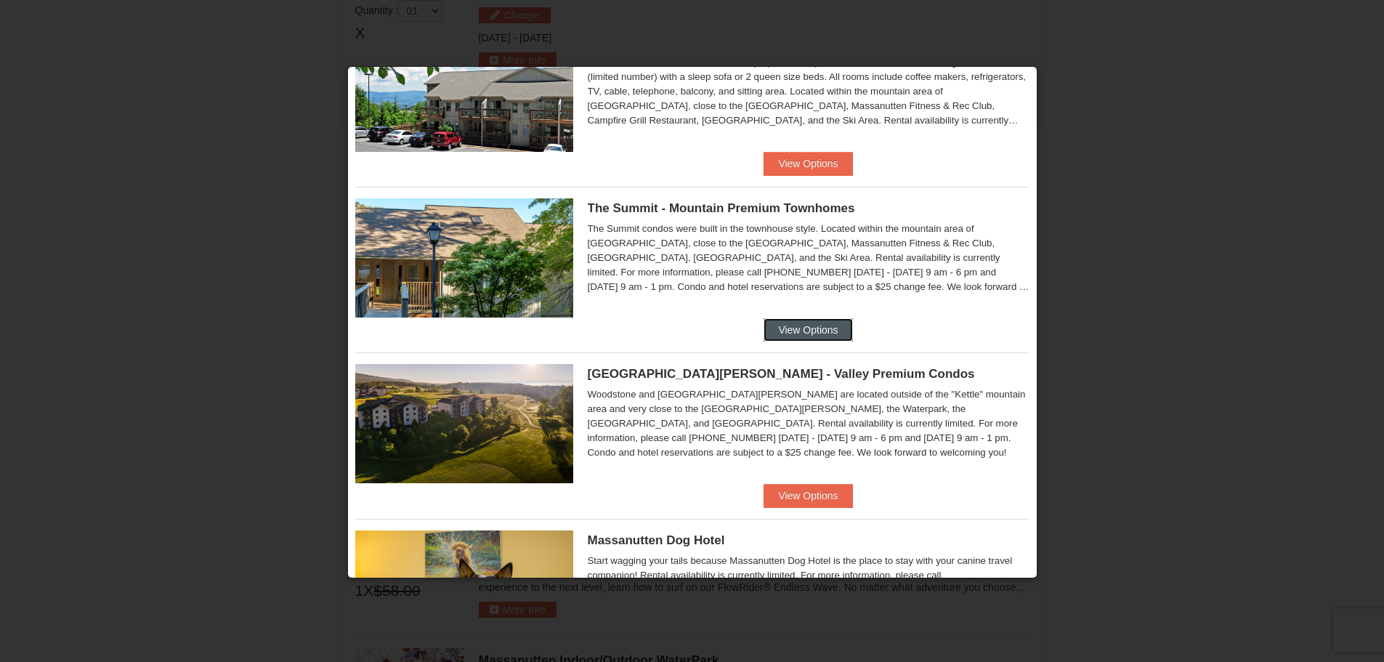
click at [805, 339] on button "View Options" at bounding box center [807, 329] width 89 height 23
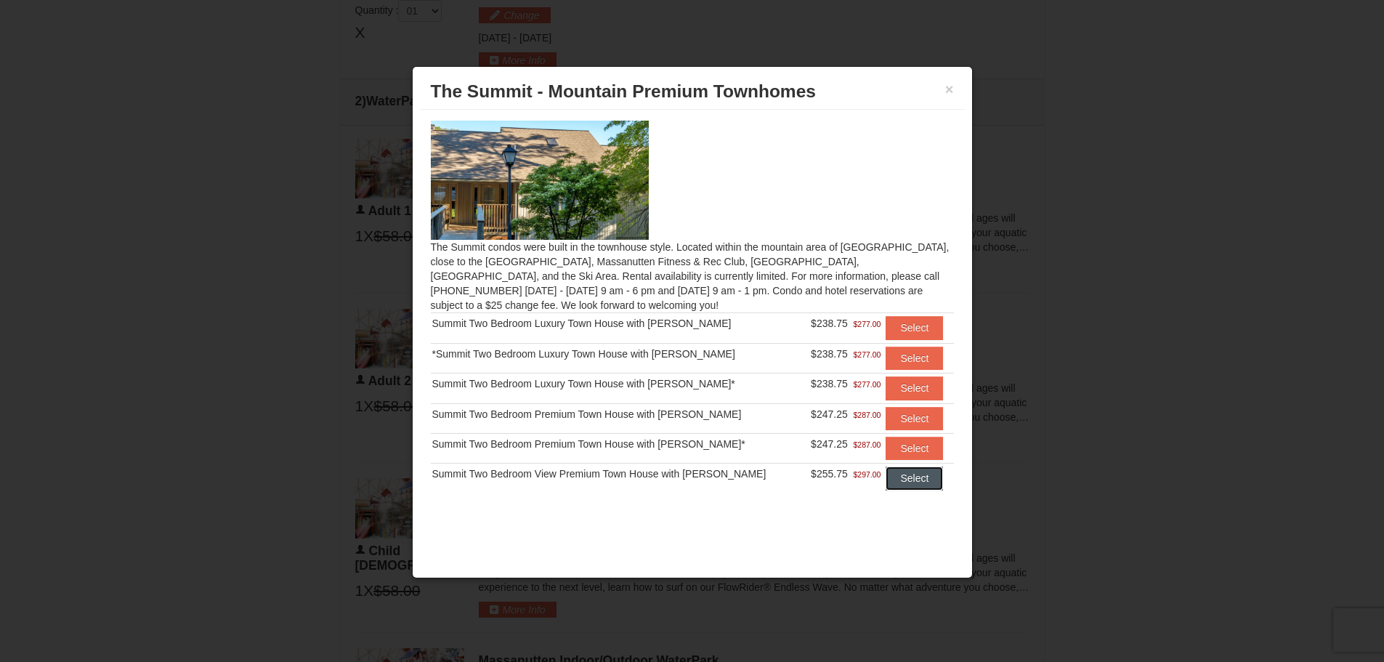
click at [904, 478] on button "Select" at bounding box center [913, 477] width 57 height 23
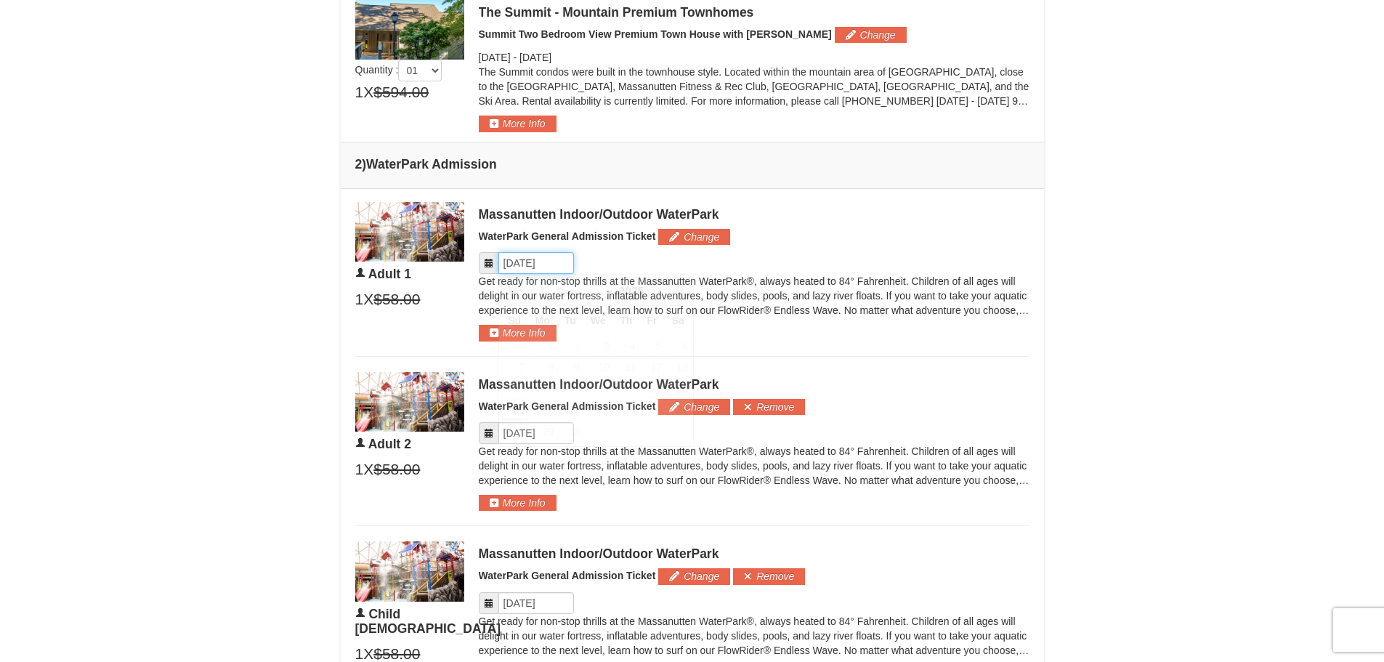
click at [550, 269] on input "Please format dates MM/DD/YYYY" at bounding box center [536, 263] width 76 height 22
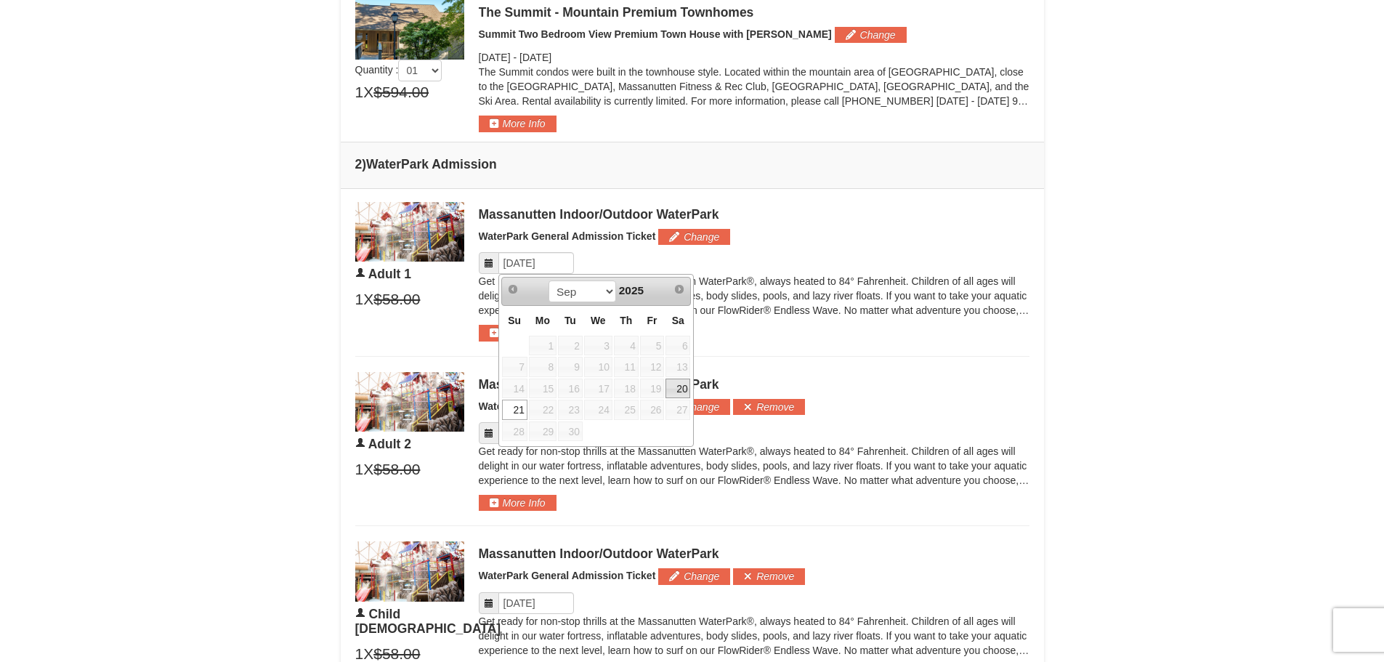
click at [680, 391] on link "20" at bounding box center [677, 388] width 25 height 20
type input "[DATE]"
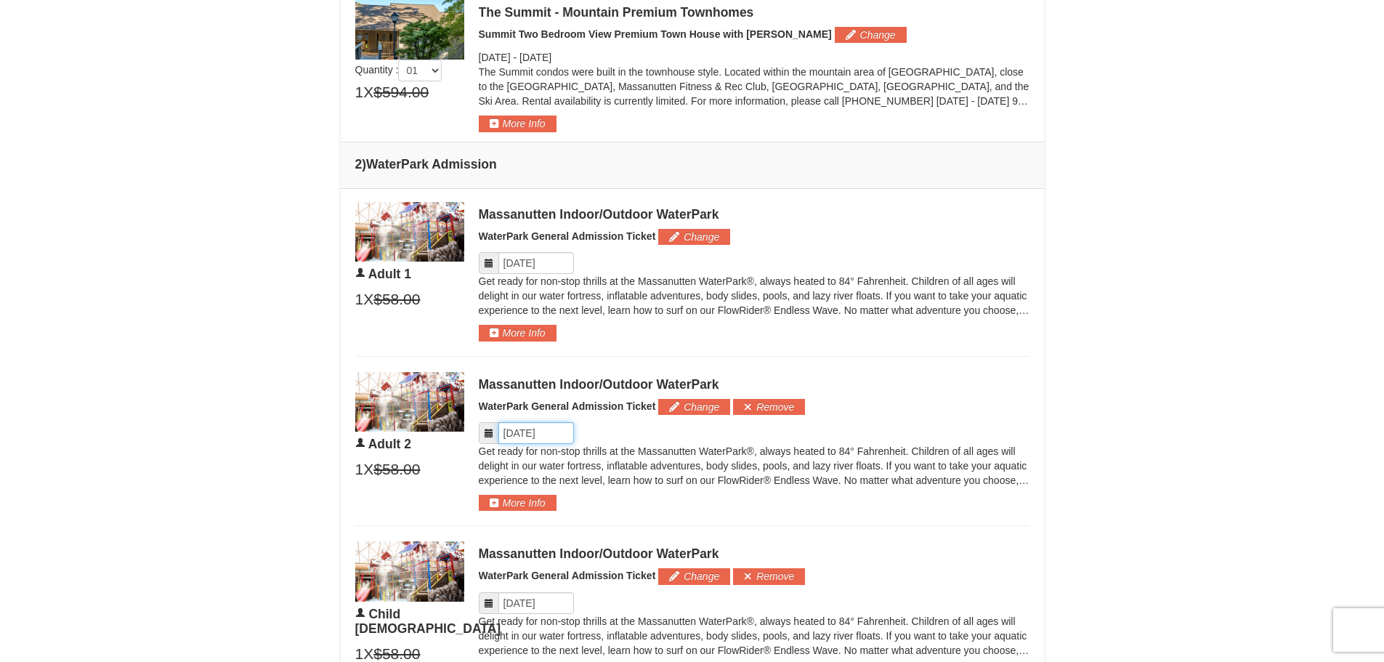
click at [552, 434] on input "Please format dates MM/DD/YYYY" at bounding box center [536, 433] width 76 height 22
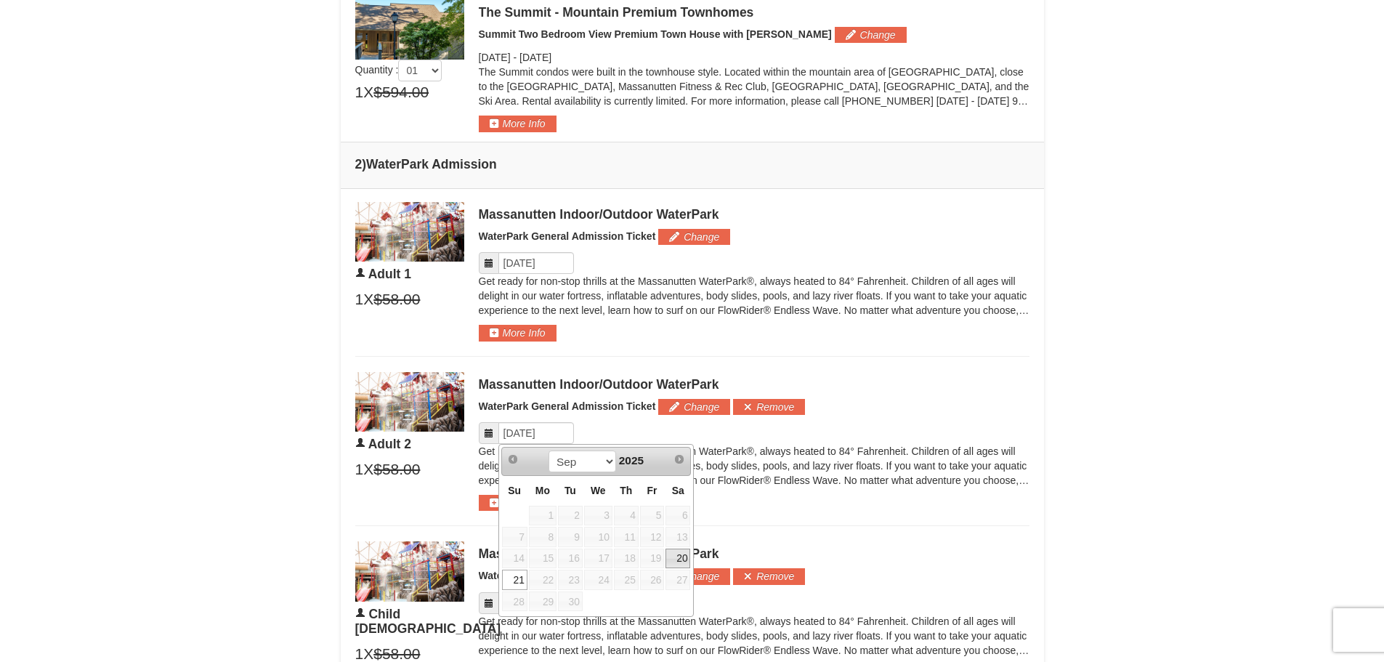
click at [684, 561] on link "20" at bounding box center [677, 558] width 25 height 20
type input "[DATE]"
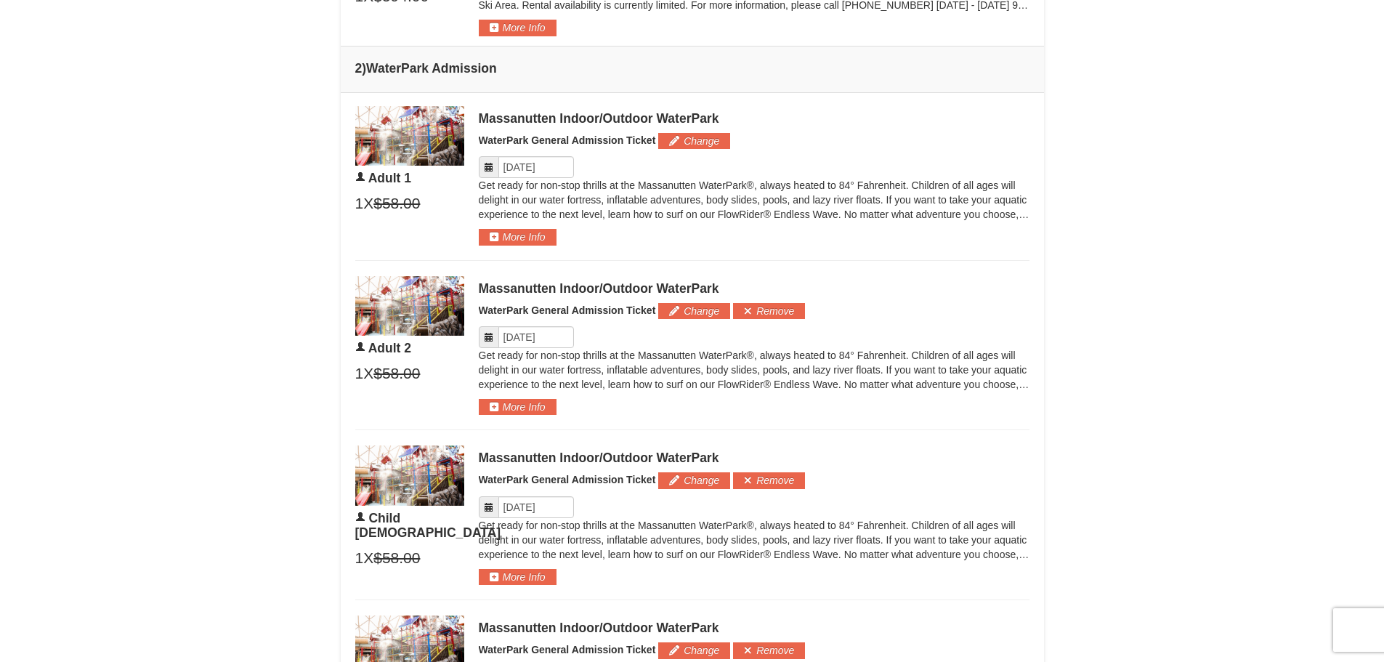
scroll to position [767, 0]
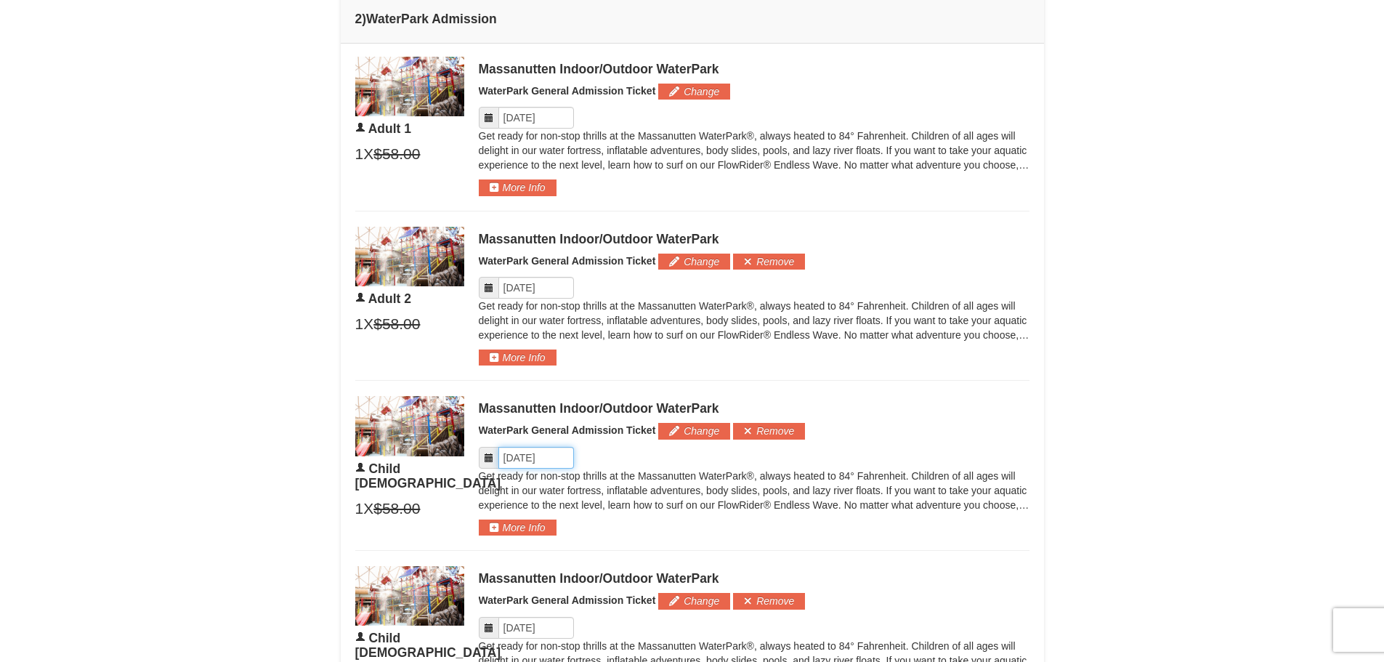
click at [565, 460] on input "Please format dates MM/DD/YYYY" at bounding box center [536, 458] width 76 height 22
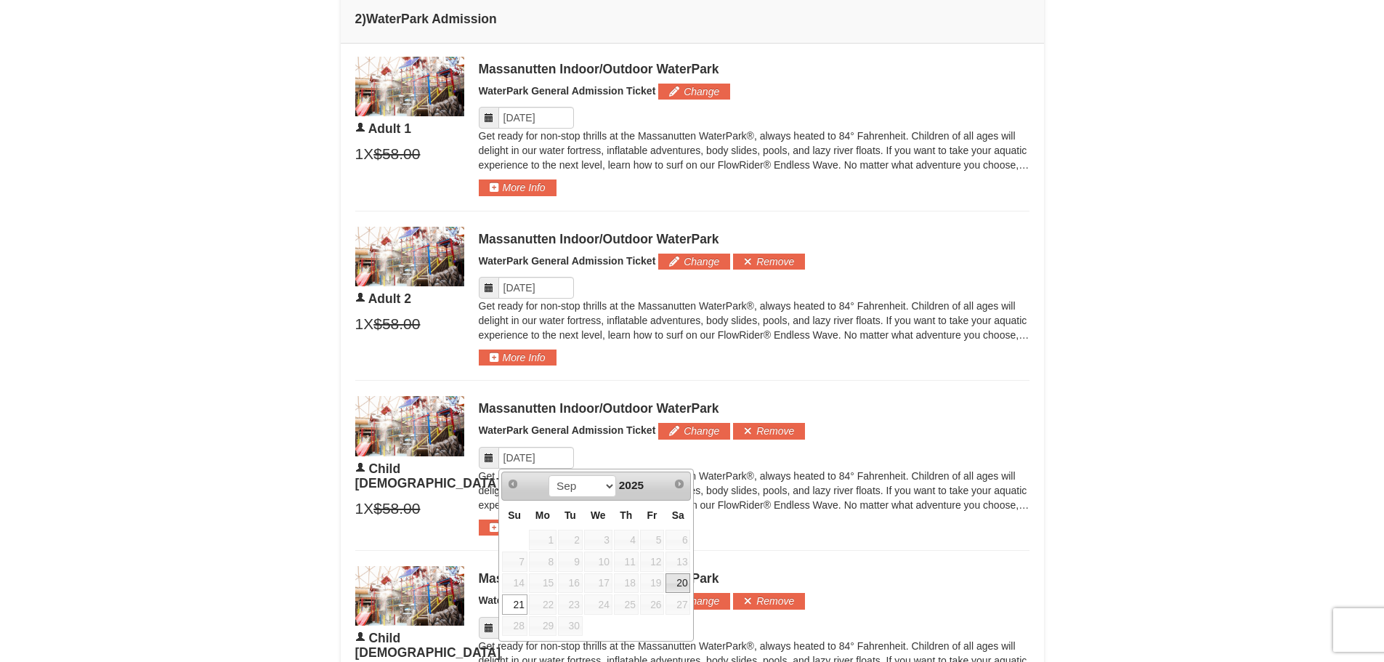
click at [681, 585] on link "20" at bounding box center [677, 583] width 25 height 20
type input "[DATE]"
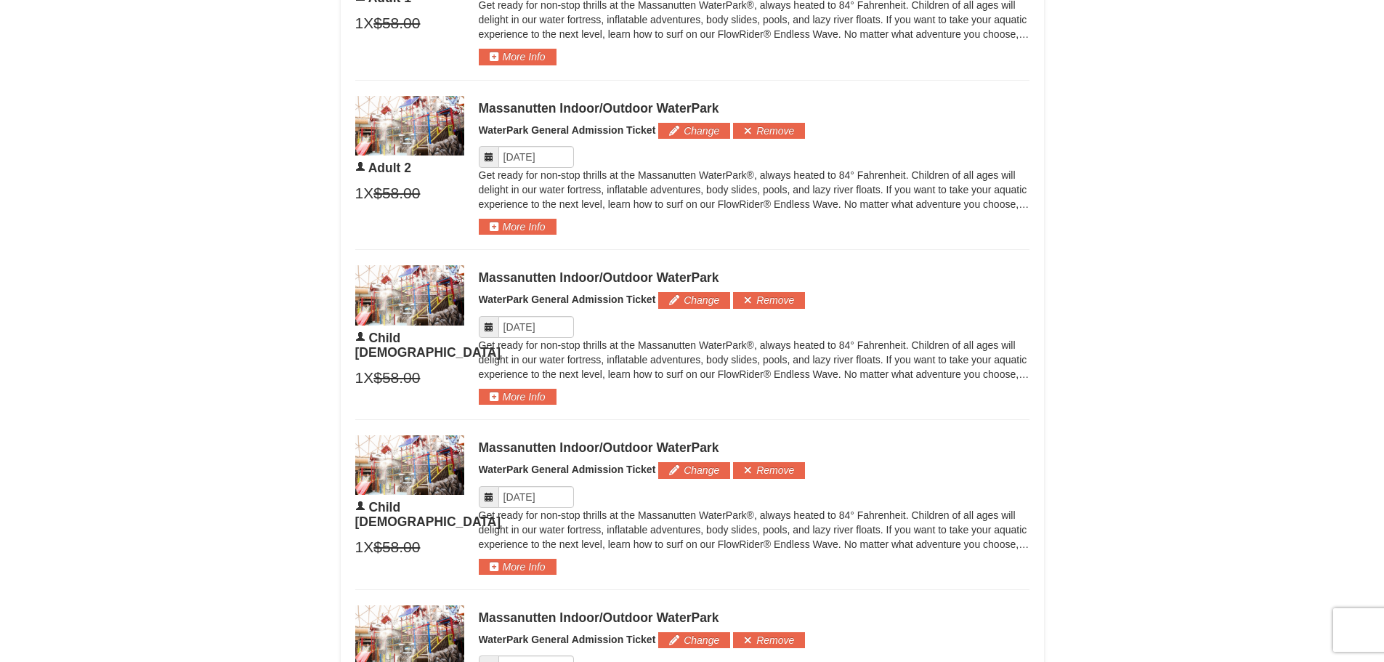
scroll to position [912, 0]
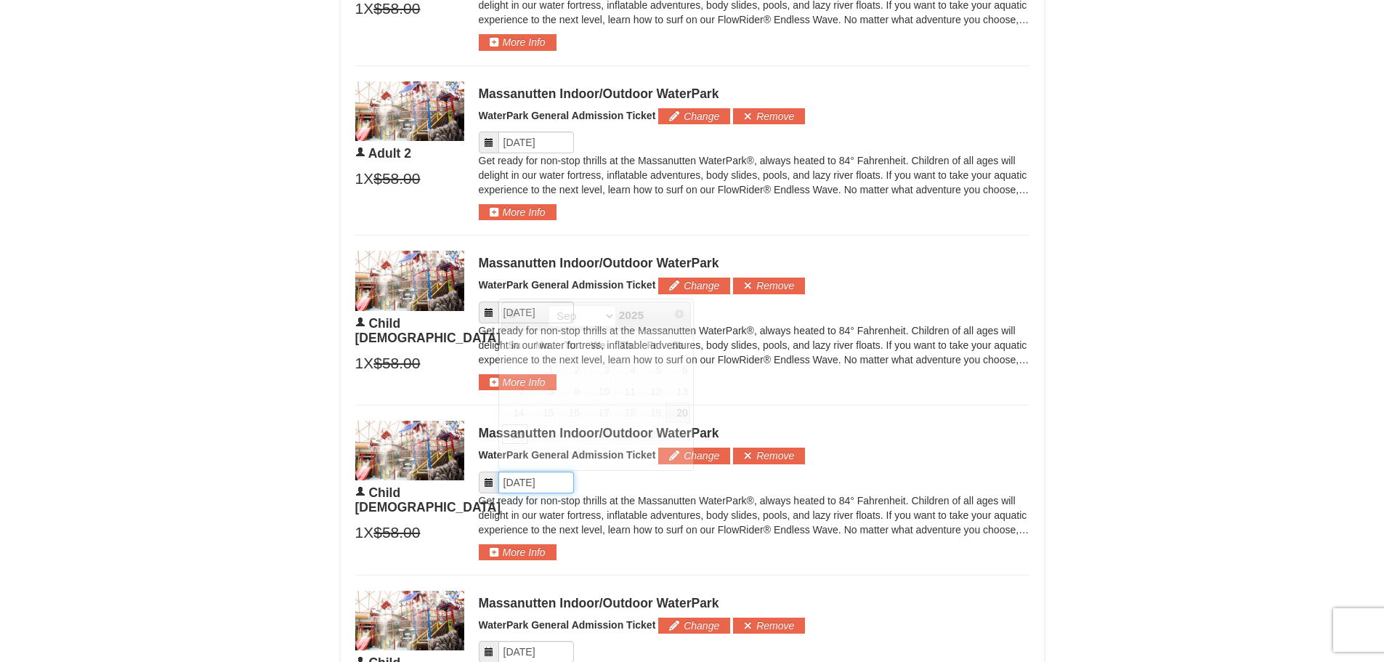
click at [552, 484] on input "Please format dates MM/DD/YYYY" at bounding box center [536, 482] width 76 height 22
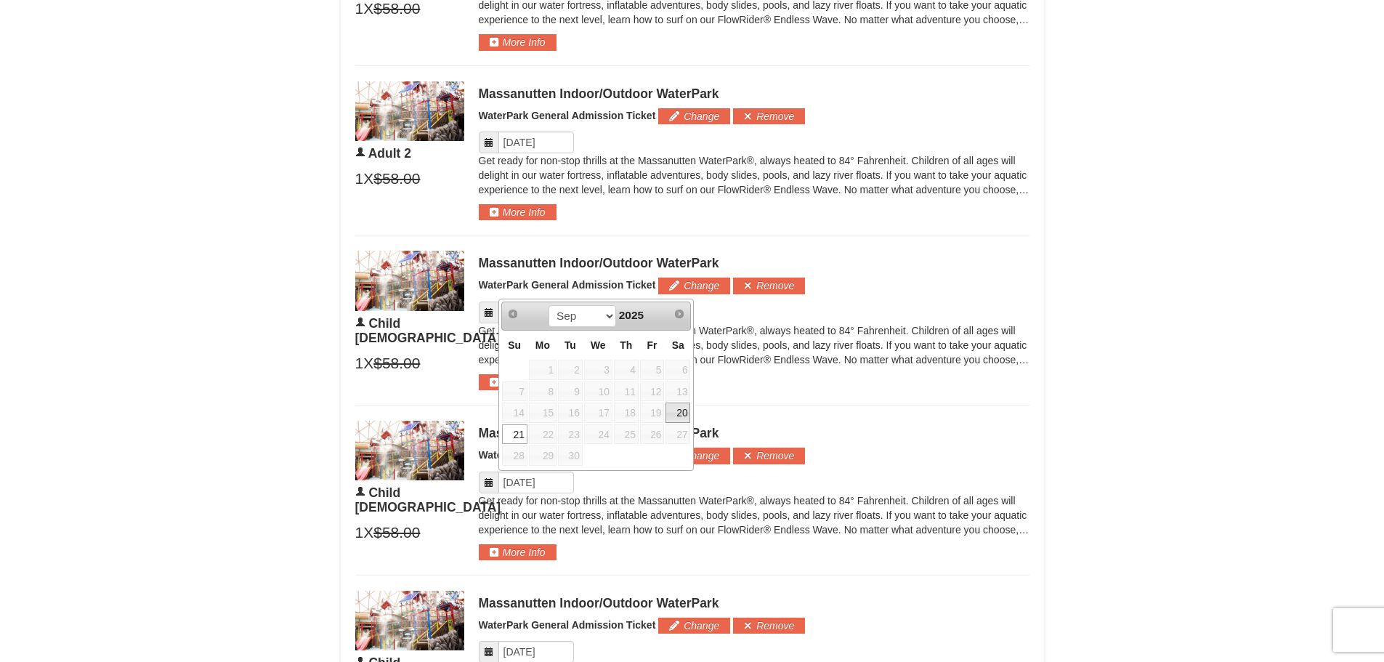
click at [676, 413] on link "20" at bounding box center [677, 412] width 25 height 20
type input "[DATE]"
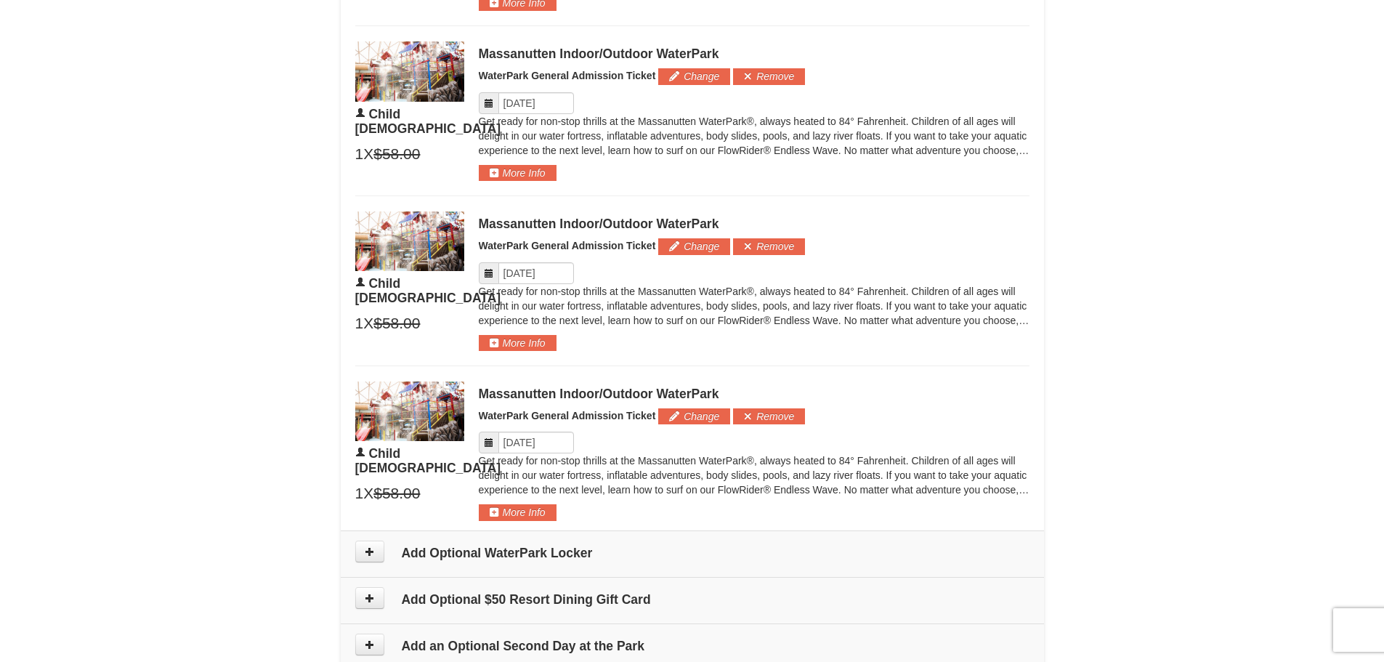
scroll to position [1130, 0]
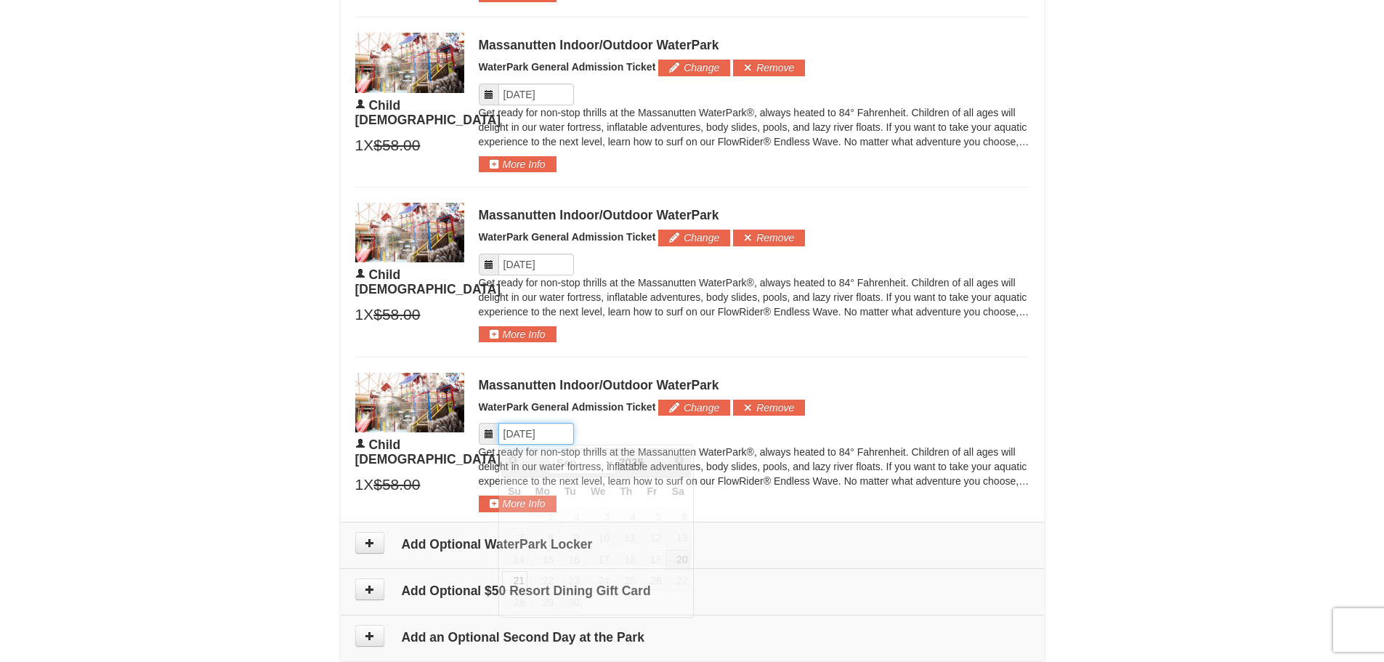
click at [560, 436] on input "Please format dates MM/DD/YYYY" at bounding box center [536, 434] width 76 height 22
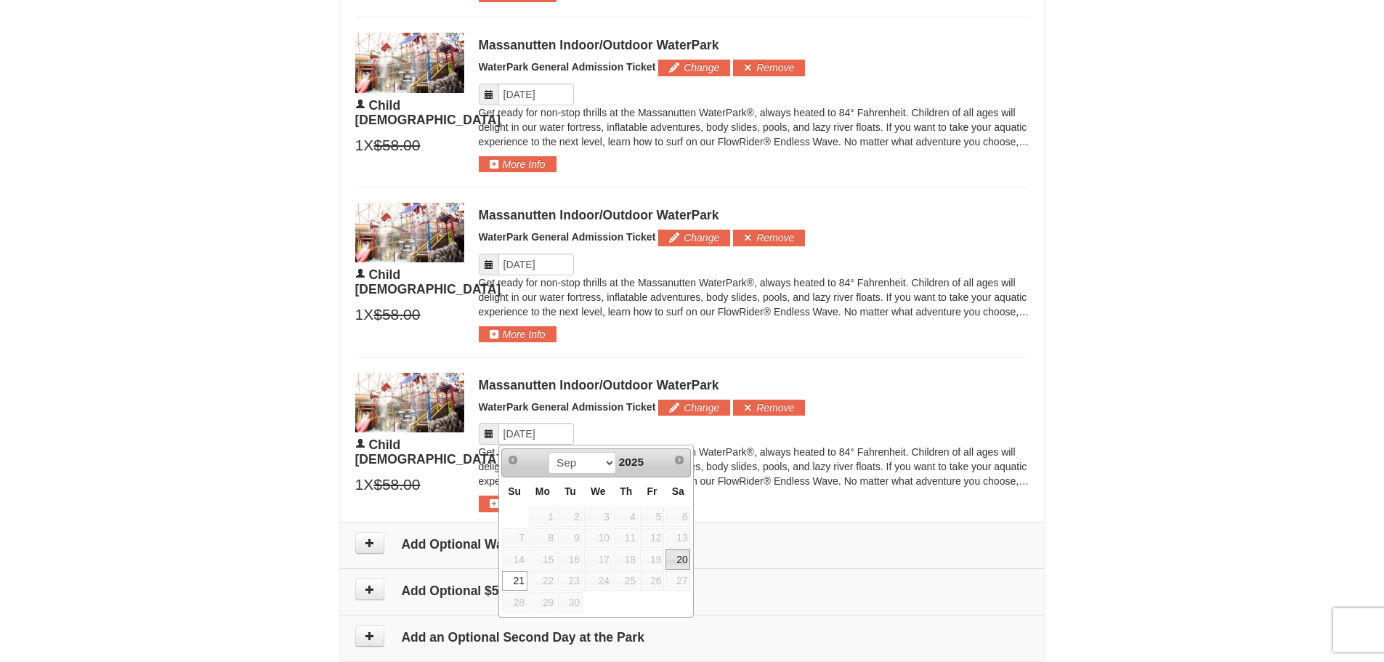
click at [684, 556] on link "20" at bounding box center [677, 559] width 25 height 20
type input "[DATE]"
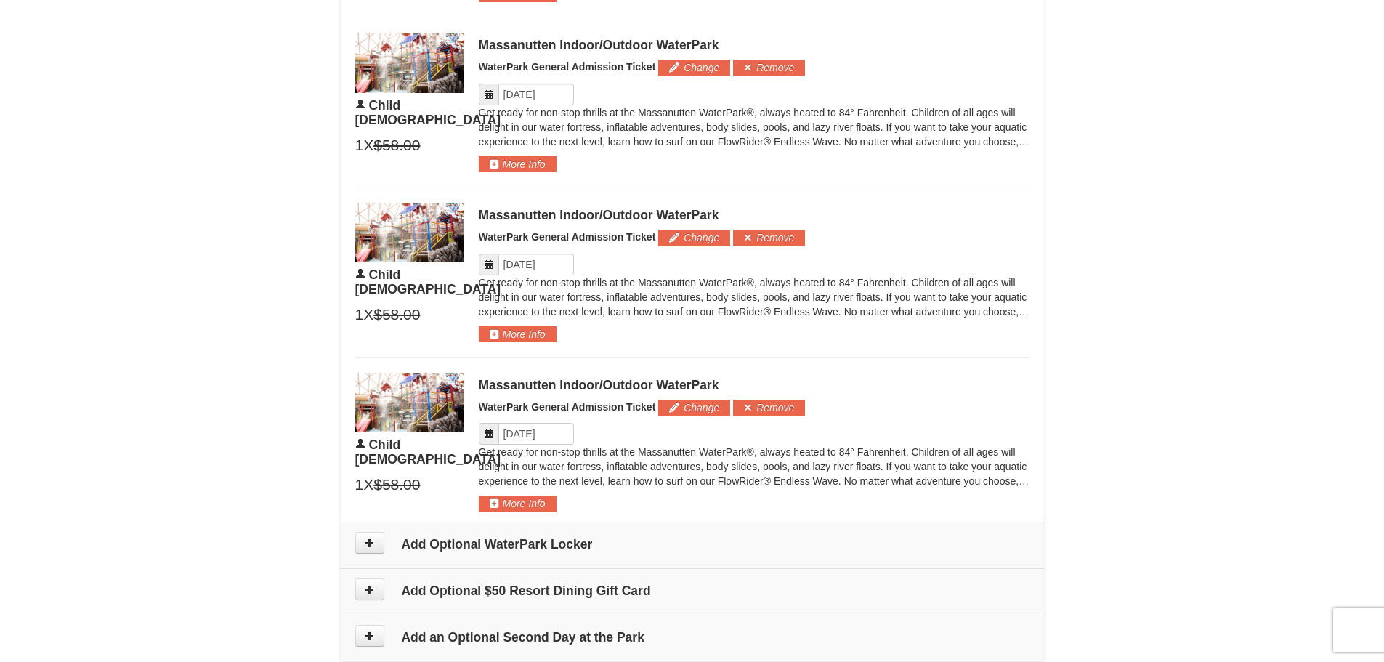
drag, startPoint x: 1172, startPoint y: 301, endPoint x: 1180, endPoint y: 305, distance: 9.7
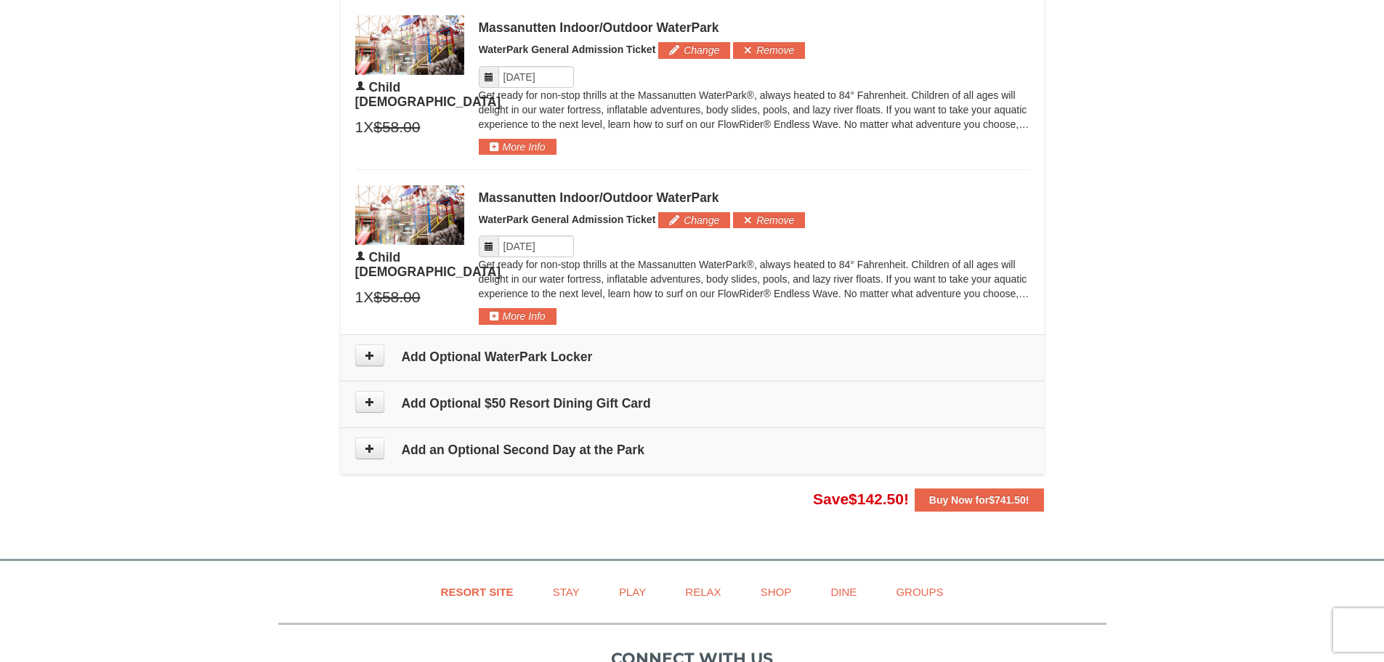
scroll to position [1275, 0]
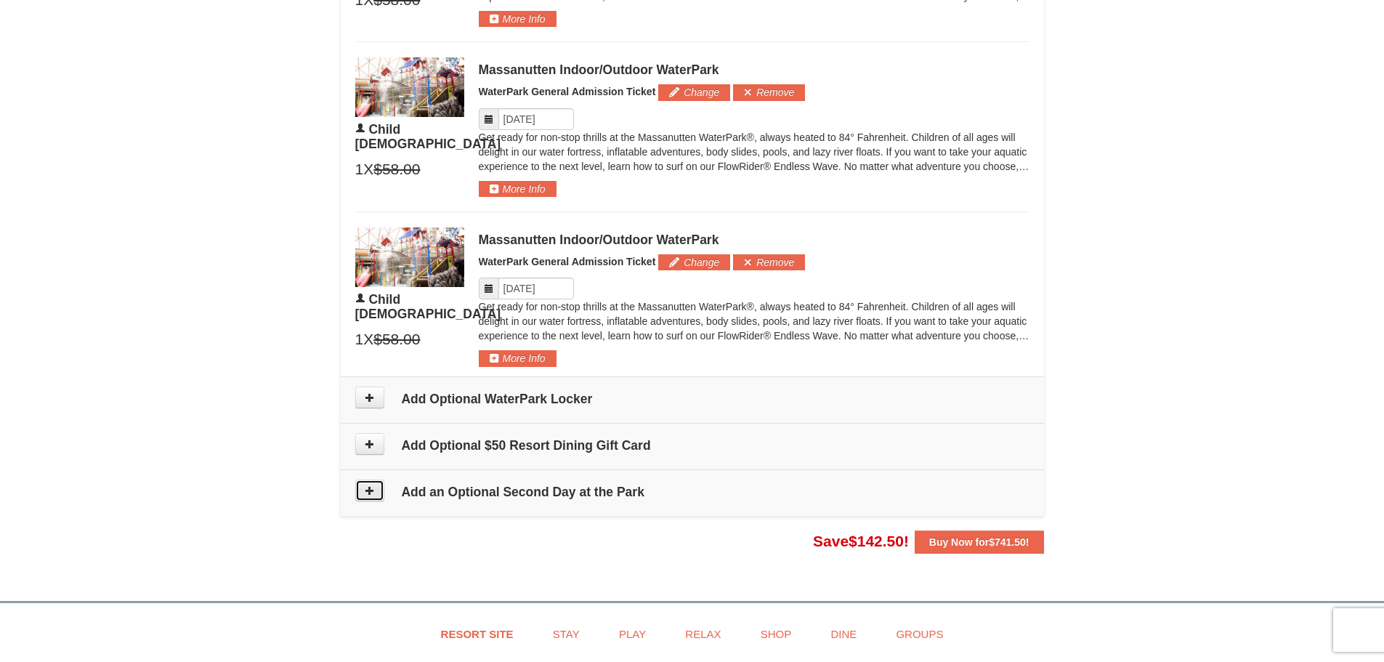
click at [358, 484] on button at bounding box center [369, 490] width 29 height 22
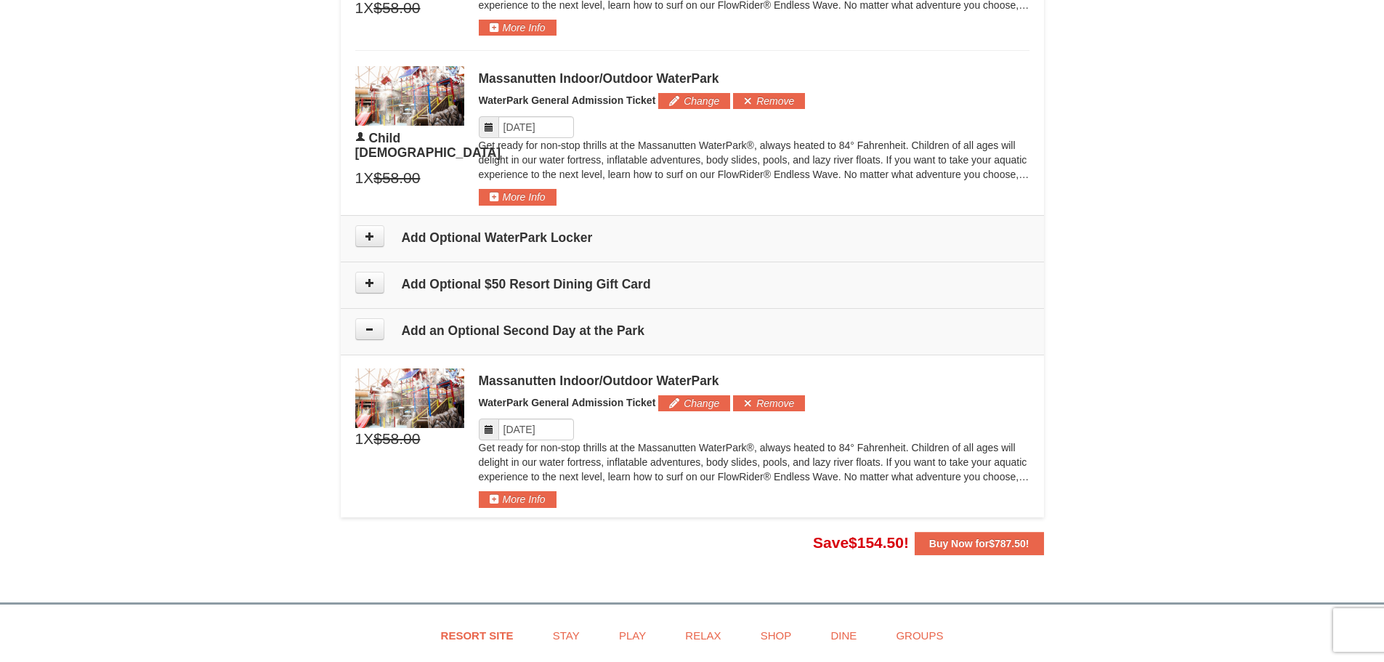
scroll to position [1435, 0]
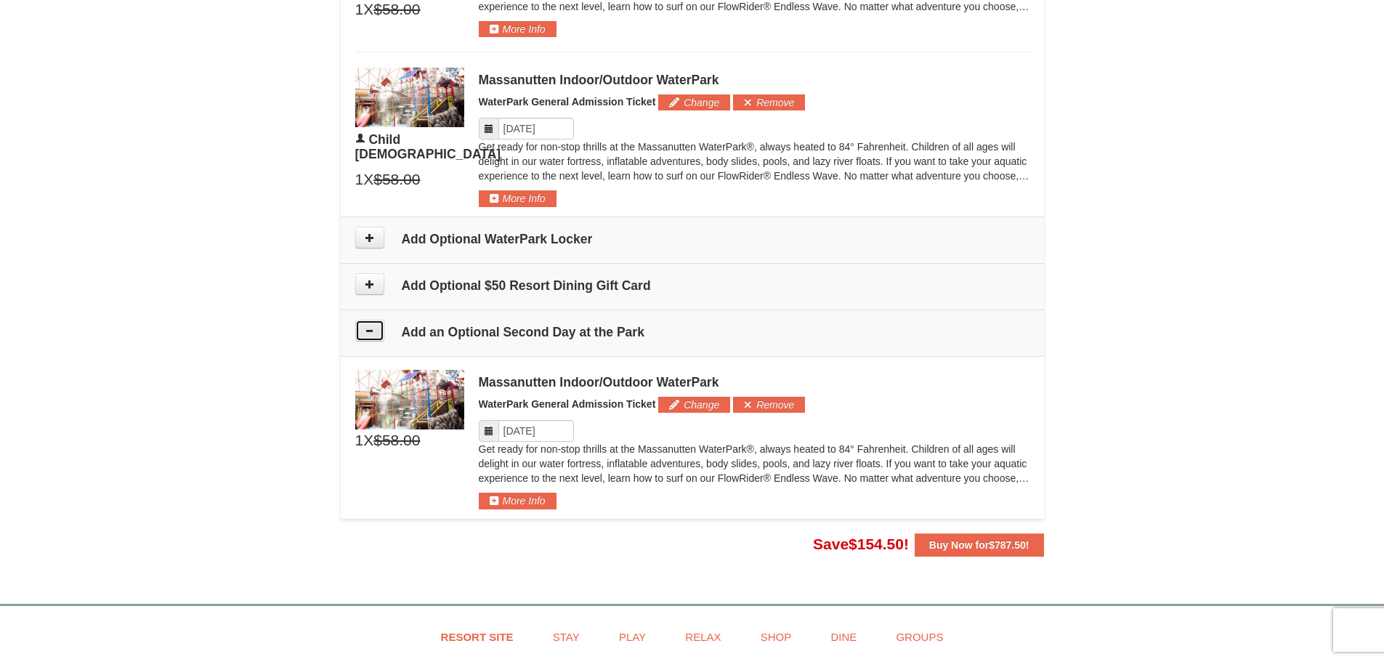
click at [368, 337] on button at bounding box center [369, 331] width 29 height 22
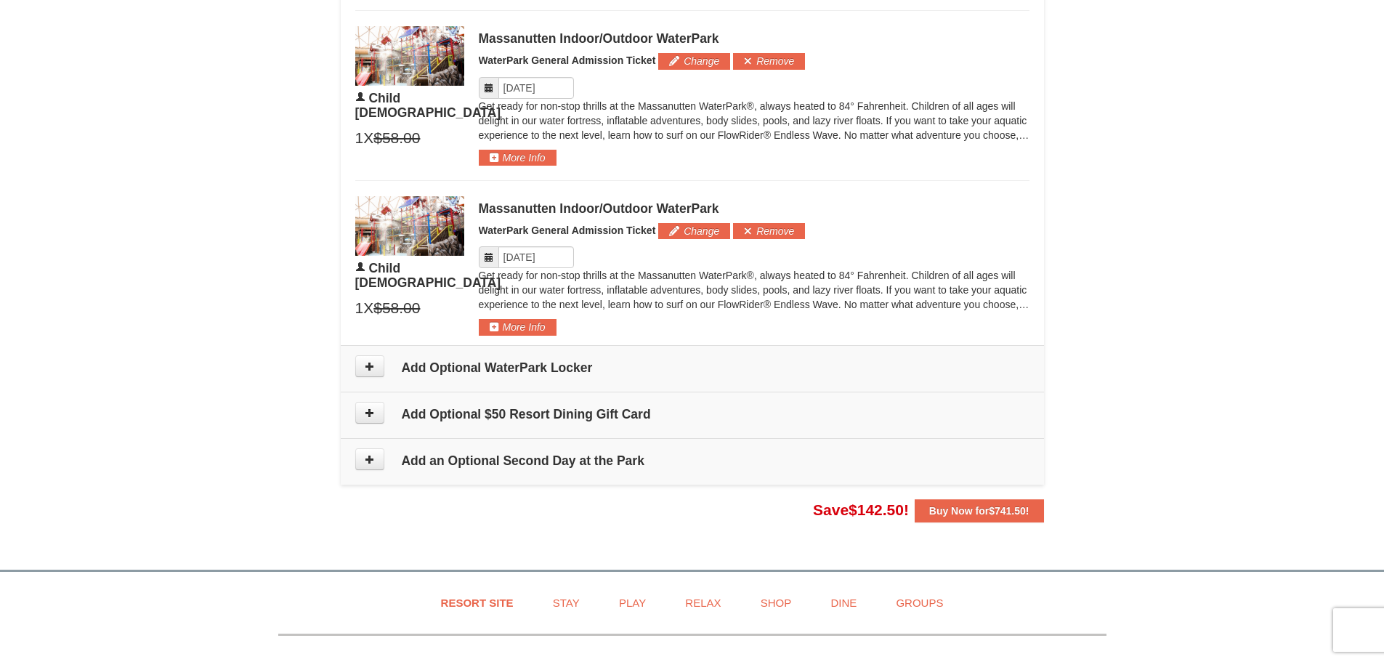
scroll to position [1307, 0]
